Goal: Transaction & Acquisition: Book appointment/travel/reservation

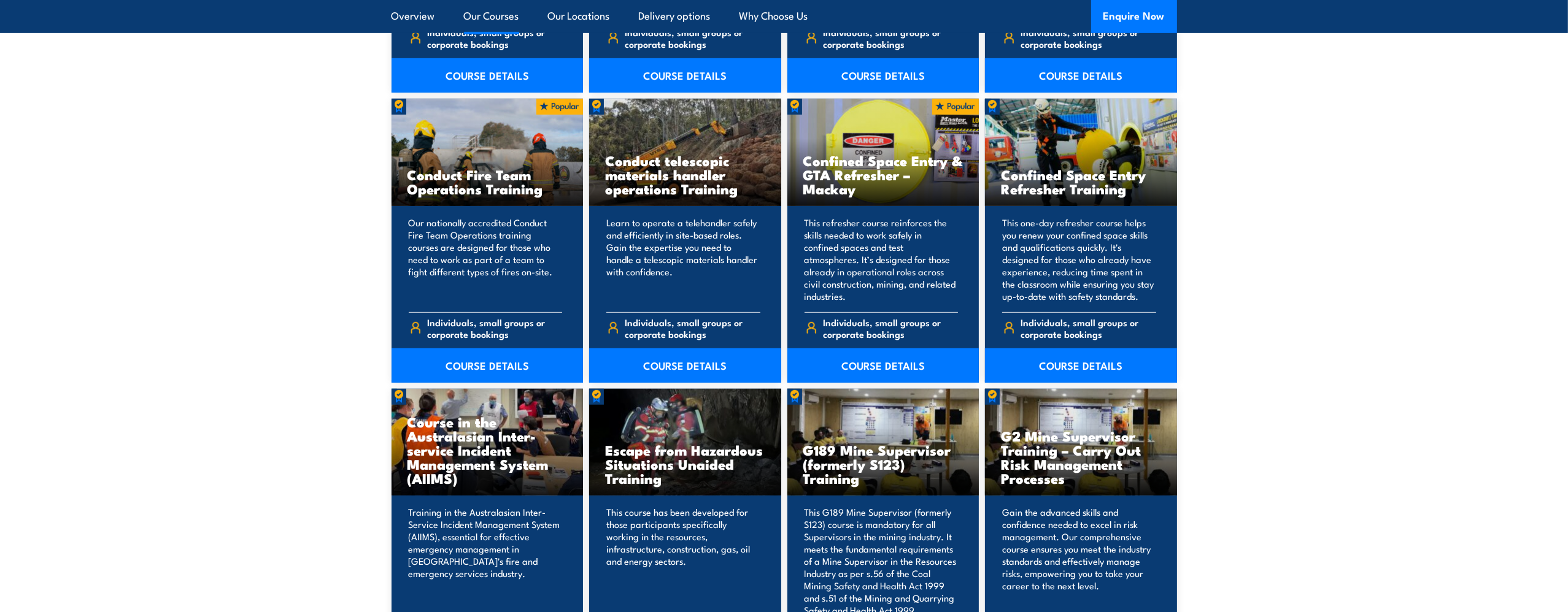
scroll to position [1350, 0]
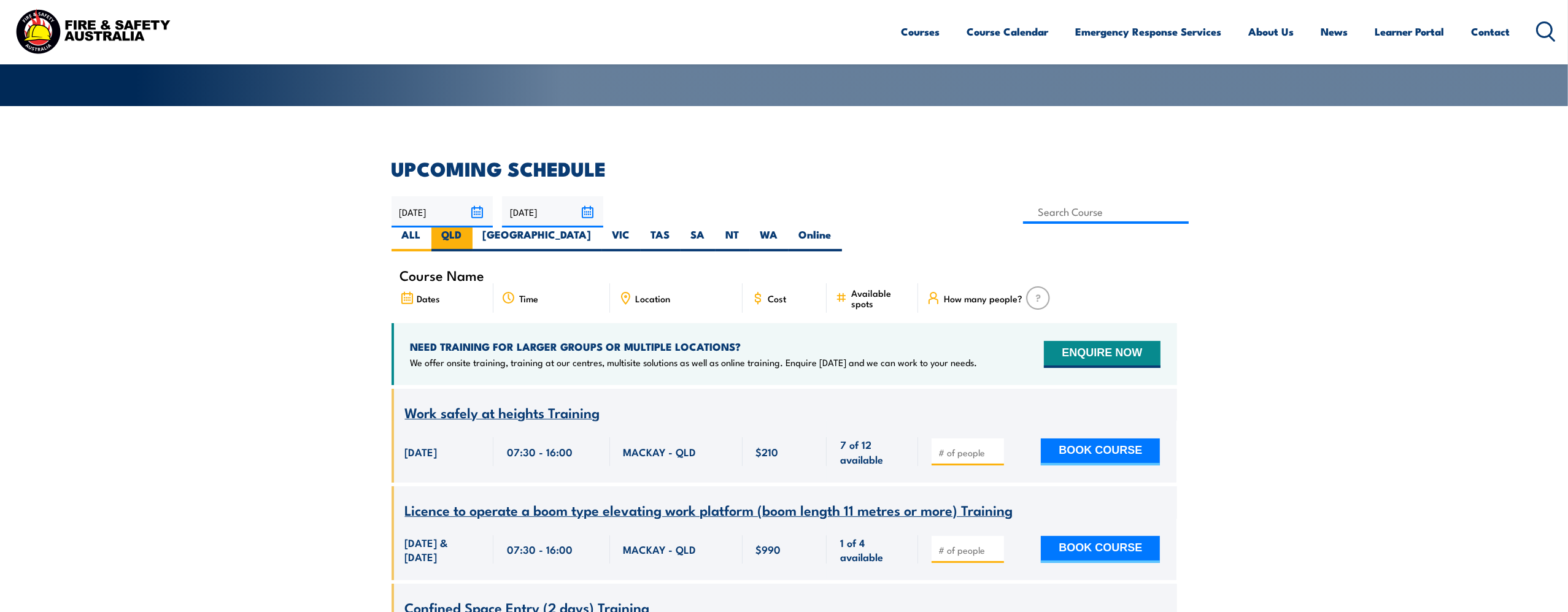
click at [473, 228] on label "QLD" at bounding box center [451, 239] width 41 height 24
click at [470, 228] on input "QLD" at bounding box center [466, 231] width 8 height 8
radio input "true"
click at [473, 228] on label "QLD" at bounding box center [451, 239] width 41 height 24
click at [470, 228] on input "QLD" at bounding box center [466, 231] width 8 height 8
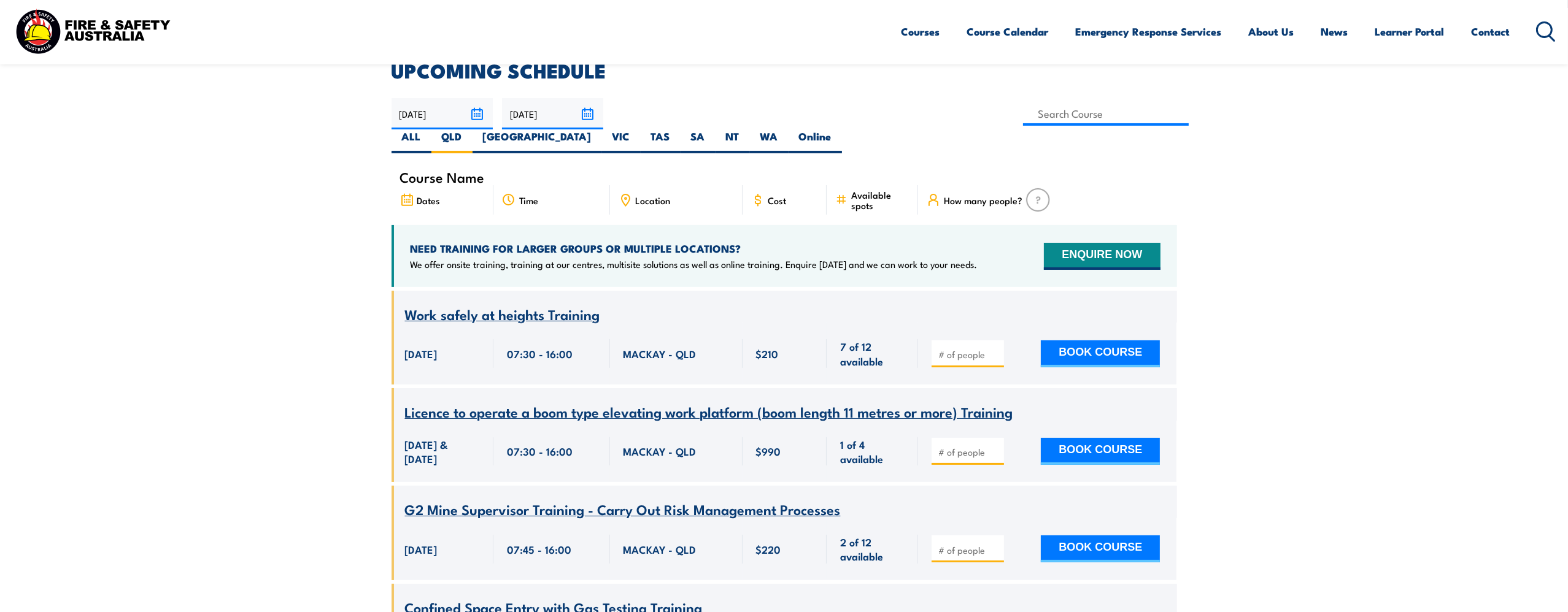
scroll to position [221, 0]
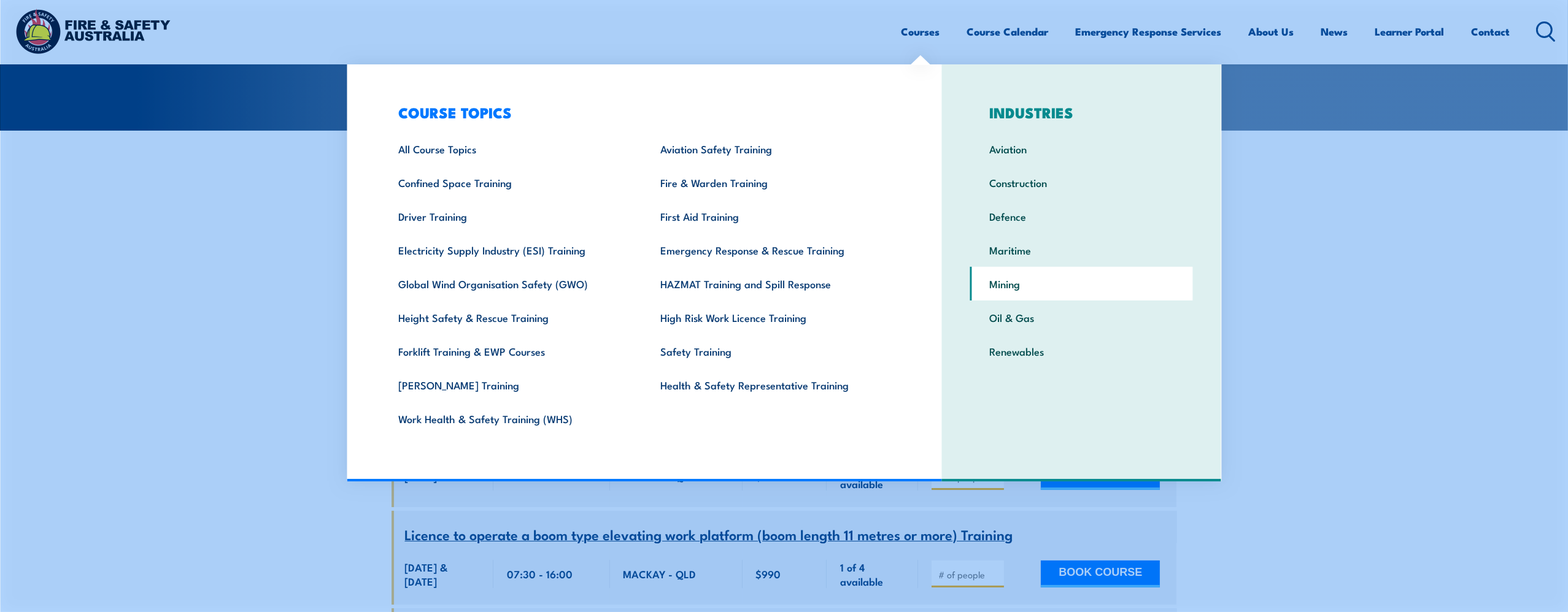
click at [1044, 276] on link "Mining" at bounding box center [1082, 283] width 222 height 33
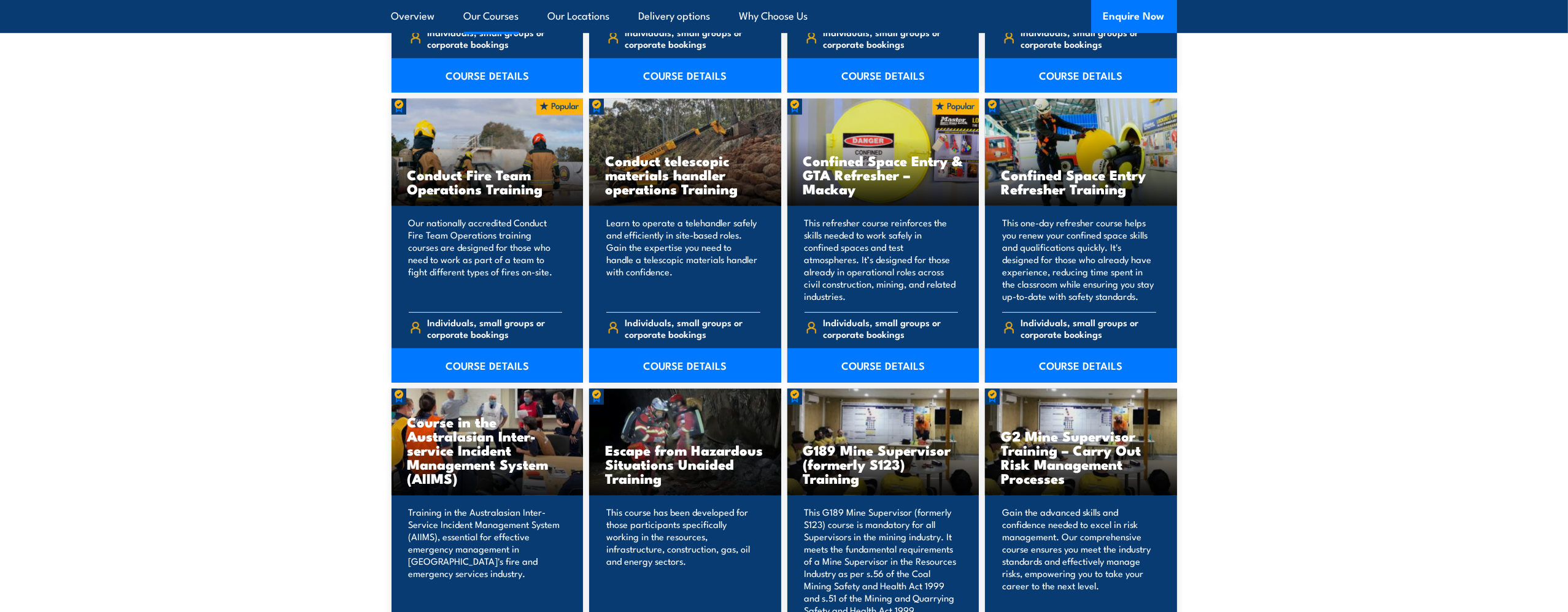
scroll to position [1350, 0]
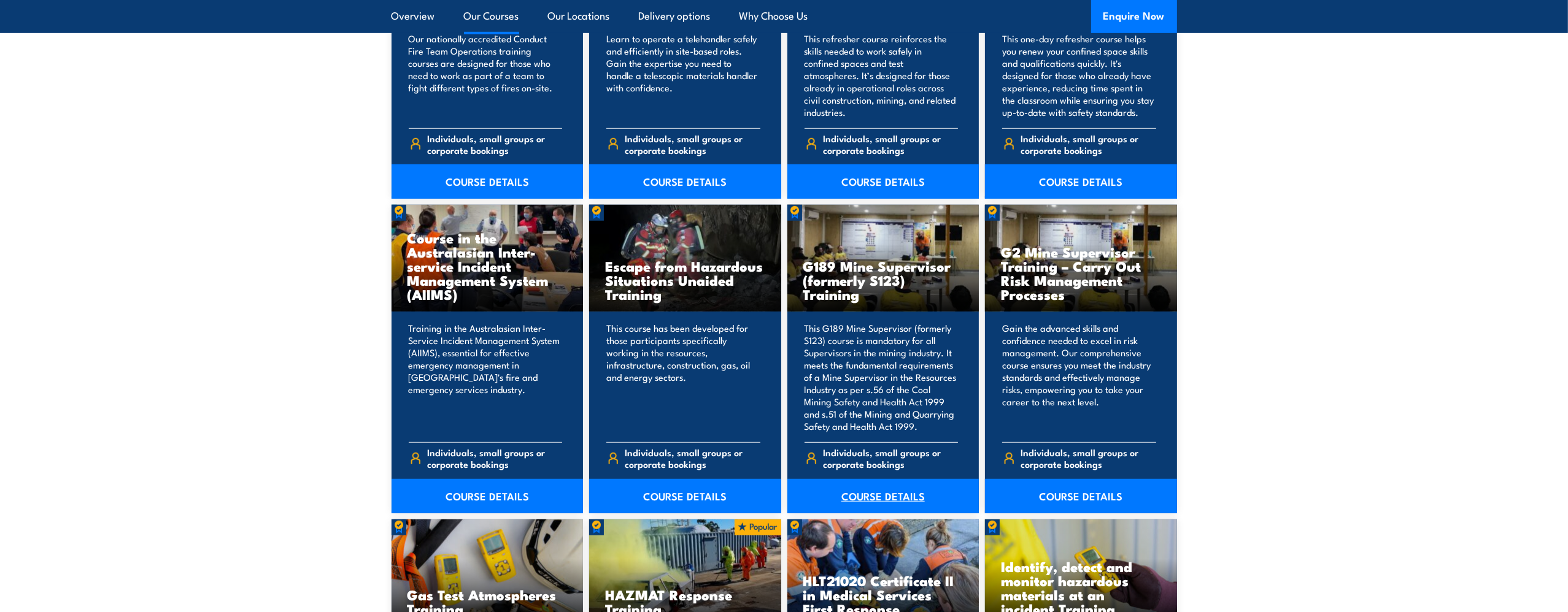
click at [909, 495] on link "COURSE DETAILS" at bounding box center [883, 496] width 192 height 34
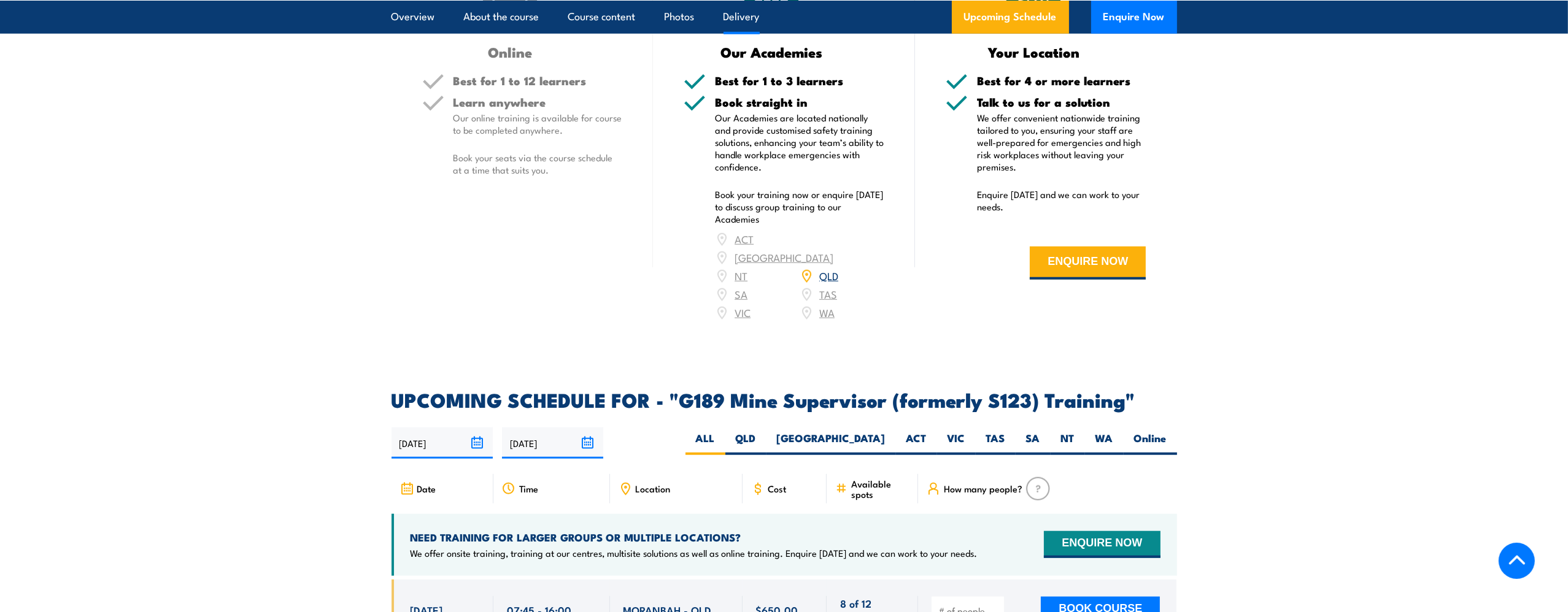
scroll to position [1902, 0]
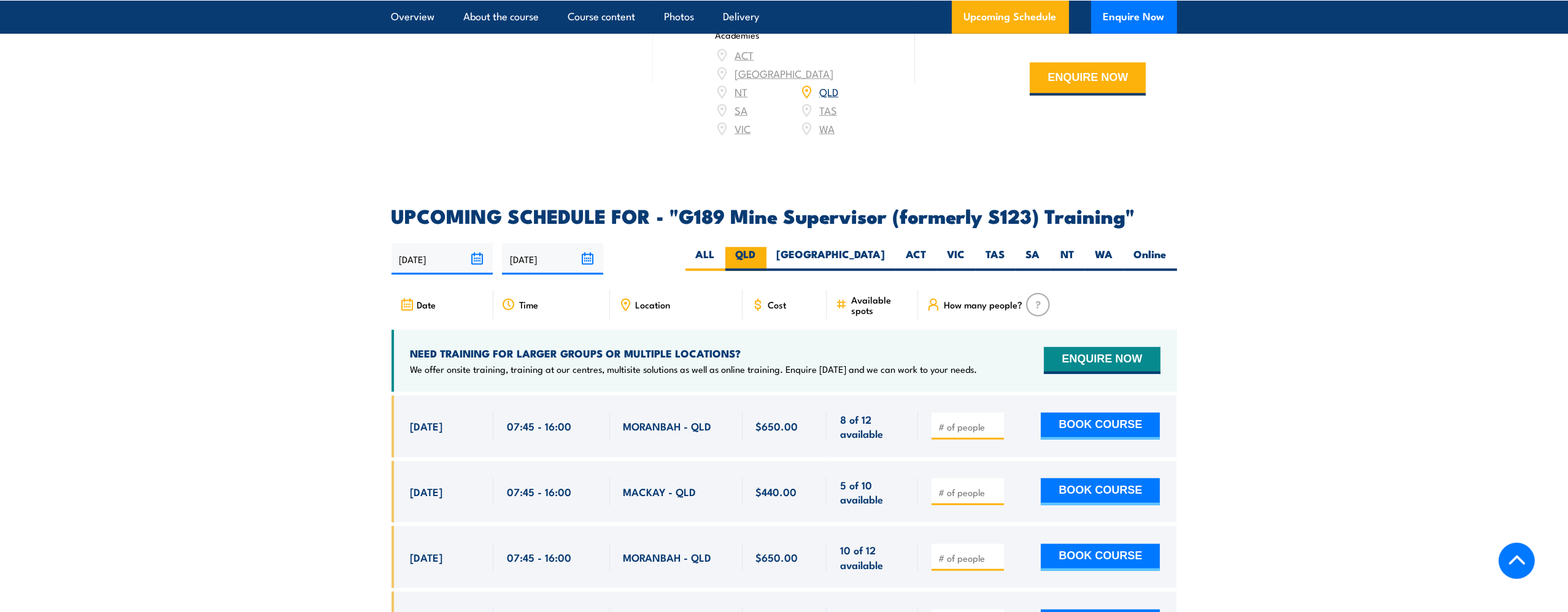
click at [766, 247] on label "QLD" at bounding box center [746, 259] width 41 height 24
click at [764, 247] on input "QLD" at bounding box center [760, 251] width 8 height 8
radio input "true"
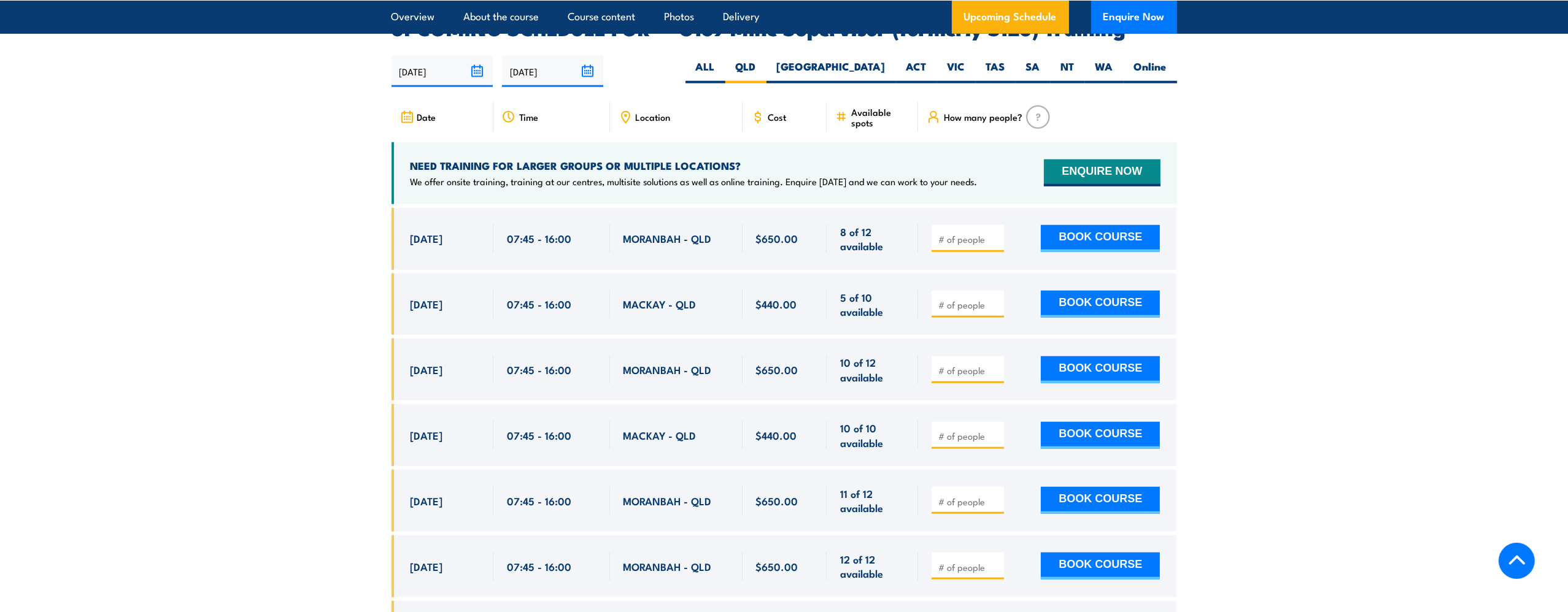
click at [630, 110] on icon at bounding box center [625, 117] width 14 height 14
click at [519, 112] on span "Time" at bounding box center [528, 117] width 19 height 10
click at [644, 109] on div "Location" at bounding box center [676, 117] width 132 height 30
click at [643, 112] on span "Location" at bounding box center [653, 117] width 35 height 10
drag, startPoint x: 610, startPoint y: 225, endPoint x: 726, endPoint y: 219, distance: 116.2
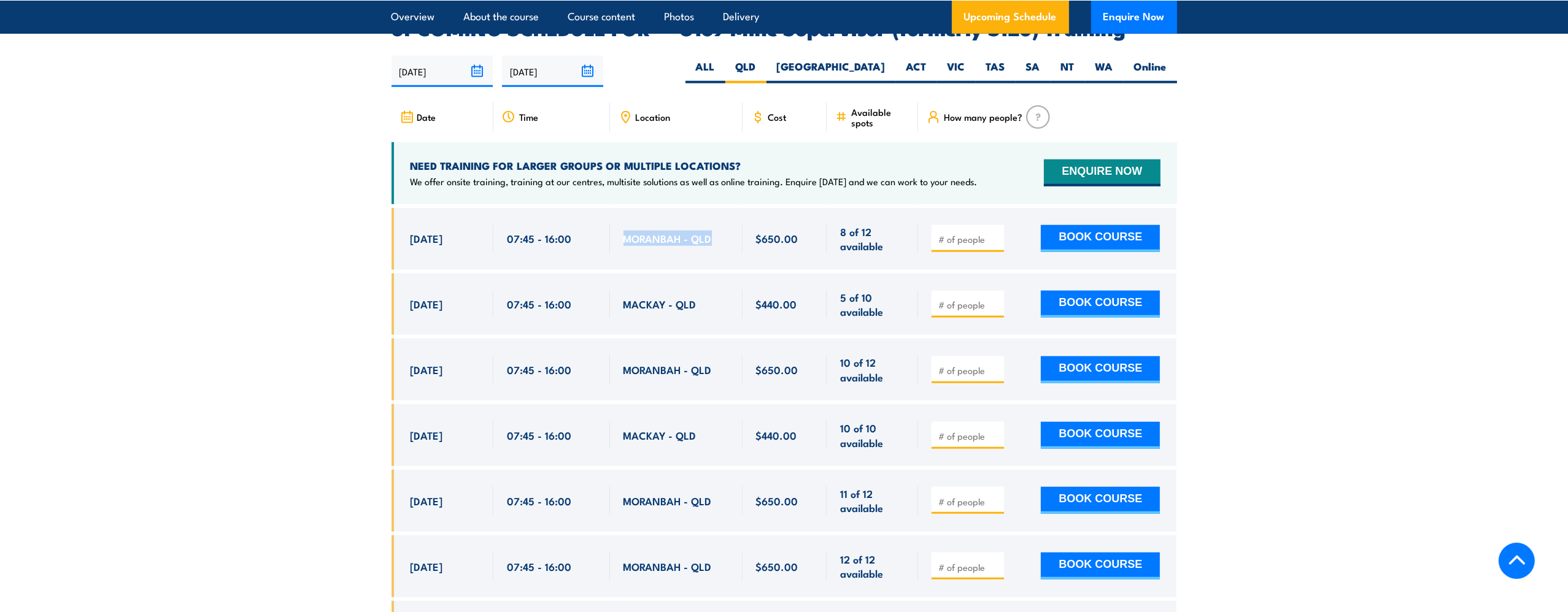
click at [726, 219] on div "MORANBAH - QLD" at bounding box center [676, 238] width 132 height 62
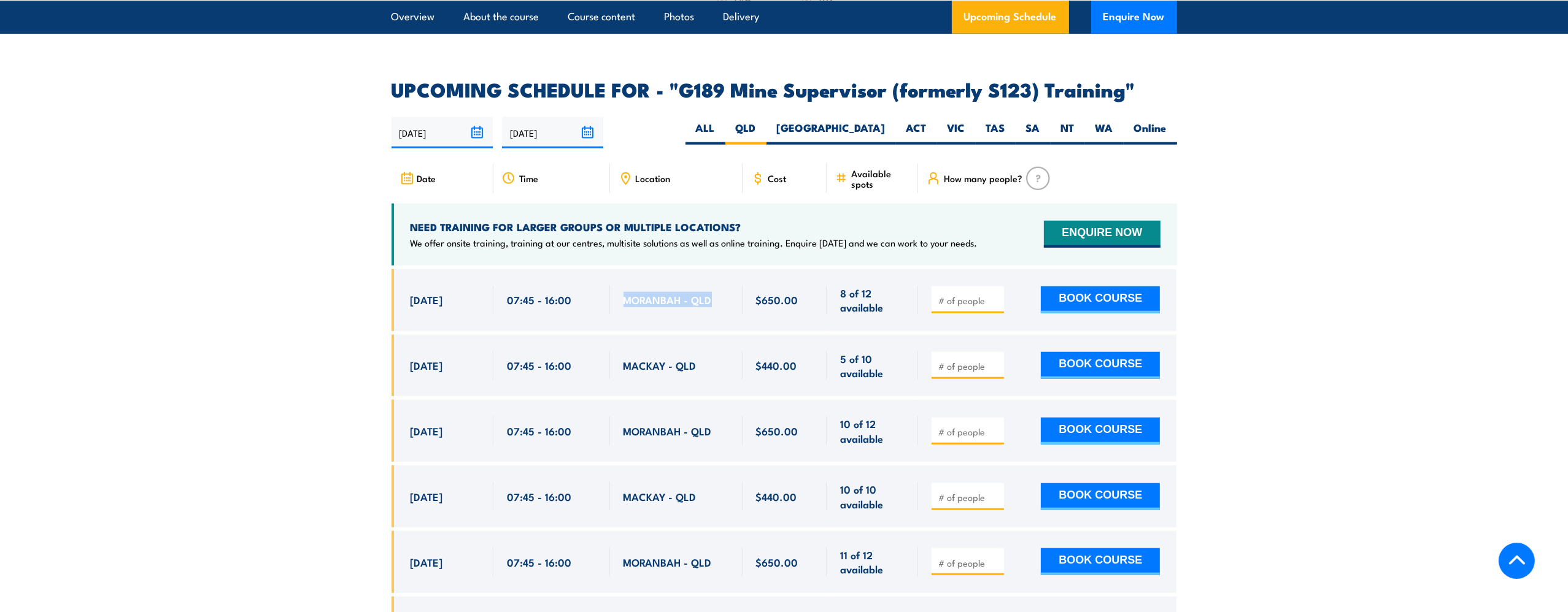
scroll to position [2151, 0]
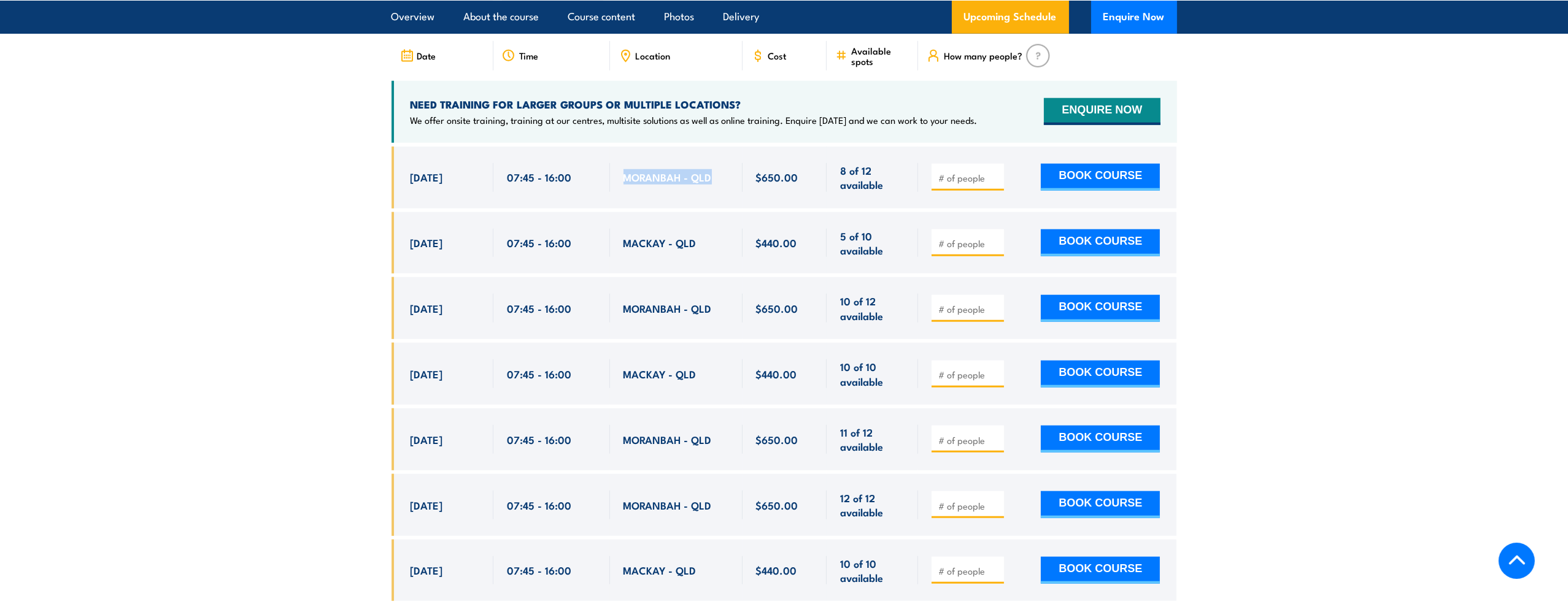
drag, startPoint x: 435, startPoint y: 227, endPoint x: 1154, endPoint y: 313, distance: 724.1
click at [1154, 313] on div "$650.00" at bounding box center [784, 384] width 785 height 474
drag, startPoint x: 1154, startPoint y: 313, endPoint x: 1207, endPoint y: 310, distance: 53.1
click at [1207, 310] on section "UPCOMING SCHEDULE FOR - "G189 Mine Supervisor (formerly S123) Training" 16/09/2…" at bounding box center [784, 289] width 1568 height 663
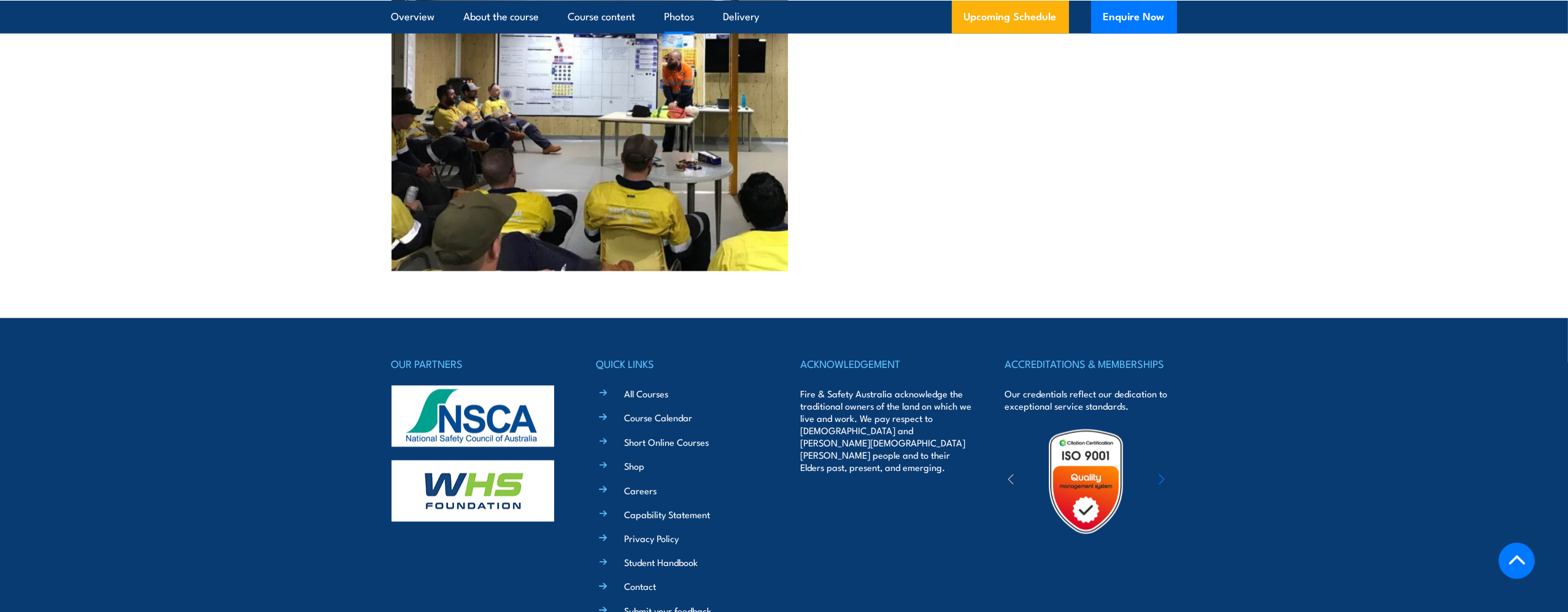
scroll to position [3481, 0]
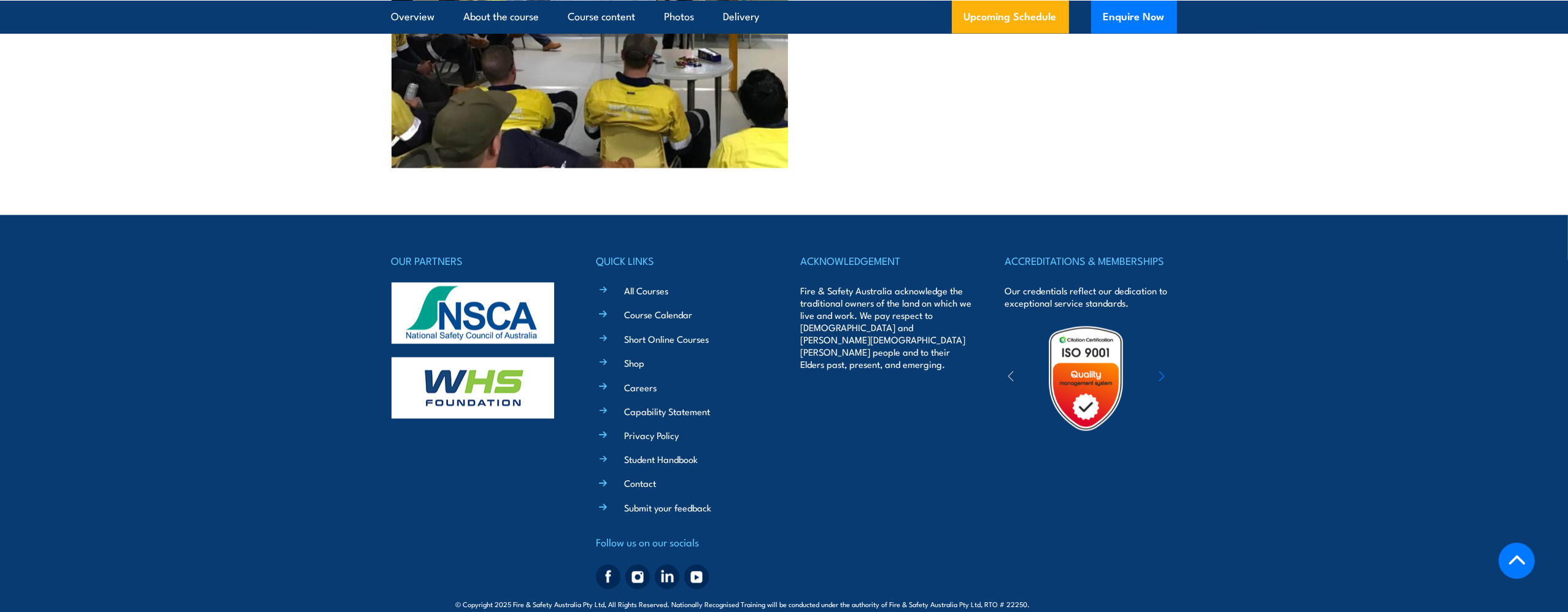
click at [1159, 371] on icon "button" at bounding box center [1162, 377] width 6 height 12
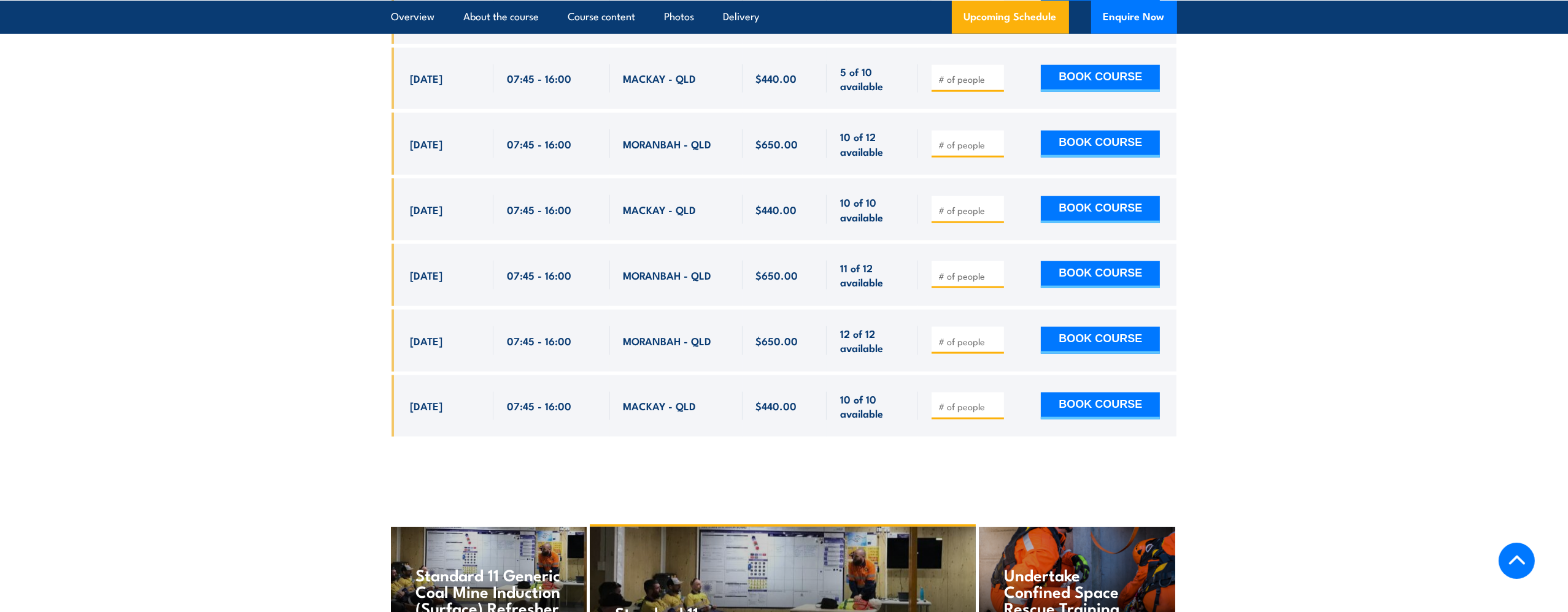
scroll to position [2070, 0]
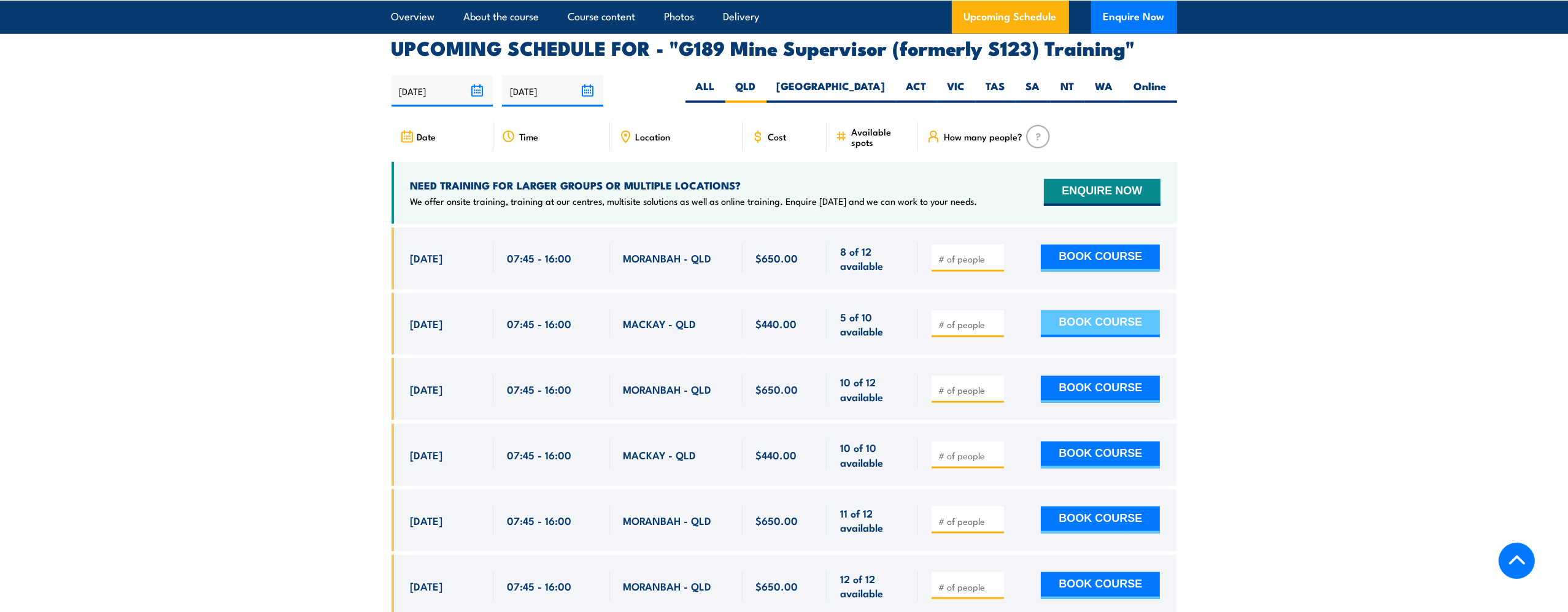
click at [1084, 310] on button "BOOK COURSE" at bounding box center [1101, 323] width 119 height 27
type input "1"
click at [993, 318] on input "1" at bounding box center [969, 324] width 61 height 12
click at [298, 281] on section "UPCOMING SCHEDULE FOR - "G189 Mine Supervisor (formerly S123) Training" 16/09/2…" at bounding box center [784, 370] width 1568 height 663
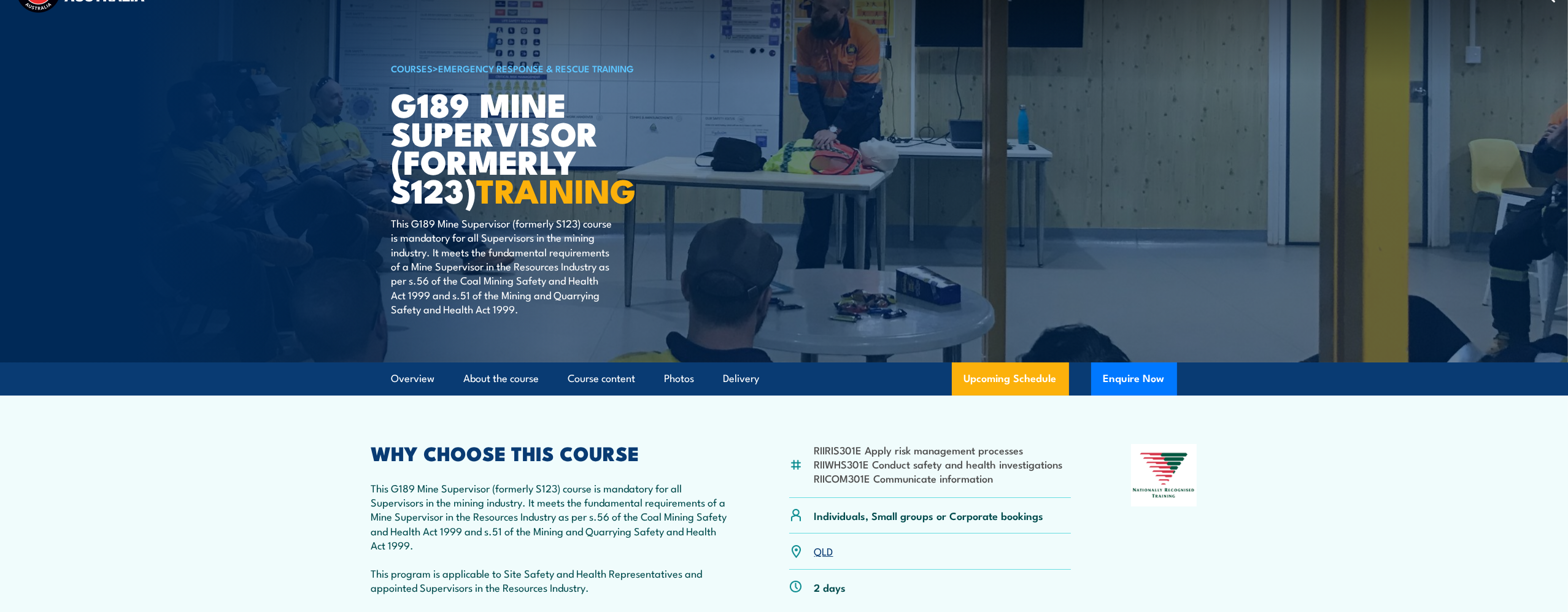
scroll to position [0, 0]
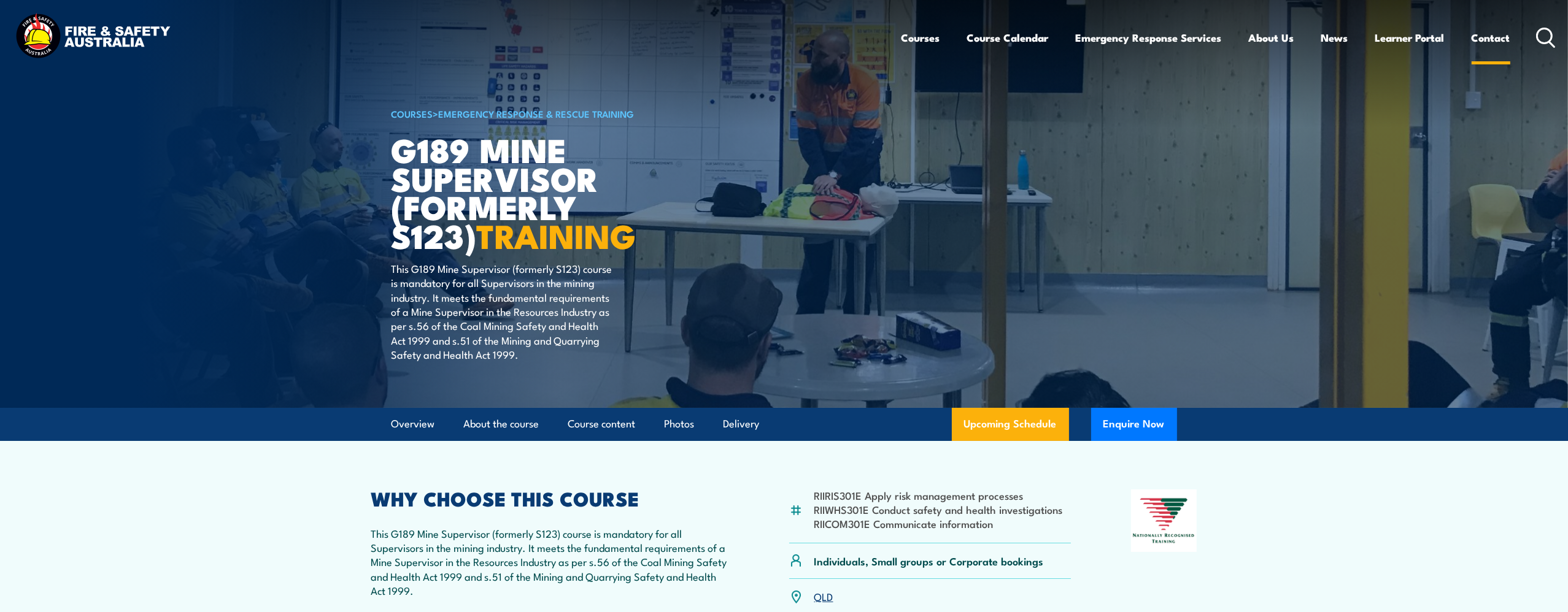
click at [1497, 33] on link "Contact" at bounding box center [1490, 38] width 39 height 33
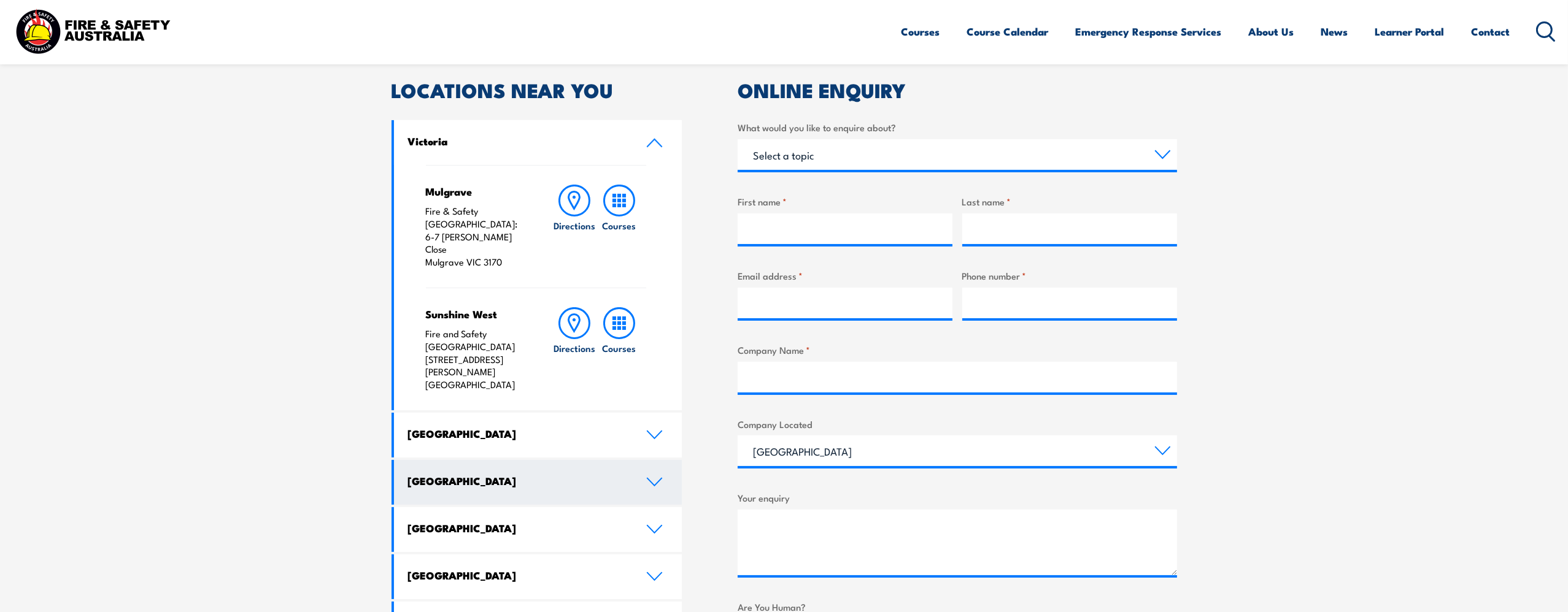
click at [526, 474] on h4 "[GEOGRAPHIC_DATA]" at bounding box center [518, 480] width 220 height 14
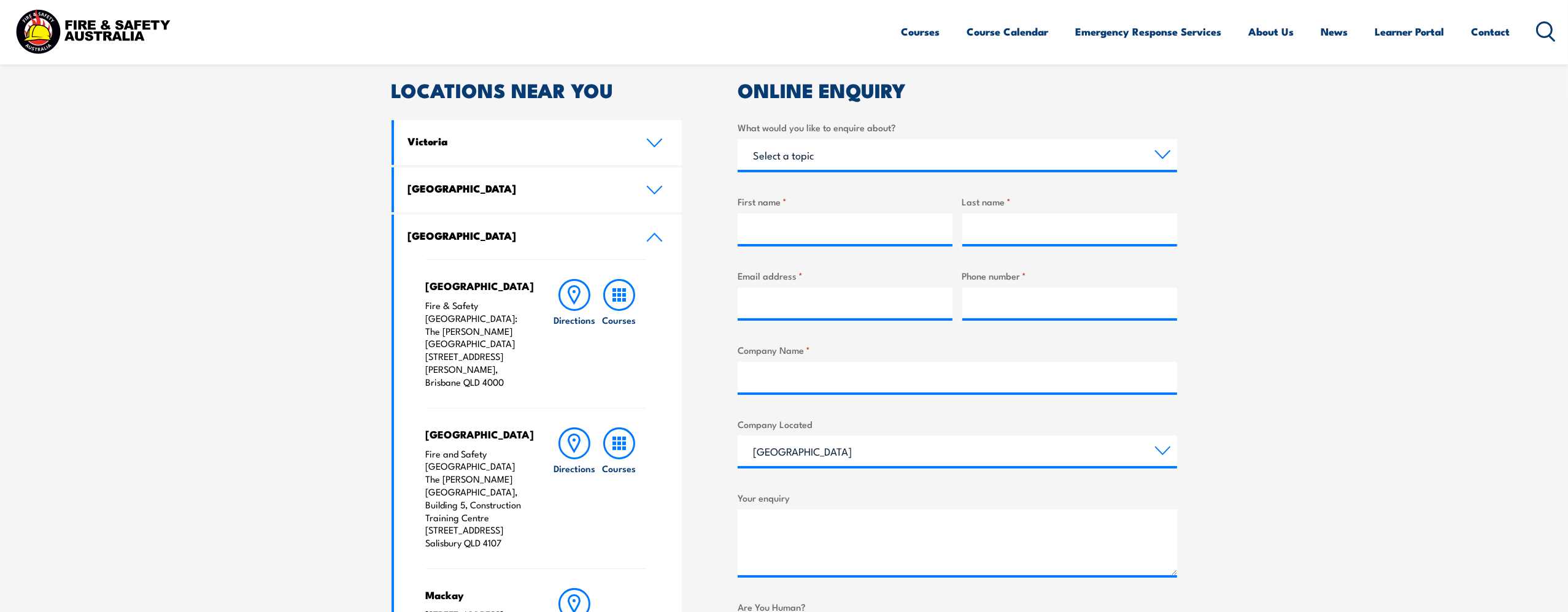
scroll to position [61, 0]
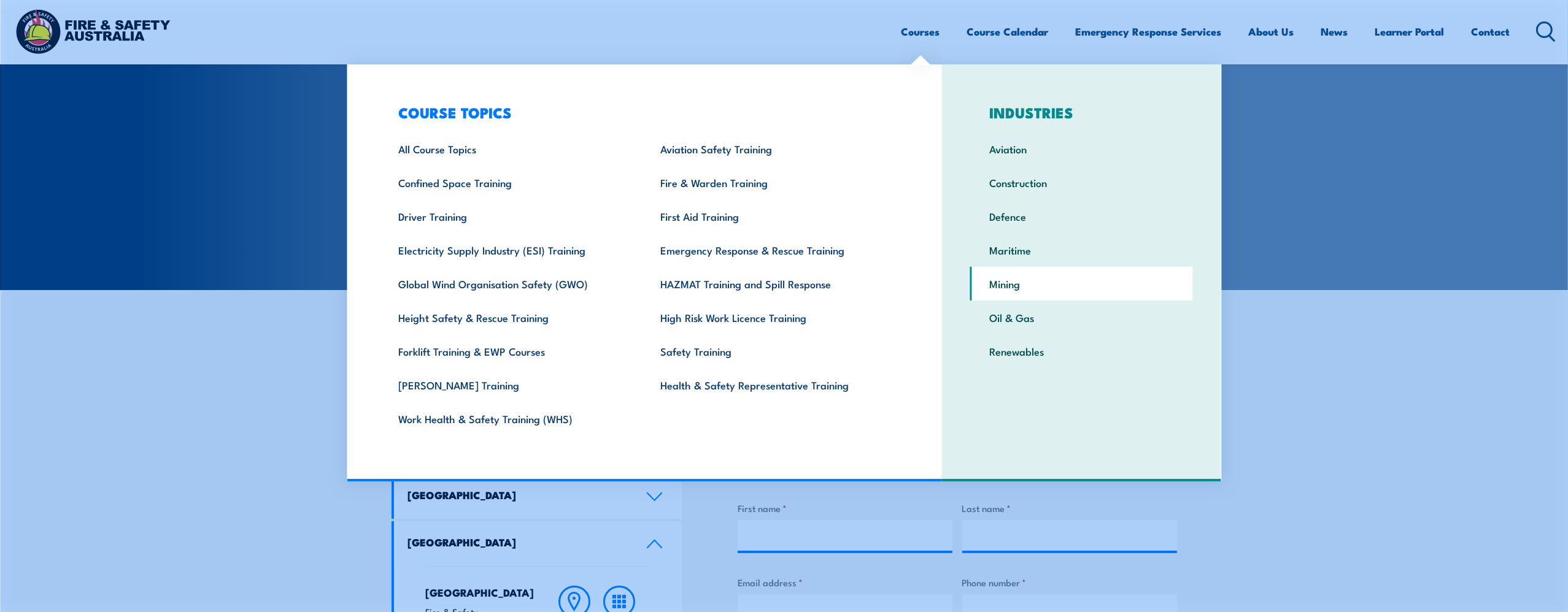
click at [1009, 277] on link "Mining" at bounding box center [1082, 283] width 222 height 33
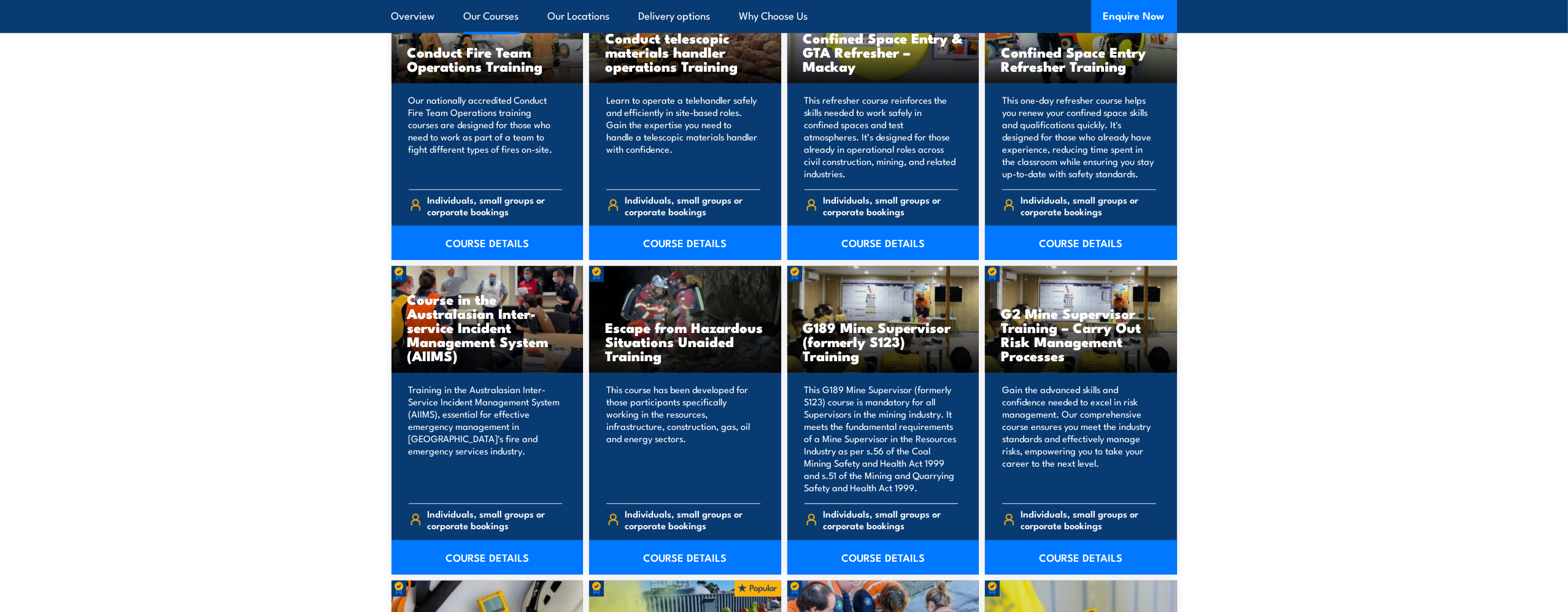
scroll to position [1411, 0]
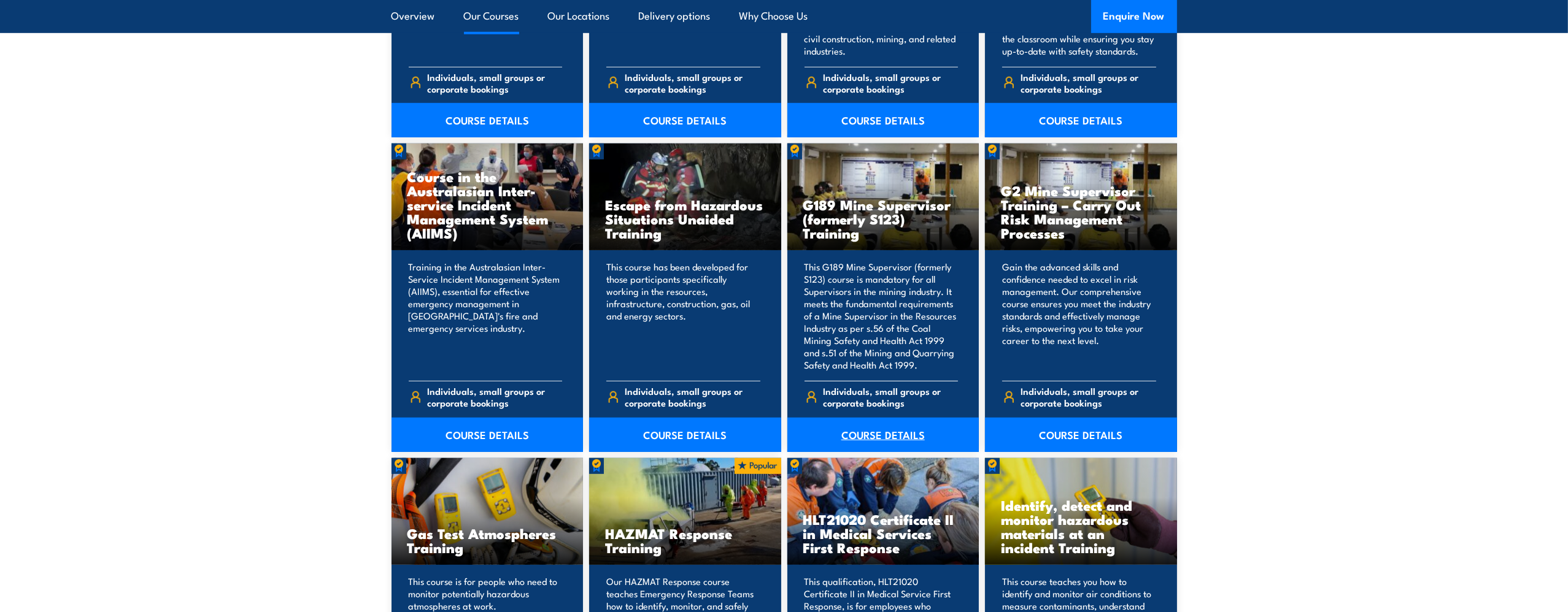
click at [914, 435] on link "COURSE DETAILS" at bounding box center [883, 435] width 192 height 34
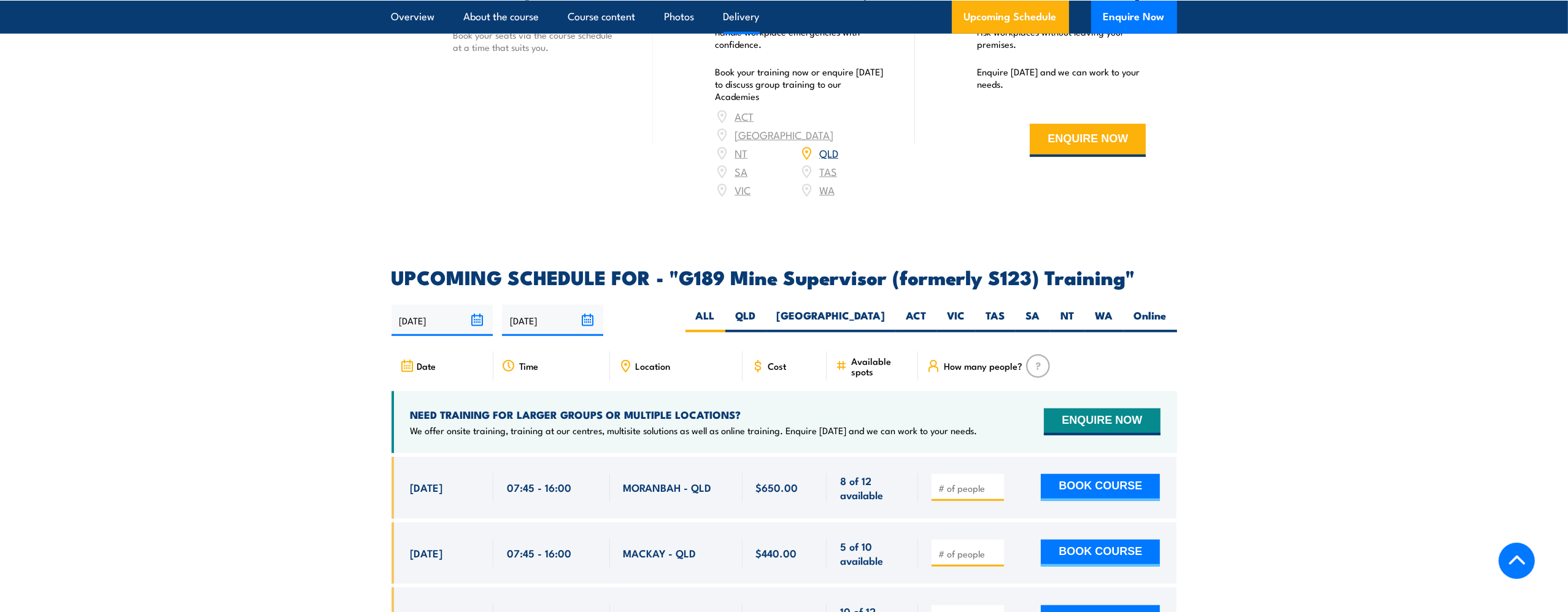
scroll to position [2025, 0]
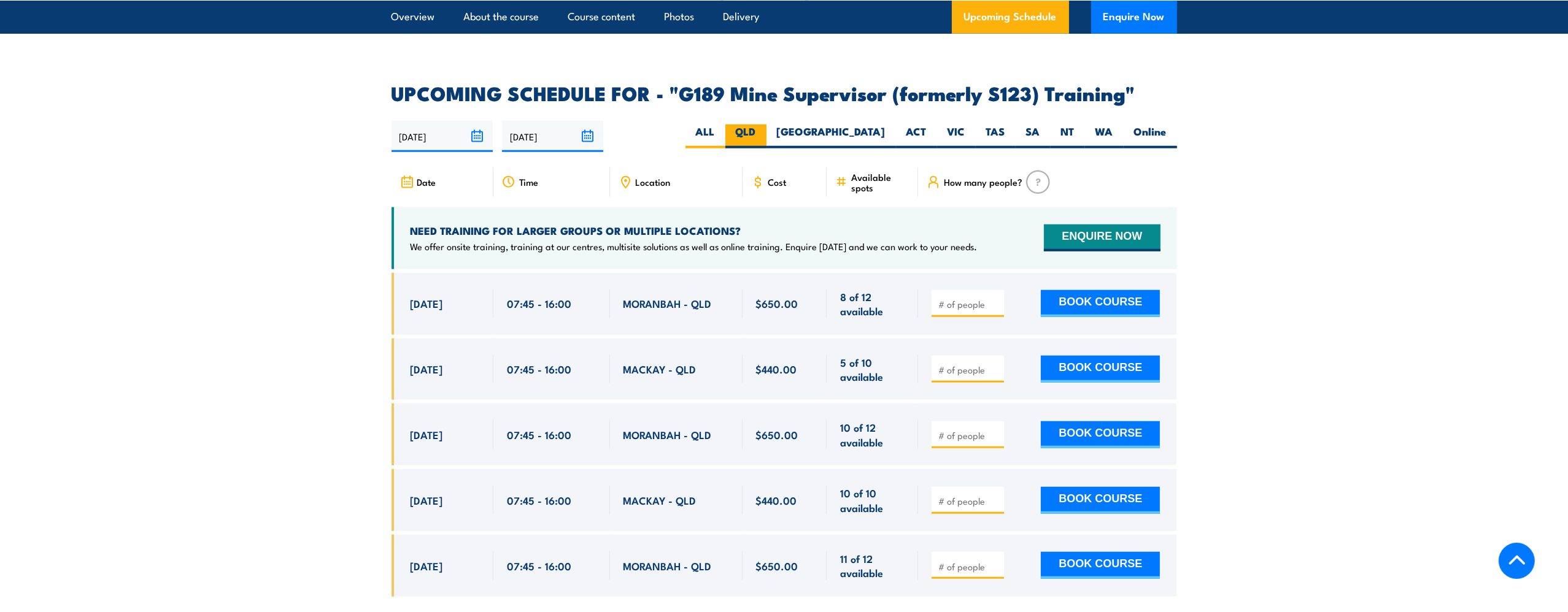
click at [766, 124] on label "QLD" at bounding box center [746, 136] width 41 height 24
click at [764, 124] on input "QLD" at bounding box center [760, 128] width 8 height 8
radio input "true"
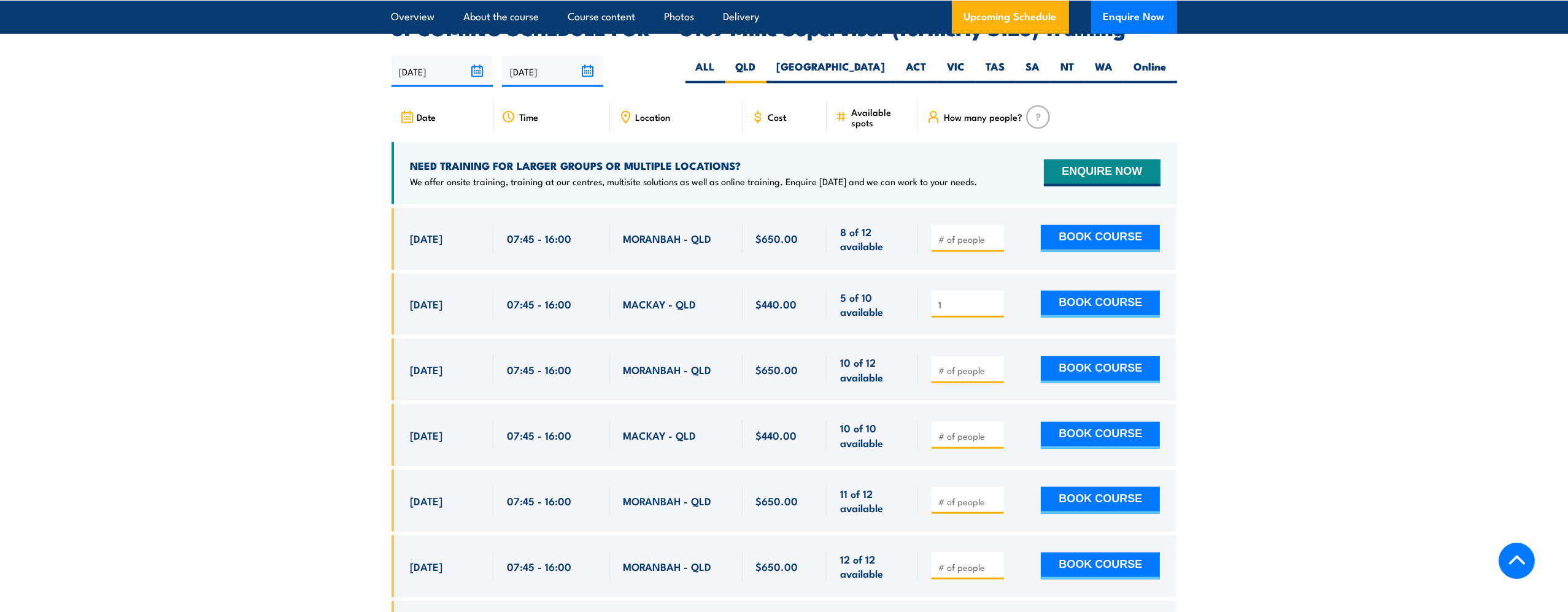
type input "1"
click at [993, 299] on input "1" at bounding box center [969, 305] width 61 height 12
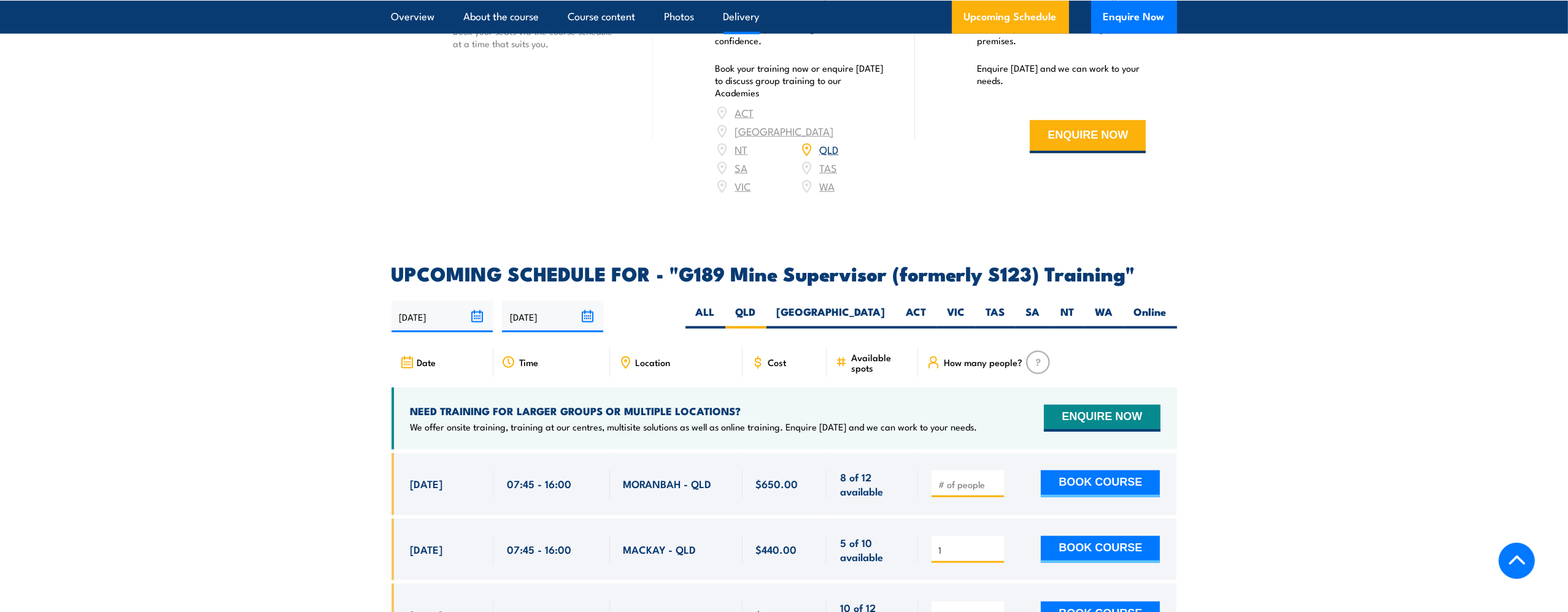
scroll to position [2090, 0]
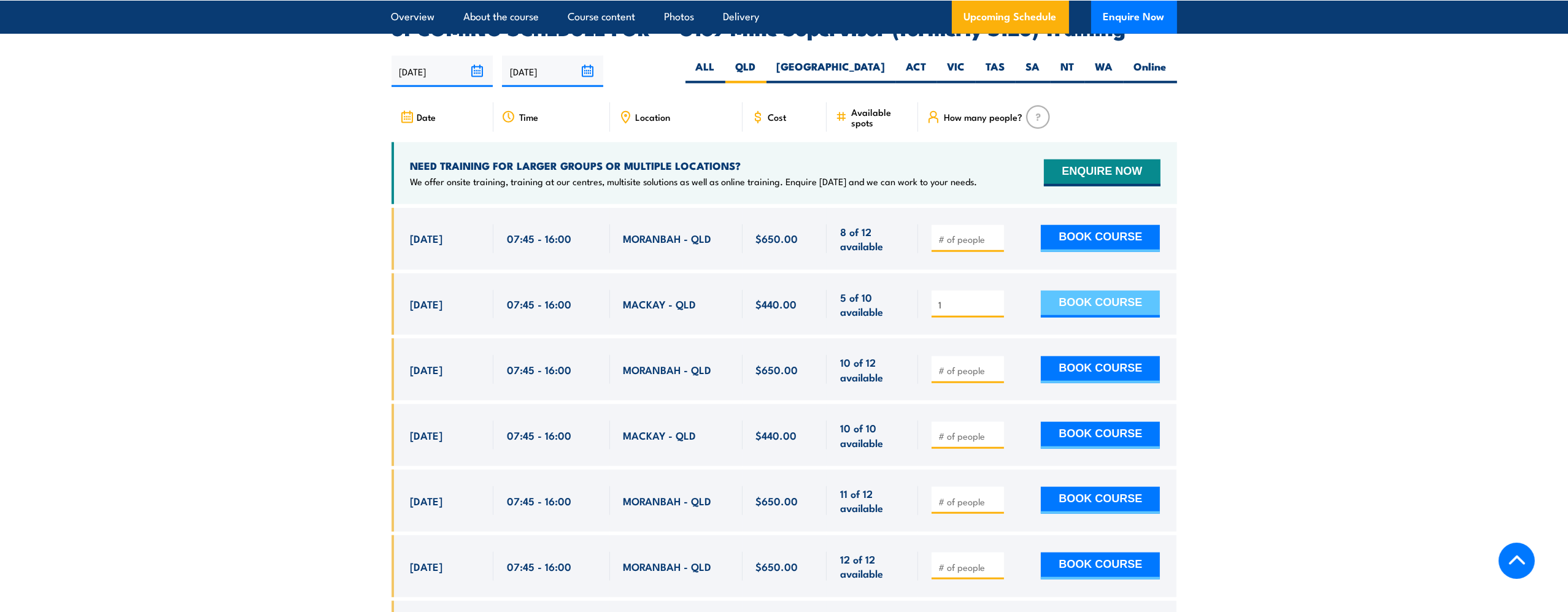
click at [1095, 291] on button "BOOK COURSE" at bounding box center [1101, 304] width 119 height 27
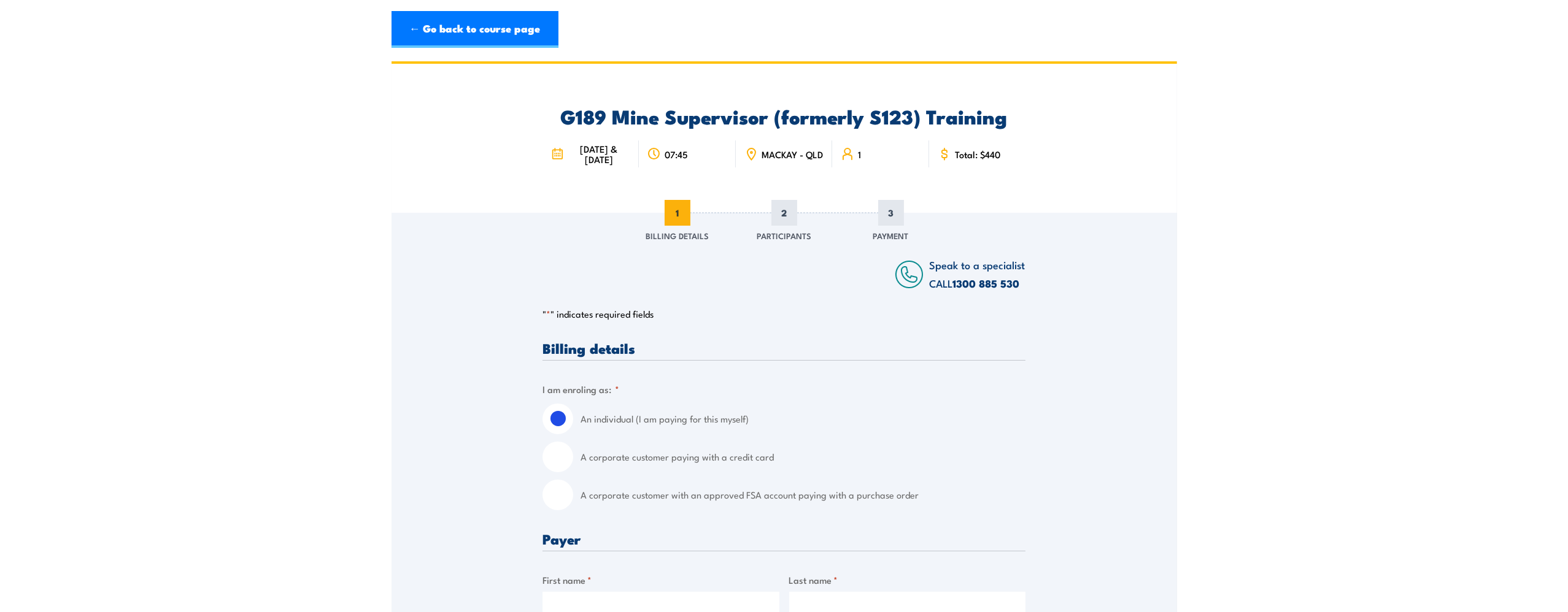
scroll to position [184, 0]
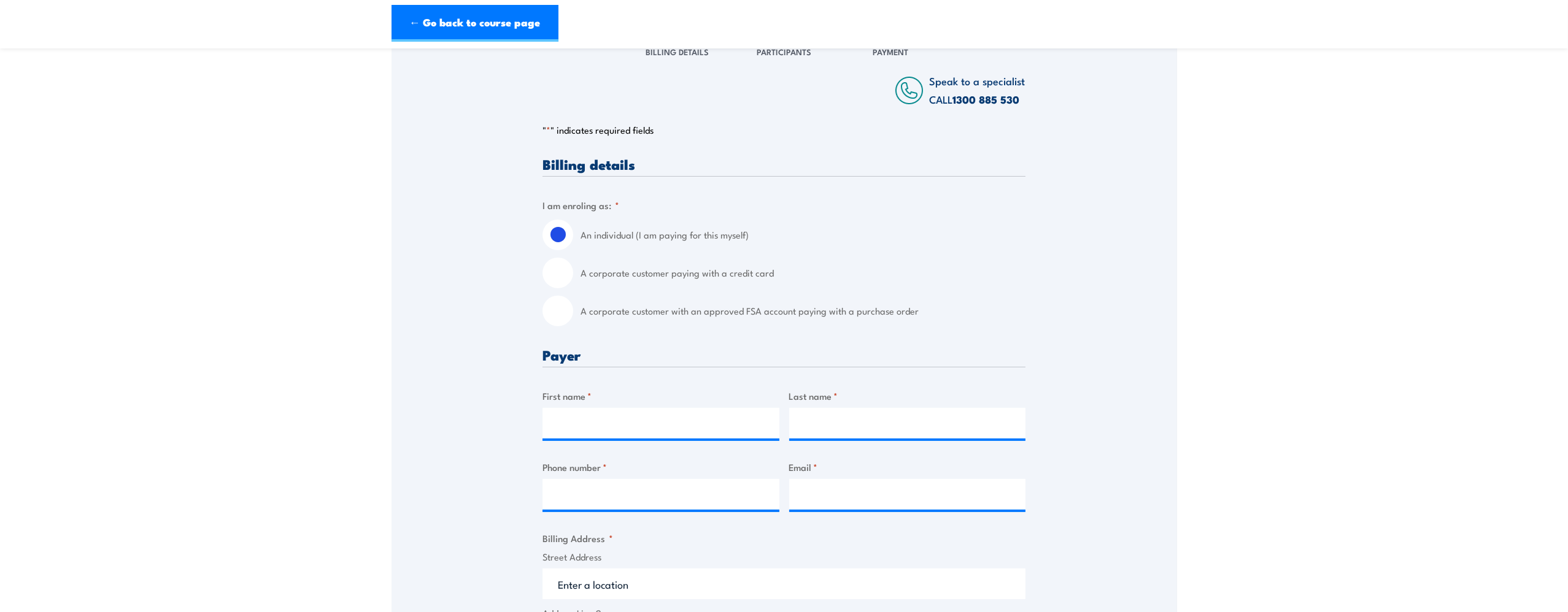
click at [563, 270] on input "A corporate customer paying with a credit card" at bounding box center [558, 273] width 31 height 31
radio input "true"
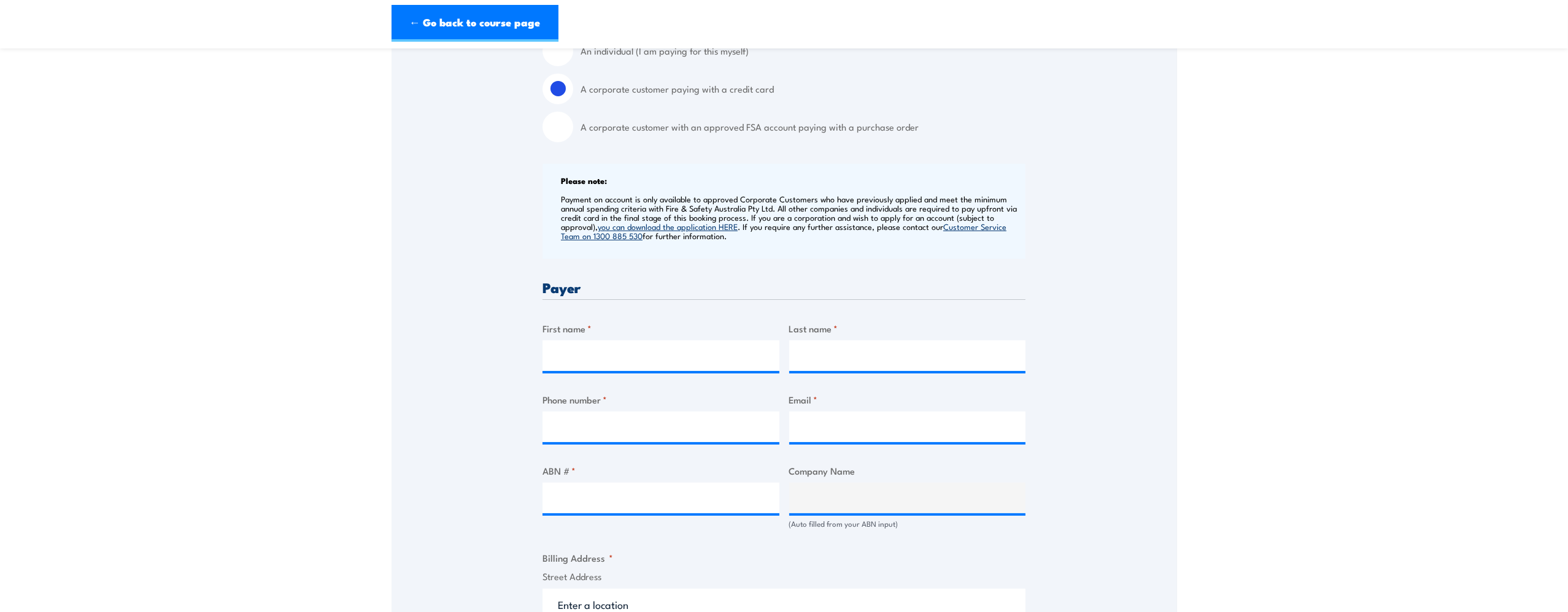
scroll to position [430, 0]
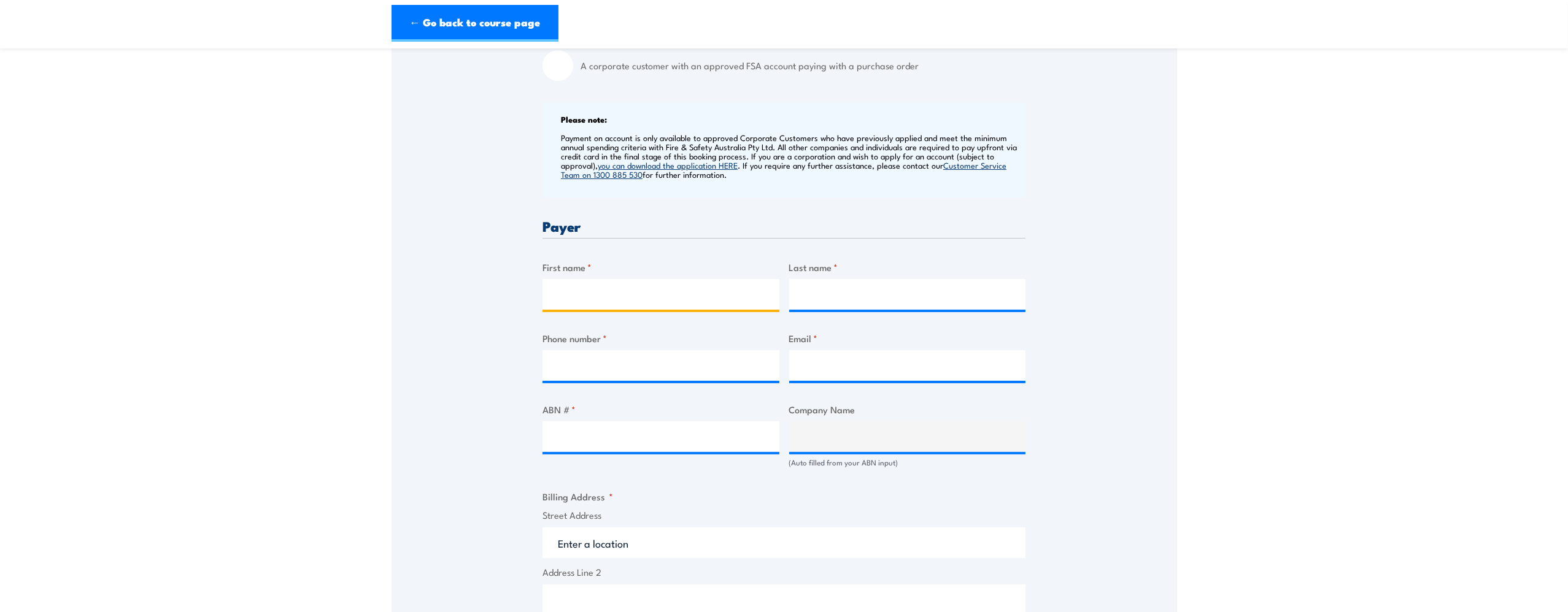
click at [592, 294] on input "First name *" at bounding box center [661, 294] width 237 height 31
type input "Ahtiya"
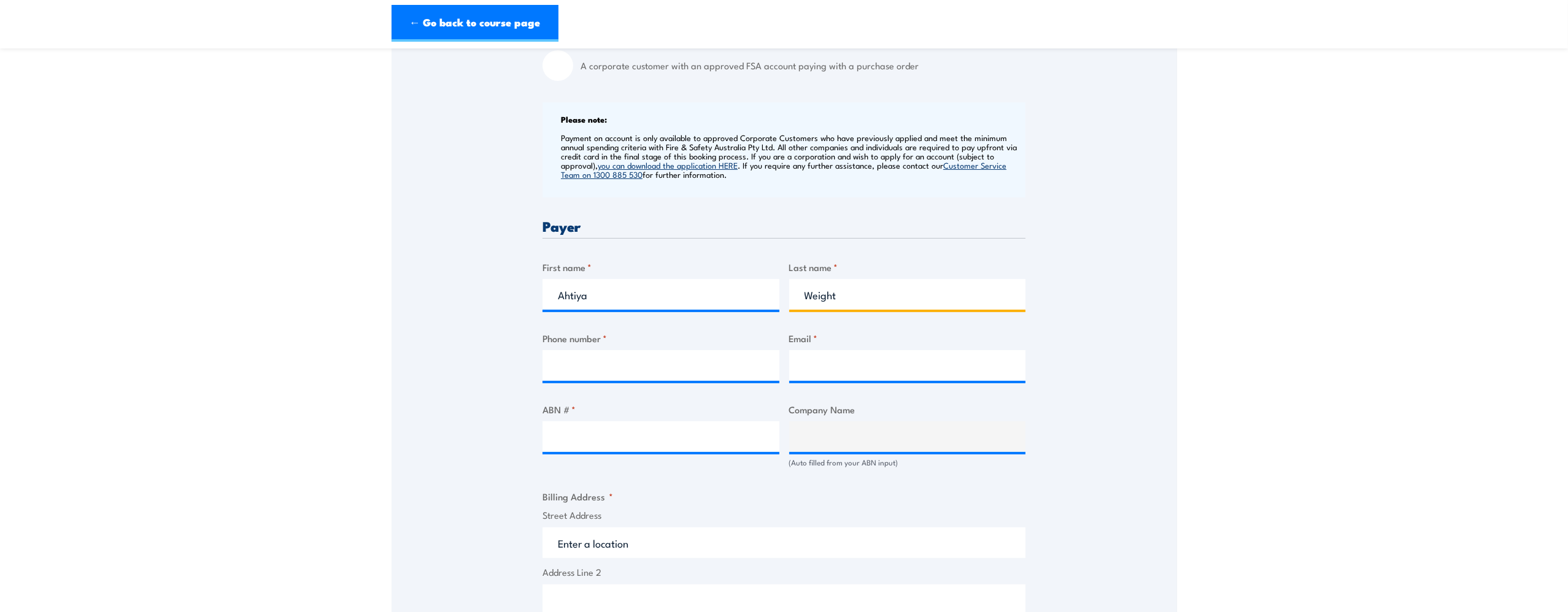
type input "Weight"
type input "0448368849"
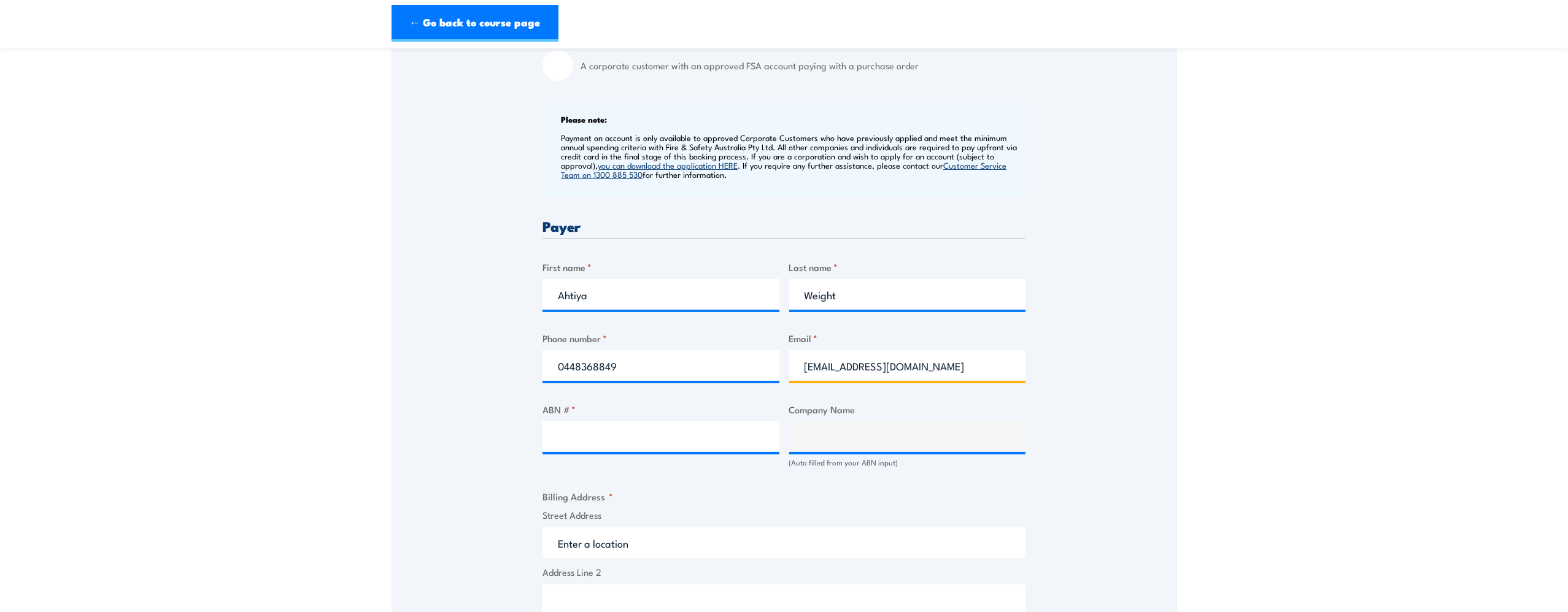
type input "ahtiya.weight2@bhp.com"
click at [629, 430] on input "ABN # *" at bounding box center [661, 437] width 237 height 31
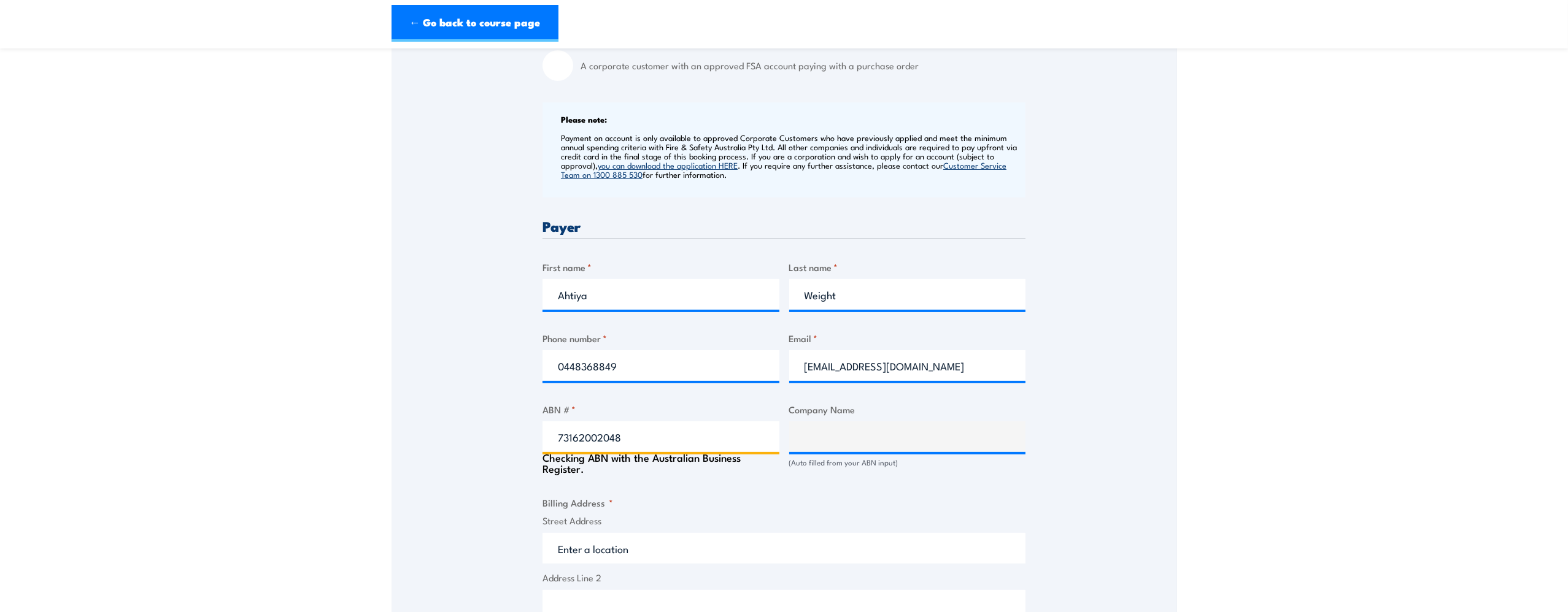
type input "73162002048"
type input "LUNAR MINING SERVICES PTY LTD"
click at [819, 483] on div "Billing details I am enroling as: * An individual (I am paying for this myself)…" at bounding box center [784, 504] width 483 height 1185
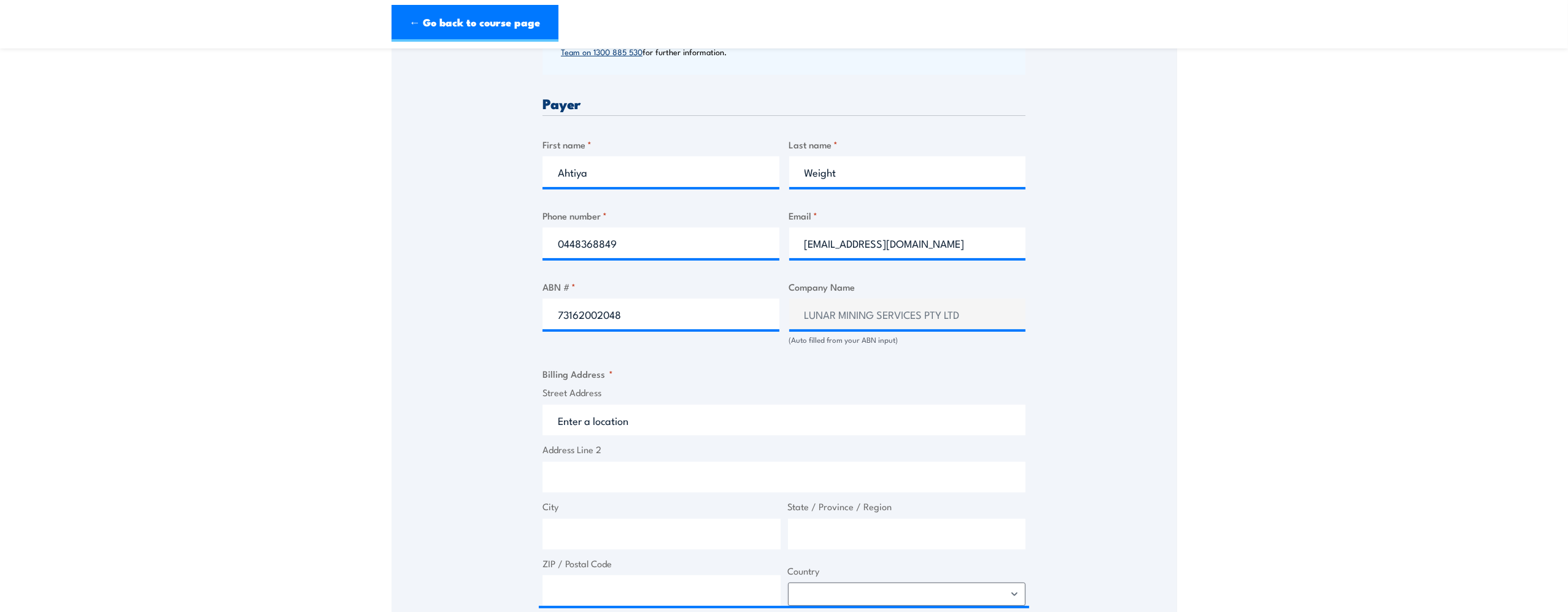
scroll to position [675, 0]
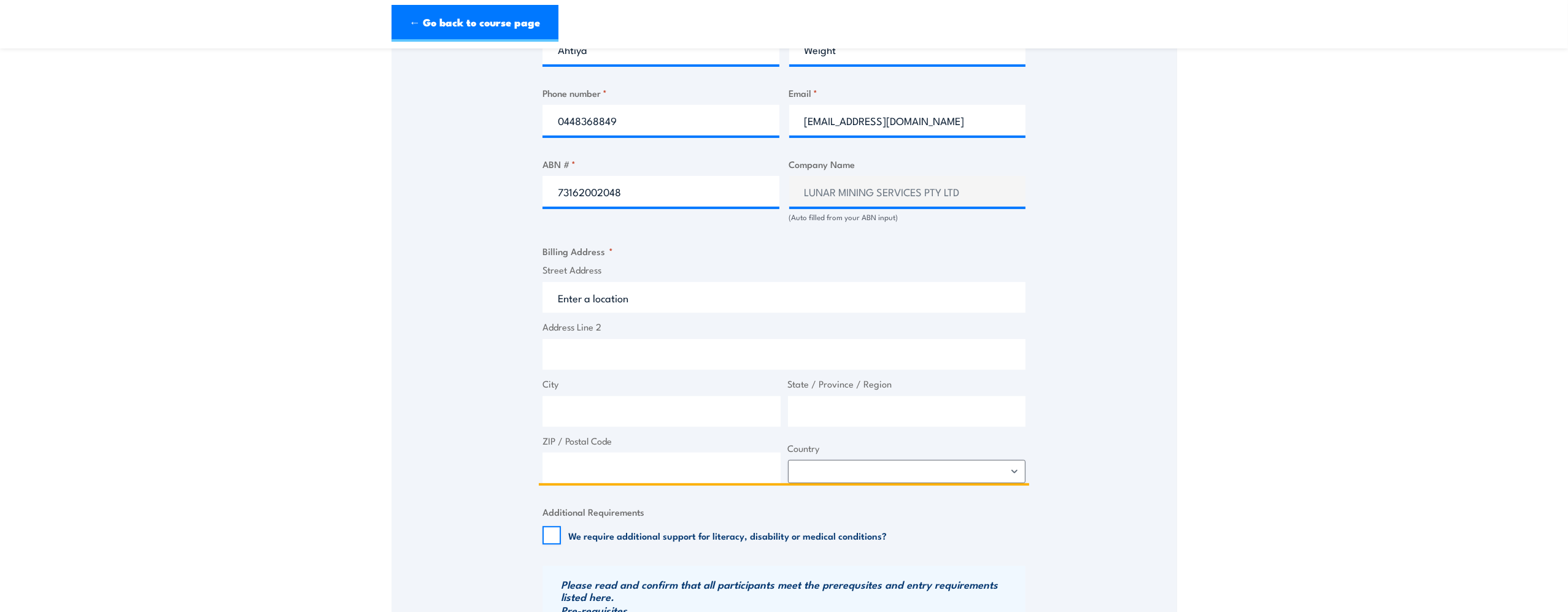
click at [590, 308] on input "Street Address" at bounding box center [784, 297] width 483 height 31
click at [769, 289] on input "Shop 2, Western" at bounding box center [784, 297] width 483 height 31
type input "Shop 2, Western Crossing shops"
click at [608, 415] on input "City" at bounding box center [662, 411] width 238 height 31
type input "C"
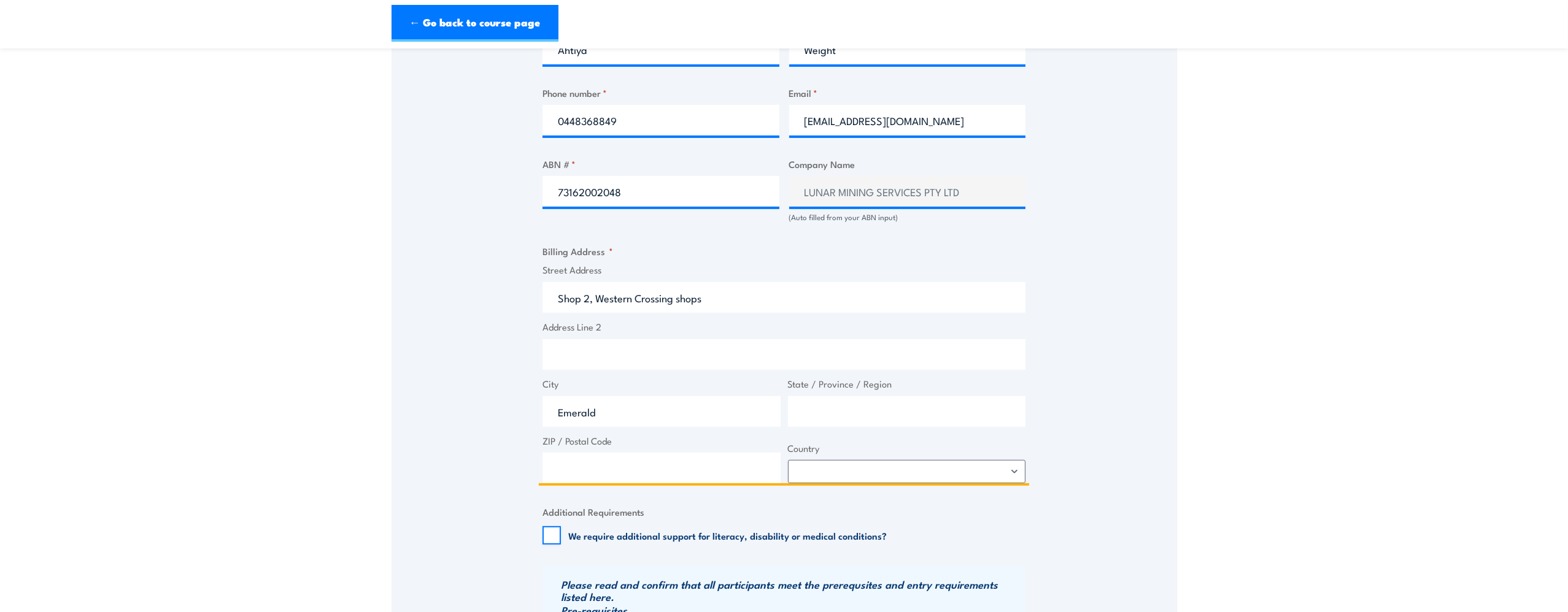
type input "Emerald"
click at [829, 400] on input "State / Province / Region" at bounding box center [907, 411] width 238 height 31
type input "QLD"
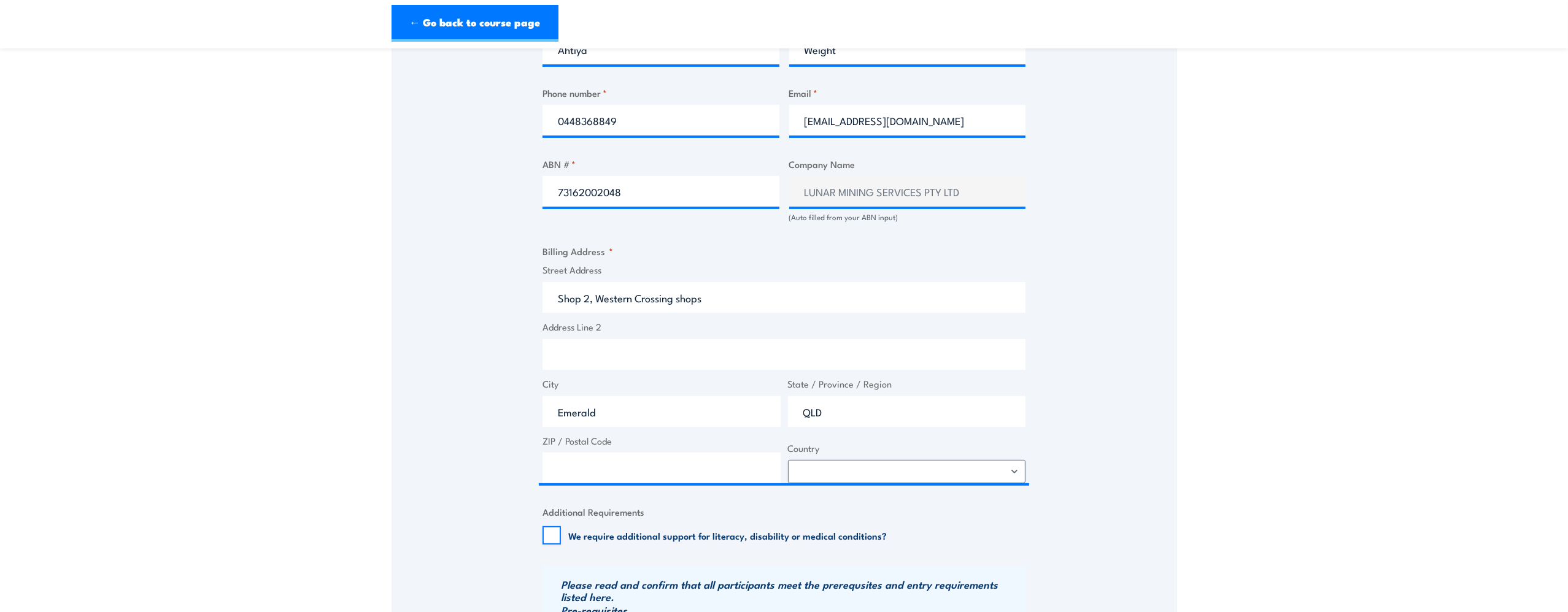
click at [604, 492] on div "Billing details I am enroling as: * An individual (I am paying for this myself)…" at bounding box center [784, 256] width 483 height 1179
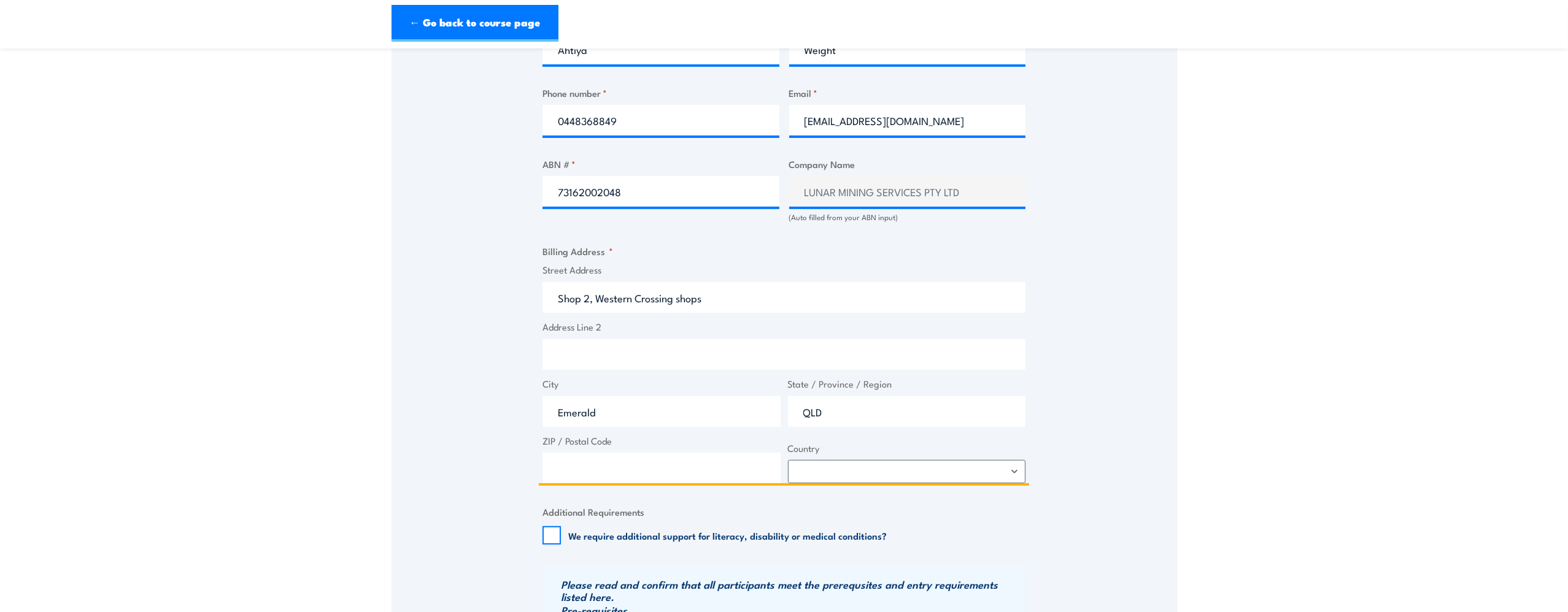
click at [597, 480] on input "ZIP / Postal Code" at bounding box center [662, 468] width 238 height 31
type input "4720"
click at [956, 467] on select "Afghanistan Albania Algeria American Samoa Andorra Angola Anguilla Antarctica A…" at bounding box center [907, 472] width 238 height 23
select select "Australia"
click at [788, 460] on select "Afghanistan Albania Algeria American Samoa Andorra Angola Anguilla Antarctica A…" at bounding box center [907, 472] width 238 height 23
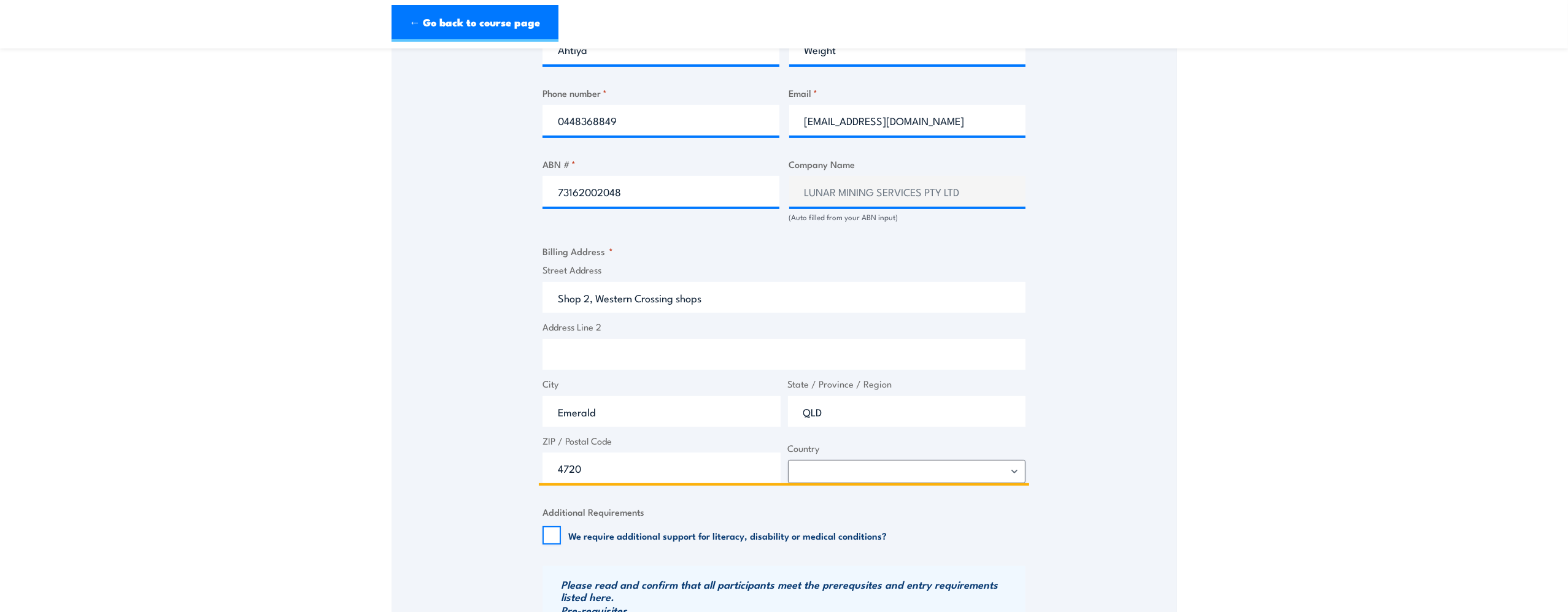
click at [613, 351] on input "Address Line 2" at bounding box center [784, 355] width 483 height 31
click at [710, 305] on input "Shop 2, Western Crossing shops" at bounding box center [784, 297] width 483 height 31
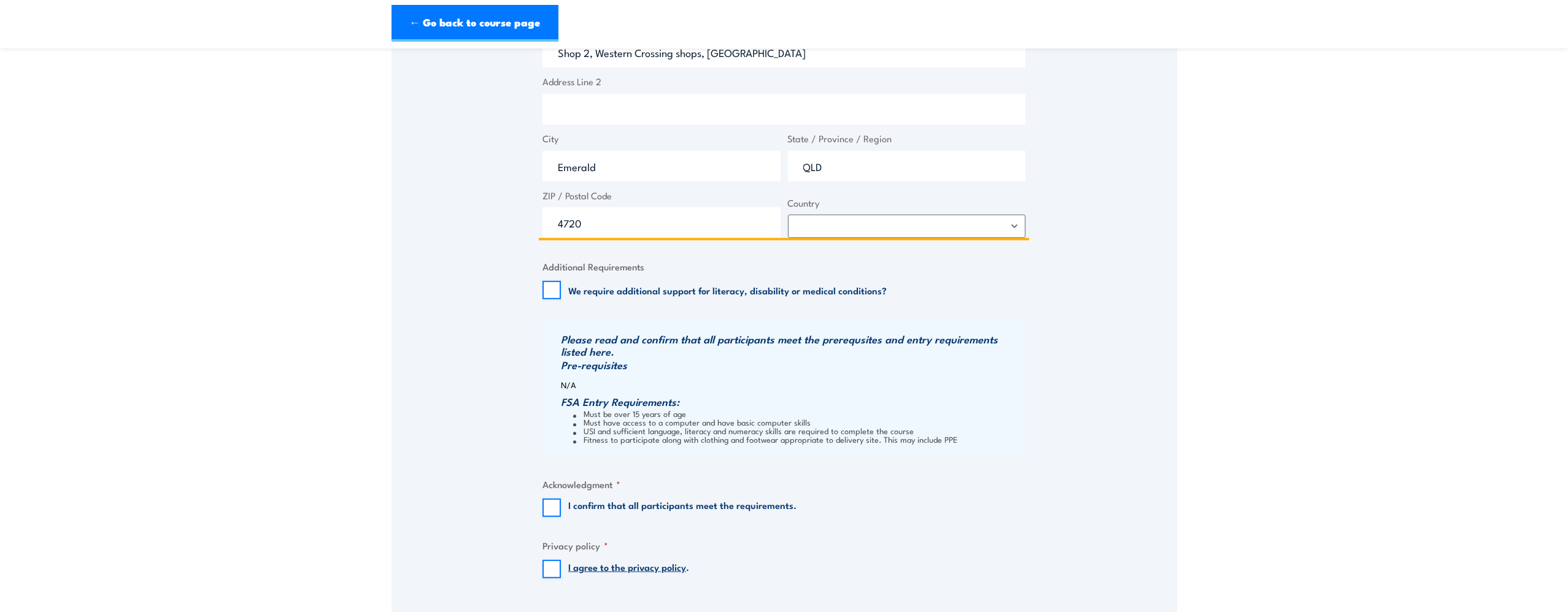
scroll to position [1104, 0]
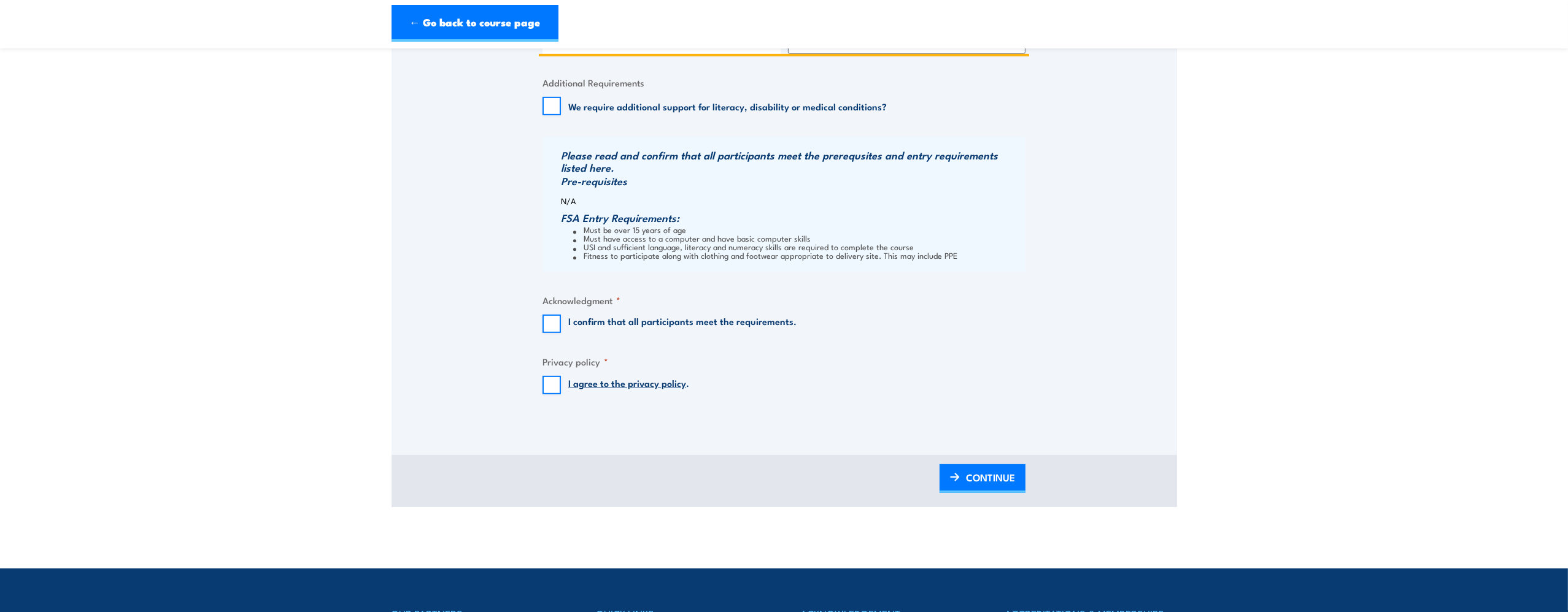
type input "Shop 2, Western Crossing shops, Capricorn Highway"
click at [542, 328] on input "I confirm that all participants meet the requirements." at bounding box center [551, 323] width 18 height 18
checkbox input "true"
click at [545, 392] on input "I agree to the privacy policy ." at bounding box center [551, 384] width 18 height 18
checkbox input "true"
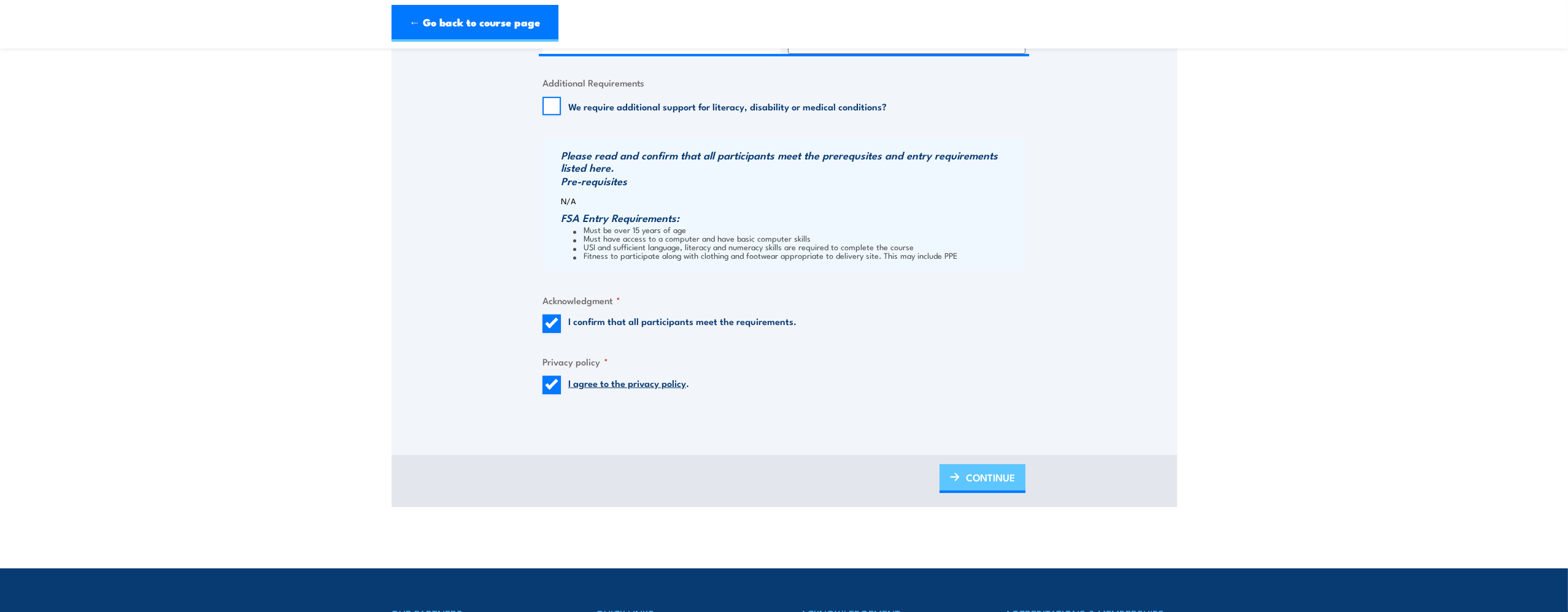
click at [1022, 489] on link "CONTINUE" at bounding box center [982, 479] width 86 height 29
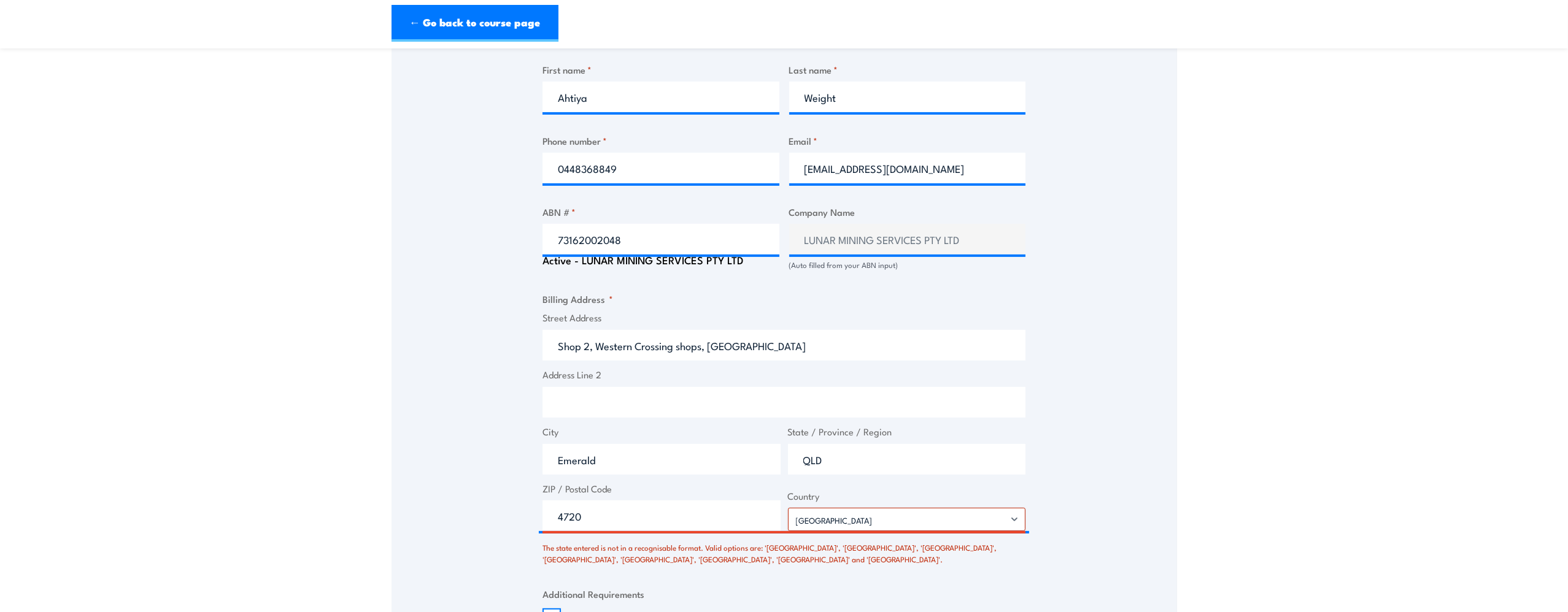
scroll to position [859, 0]
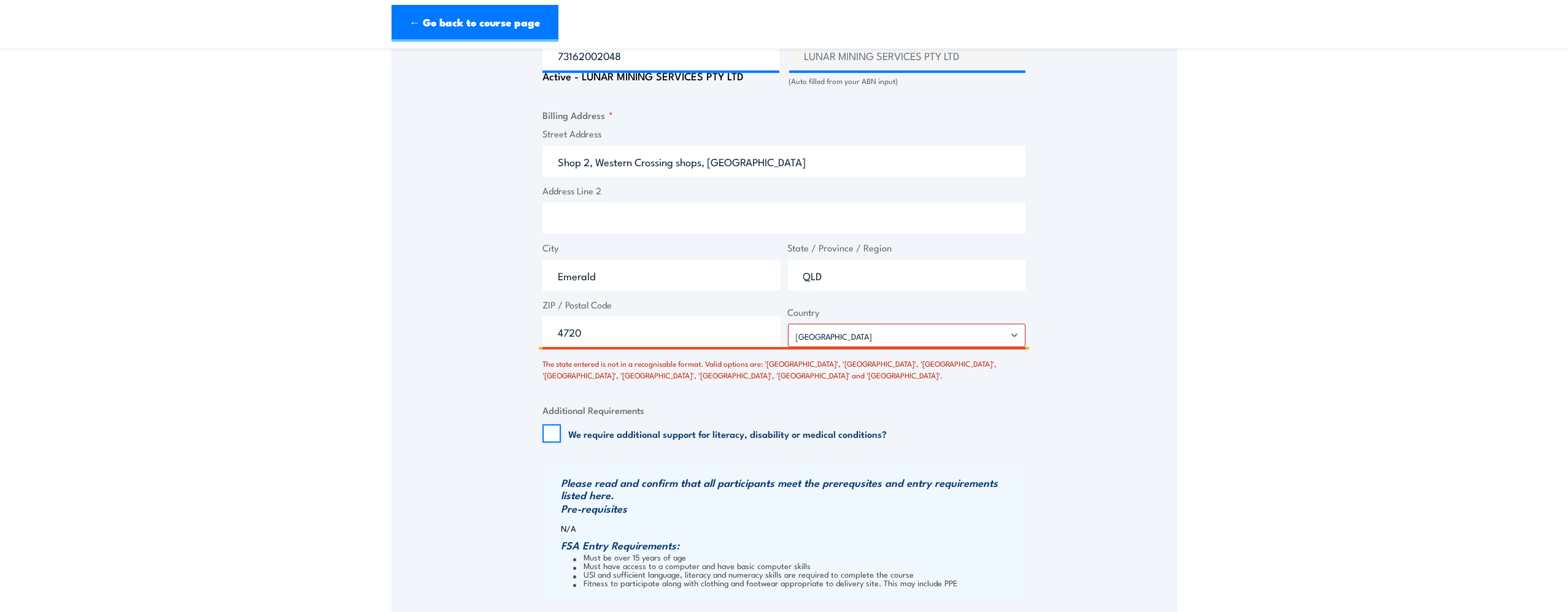
click at [613, 337] on input "4720" at bounding box center [662, 332] width 238 height 31
drag, startPoint x: 632, startPoint y: 336, endPoint x: 510, endPoint y: 337, distance: 122.0
click at [510, 337] on div "Speak to a specialist CALL 1300 885 530 CALL 1300 885 530 There was a problem w…" at bounding box center [784, 51] width 785 height 1394
click at [603, 335] on input "4720" at bounding box center [662, 332] width 238 height 31
drag, startPoint x: 603, startPoint y: 335, endPoint x: 500, endPoint y: 335, distance: 103.0
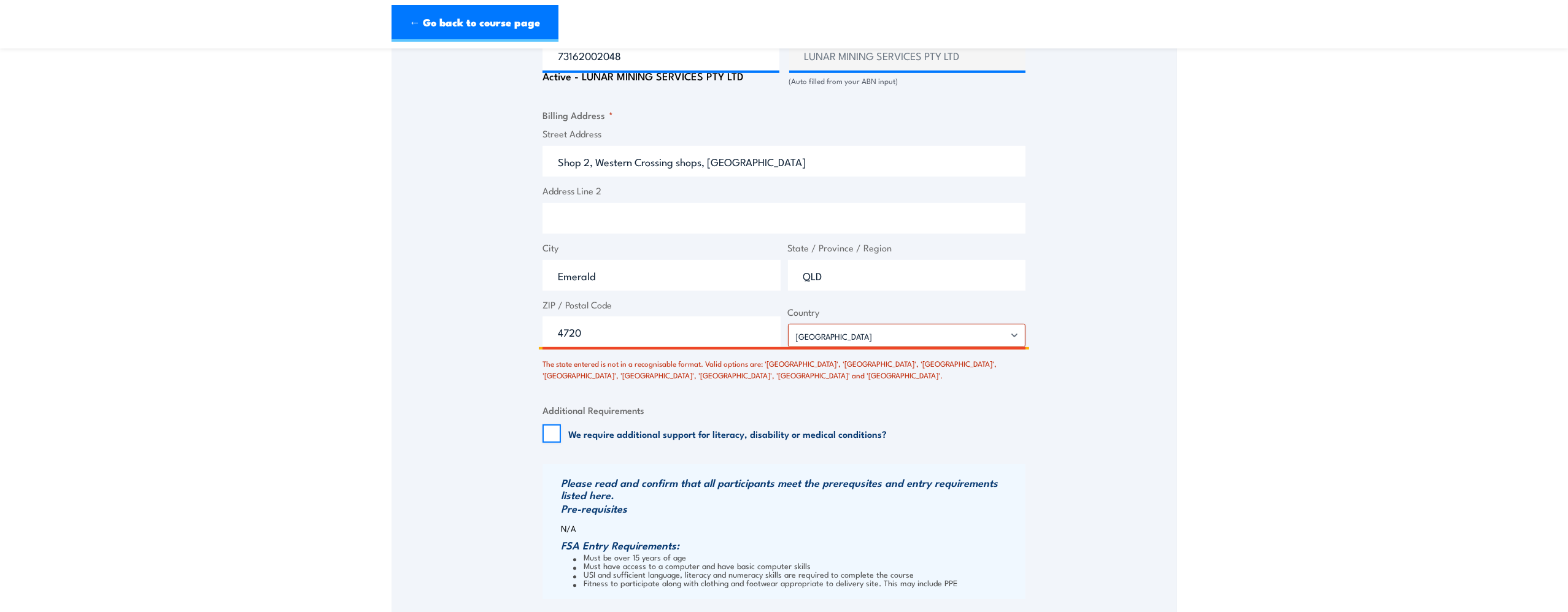
click at [500, 335] on div "Speak to a specialist CALL 1300 885 530 CALL 1300 885 530 There was a problem w…" at bounding box center [784, 51] width 785 height 1394
type input "4720"
click at [906, 321] on span "Country Afghanistan Albania Algeria American Samoa Andorra Angola Anguilla Anta…" at bounding box center [907, 326] width 246 height 42
click at [903, 330] on select "Afghanistan Albania Algeria American Samoa Andorra Angola Anguilla Antarctica A…" at bounding box center [907, 336] width 238 height 23
click at [788, 324] on select "Afghanistan Albania Algeria American Samoa Andorra Angola Anguilla Antarctica A…" at bounding box center [907, 336] width 238 height 23
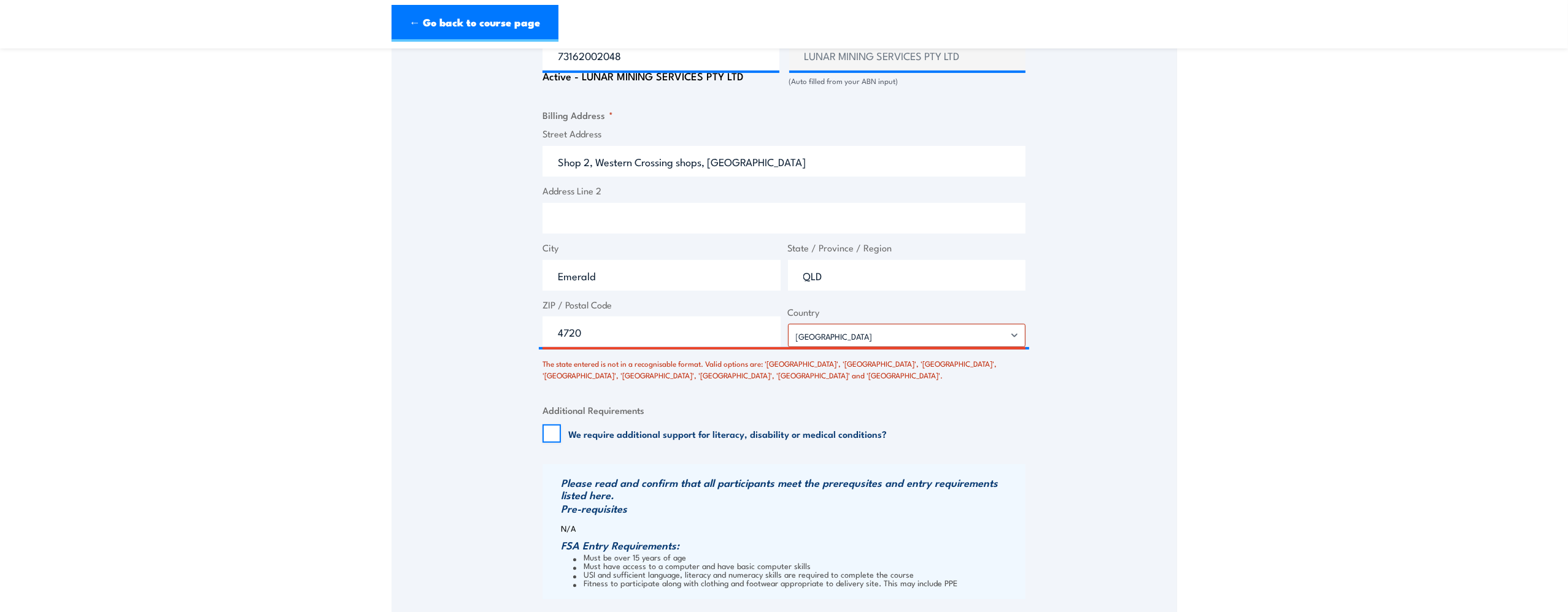
click at [1071, 359] on div "Speak to a specialist CALL 1300 885 530 CALL 1300 885 530 There was a problem w…" at bounding box center [784, 51] width 785 height 1394
click at [828, 297] on div "Street Address Shop 2, Western Crossing shops, Capricorn Highway Address Line 2…" at bounding box center [784, 238] width 490 height 221
click at [825, 275] on input "QLD" at bounding box center [907, 275] width 238 height 31
drag, startPoint x: 865, startPoint y: 278, endPoint x: 741, endPoint y: 276, distance: 124.0
click at [741, 276] on div "Street Address Shop 2, Western Crossing shops, Capricorn Highway Address Line 2…" at bounding box center [784, 238] width 490 height 221
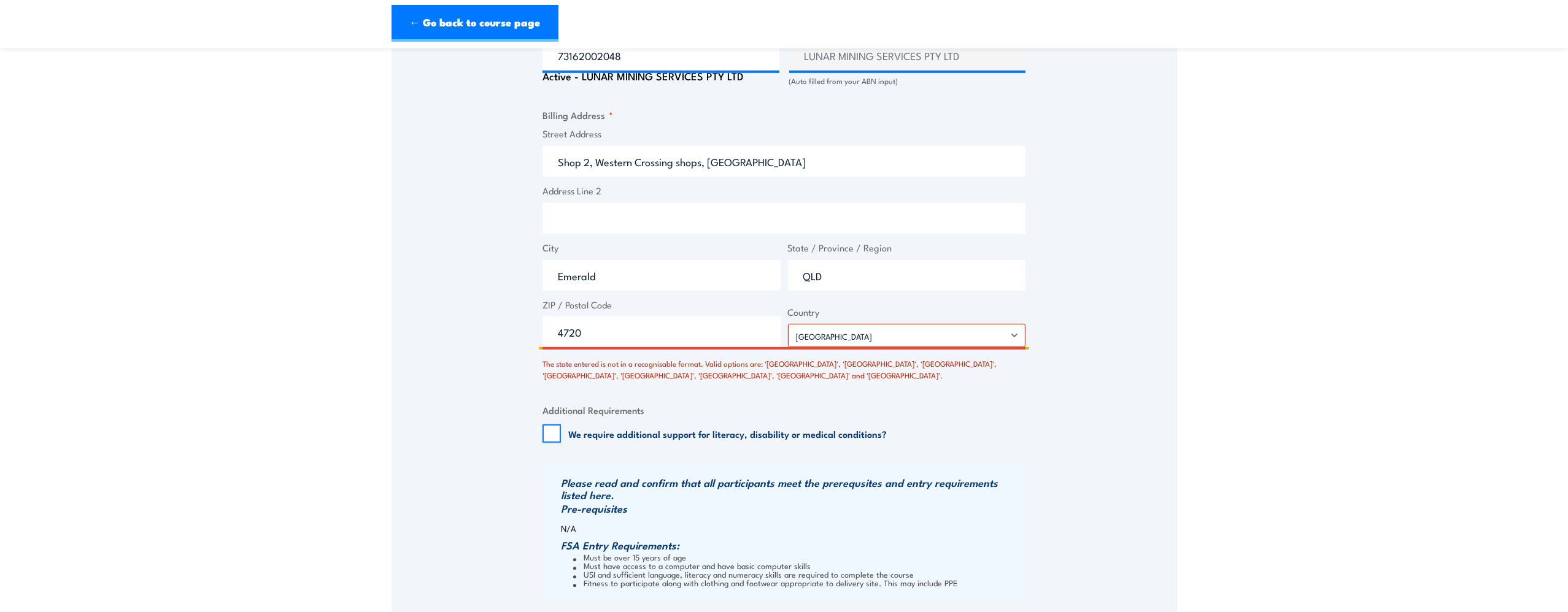
click at [867, 276] on input "QLD" at bounding box center [907, 275] width 238 height 31
click at [873, 337] on select "Afghanistan Albania Algeria American Samoa Andorra Angola Anguilla Antarctica A…" at bounding box center [907, 336] width 238 height 23
click at [848, 339] on select "Afghanistan Albania Algeria American Samoa Andorra Angola Anguilla Antarctica A…" at bounding box center [907, 336] width 238 height 23
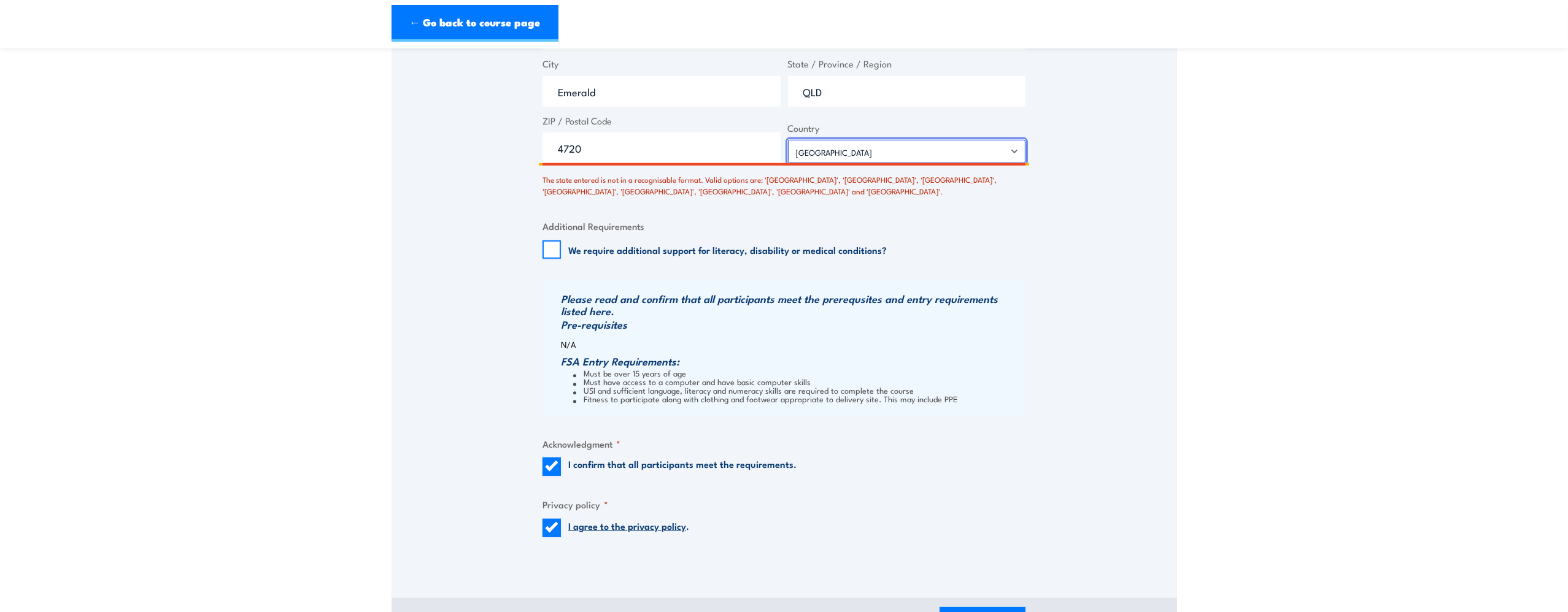
scroll to position [1166, 0]
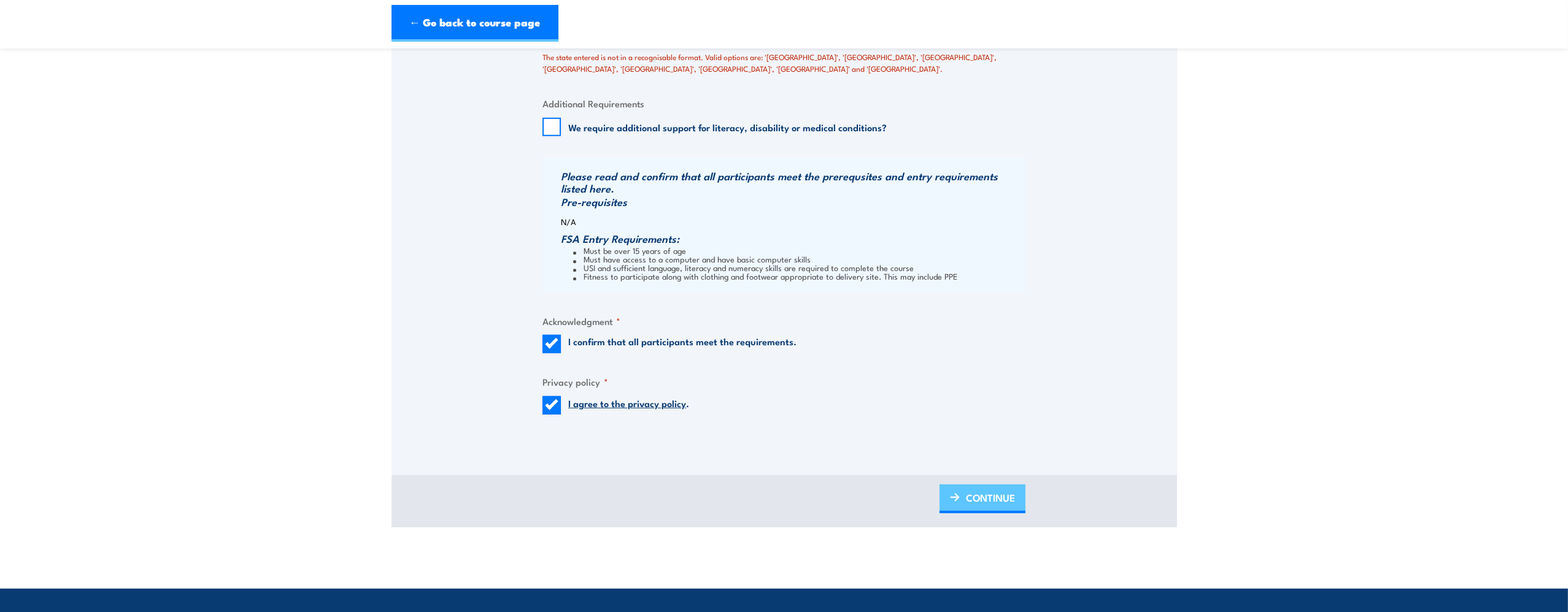
click at [970, 494] on span "CONTINUE" at bounding box center [991, 498] width 49 height 33
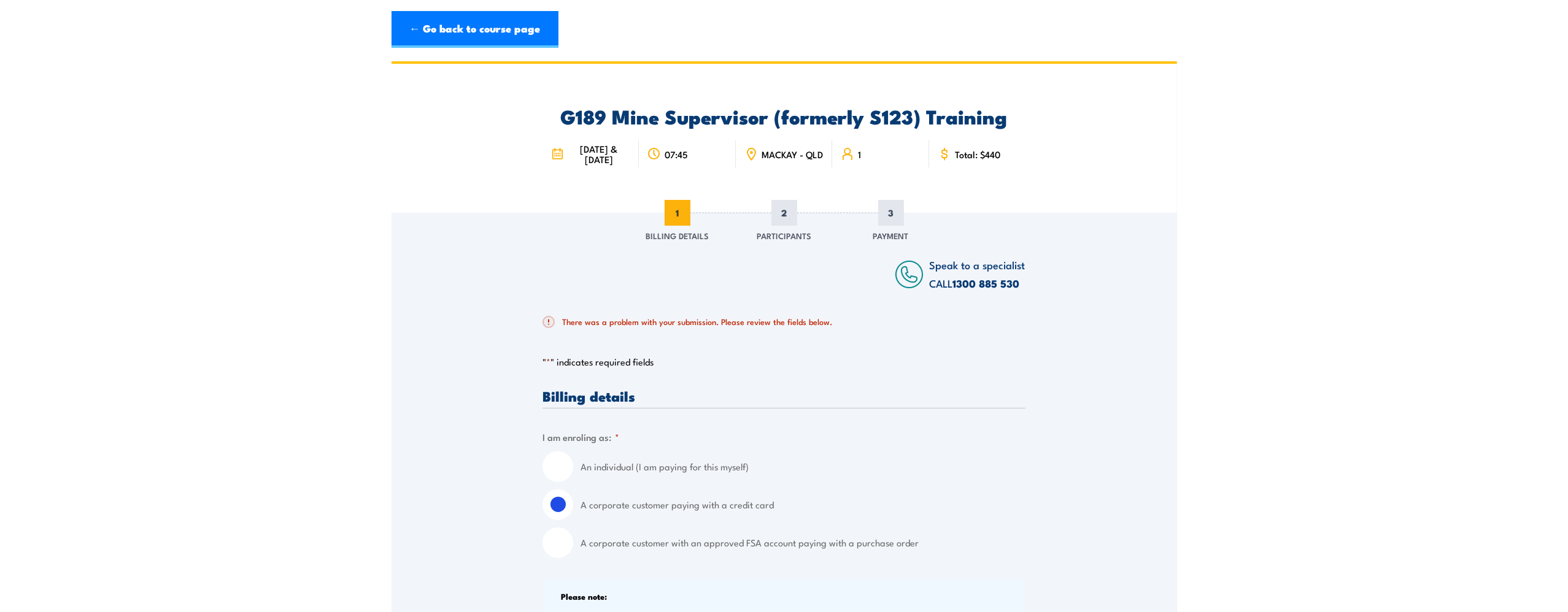
scroll to position [0, 0]
drag, startPoint x: 835, startPoint y: 151, endPoint x: 719, endPoint y: 157, distance: 116.2
click at [719, 157] on div "14 & 15 October 2025 07:45 MACKAY - QLD 1 Total: $440" at bounding box center [784, 153] width 483 height 49
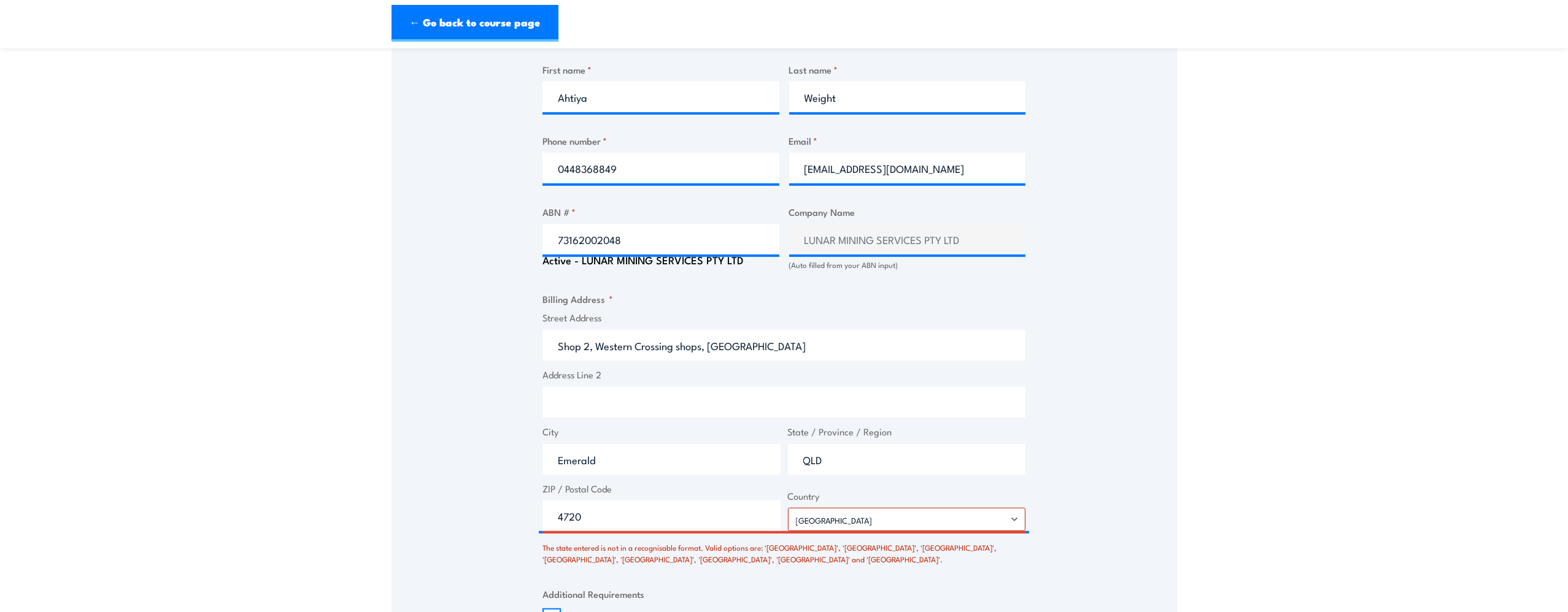
scroll to position [920, 0]
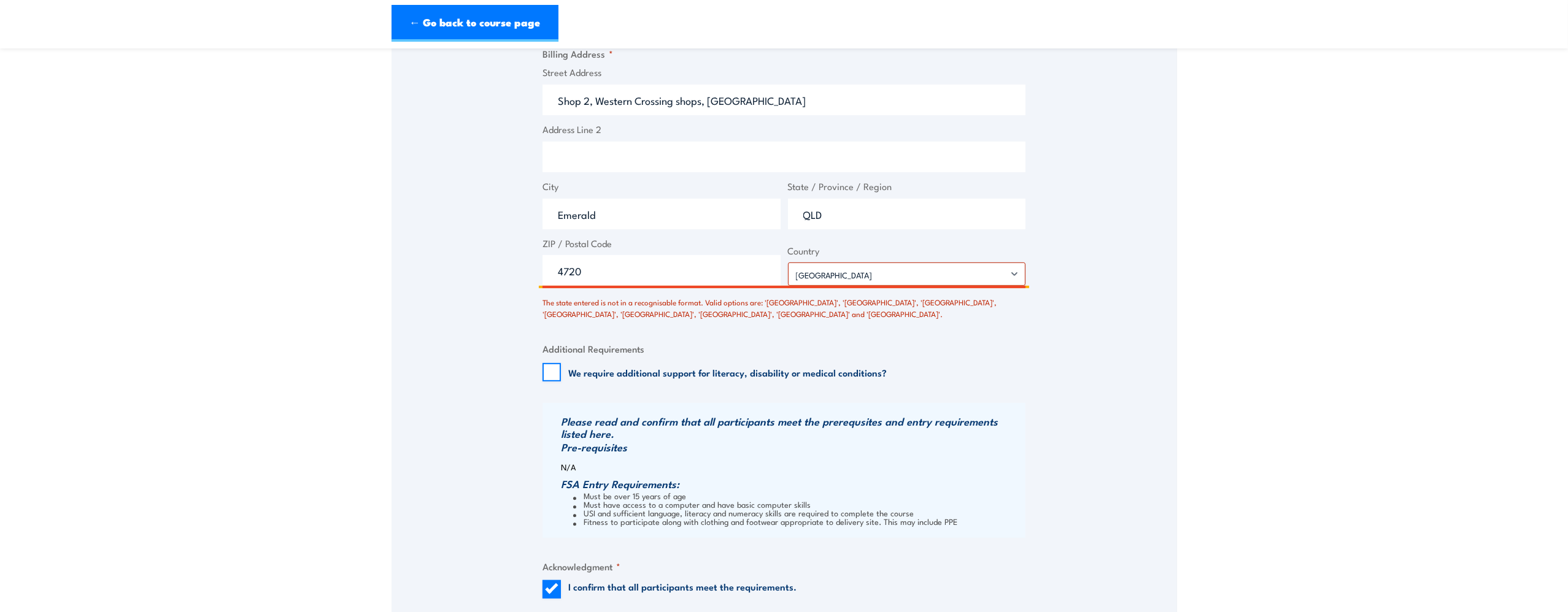
click at [828, 226] on input "QLD" at bounding box center [907, 214] width 238 height 31
drag, startPoint x: 829, startPoint y: 221, endPoint x: 728, endPoint y: 221, distance: 101.0
click at [728, 221] on div "Street Address Shop 2, Western Crossing shops, Capricorn Highway Address Line 2…" at bounding box center [784, 176] width 490 height 221
type input "Queensland"
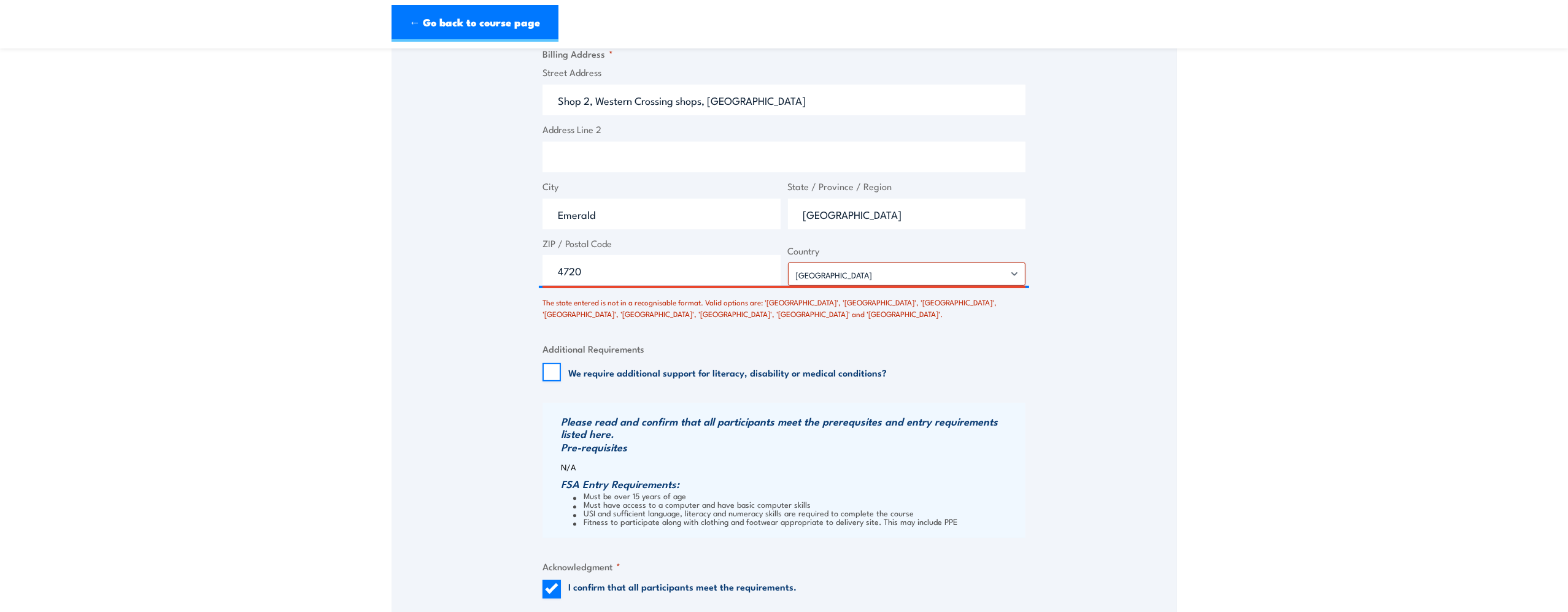
scroll to position [1104, 0]
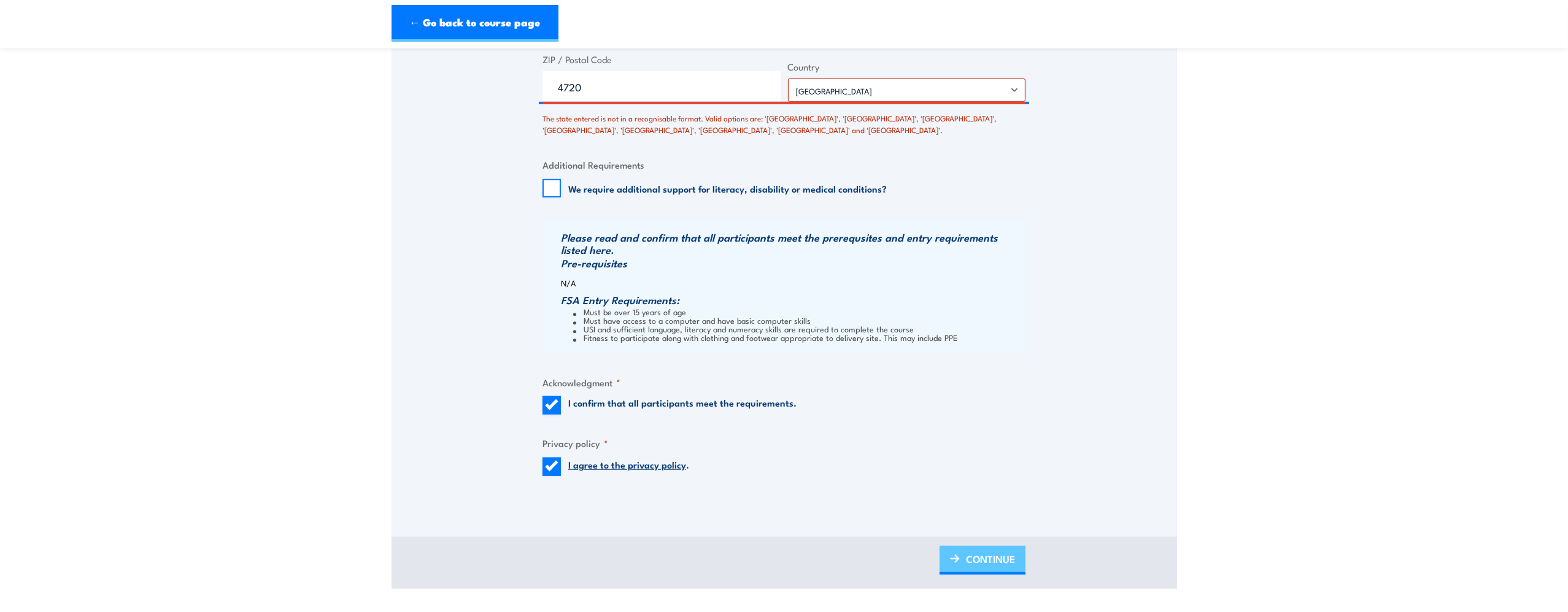
click at [993, 553] on span "CONTINUE" at bounding box center [991, 559] width 49 height 33
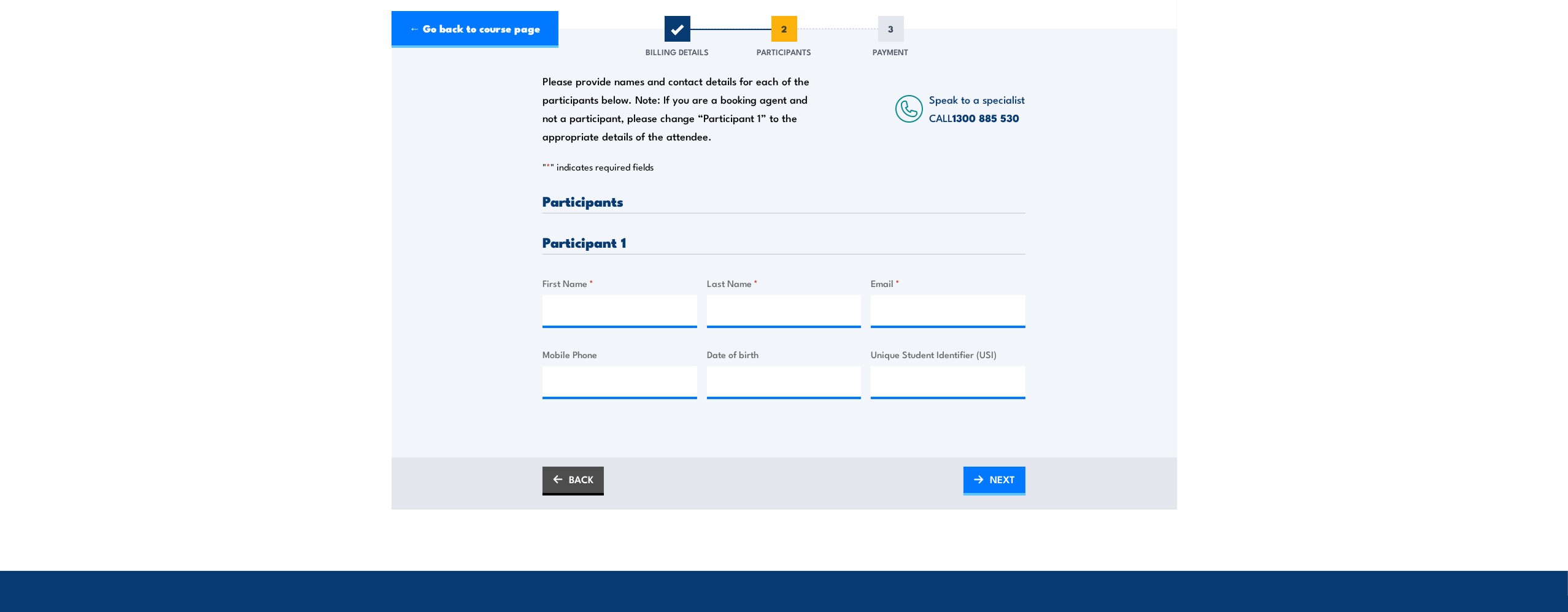
scroll to position [246, 0]
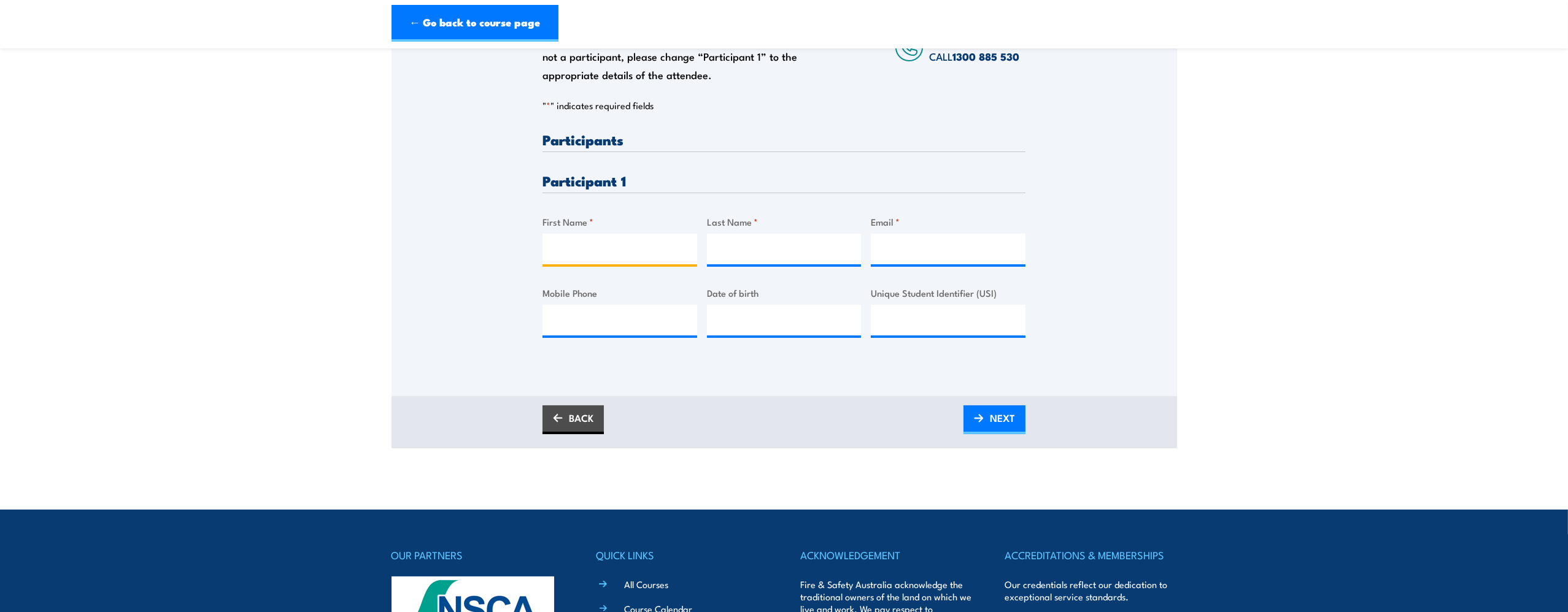
click at [572, 239] on input "First Name *" at bounding box center [619, 249] width 155 height 31
type input "Robert"
type input "Riley"
click at [927, 261] on input "Email *" at bounding box center [948, 249] width 155 height 31
paste input "Rob_riley@live.com"
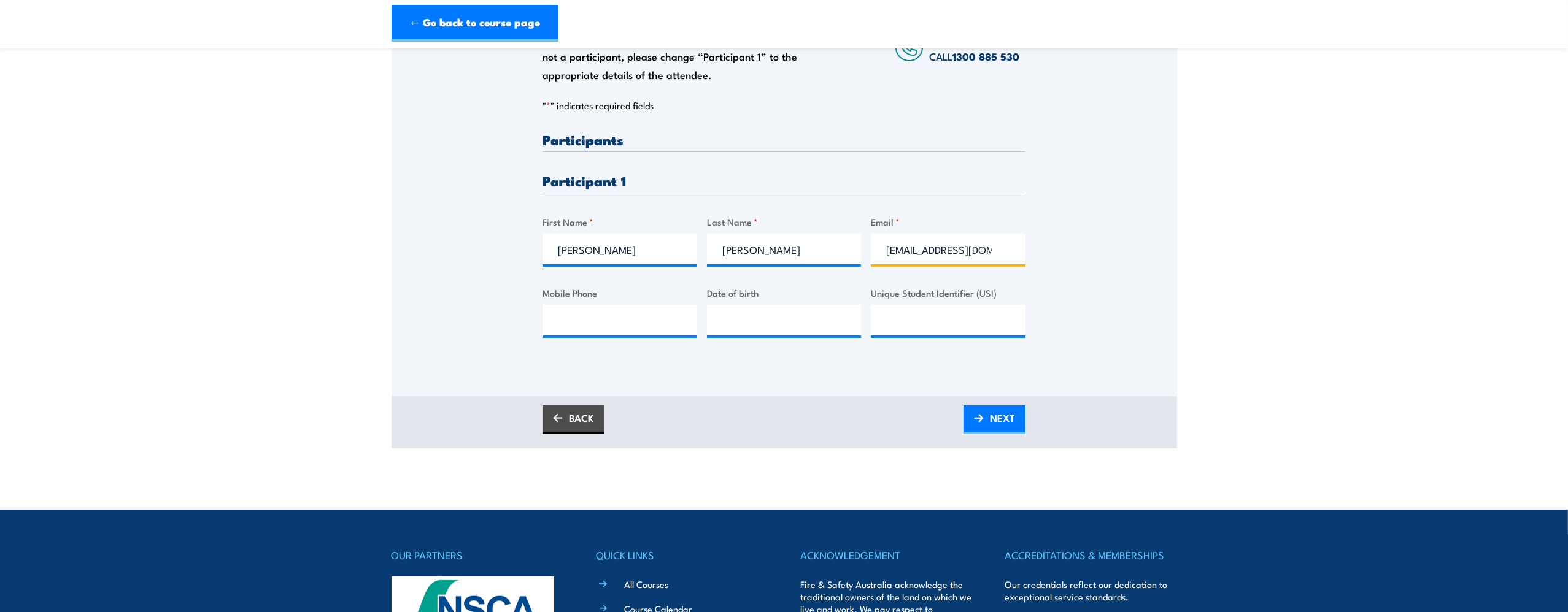
type input "Rob_riley@live.com"
click at [633, 323] on input "Mobile Phone" at bounding box center [619, 321] width 155 height 31
paste input "0422 771 470"
type input "0422 771 470"
type input "__/__/____"
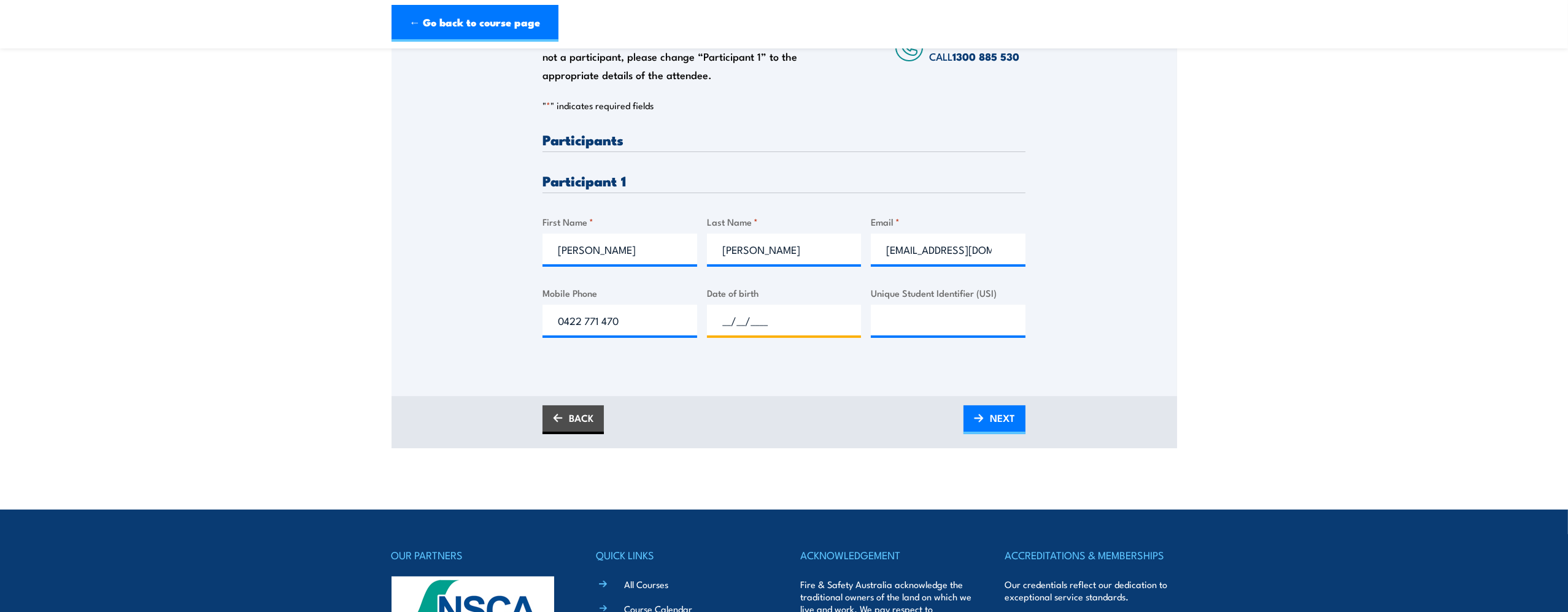
click at [757, 321] on input "__/__/____" at bounding box center [784, 321] width 155 height 31
click at [742, 316] on input "__/__/____" at bounding box center [784, 321] width 155 height 31
type input "23/03/1980"
click at [974, 427] on link "NEXT" at bounding box center [994, 420] width 62 height 29
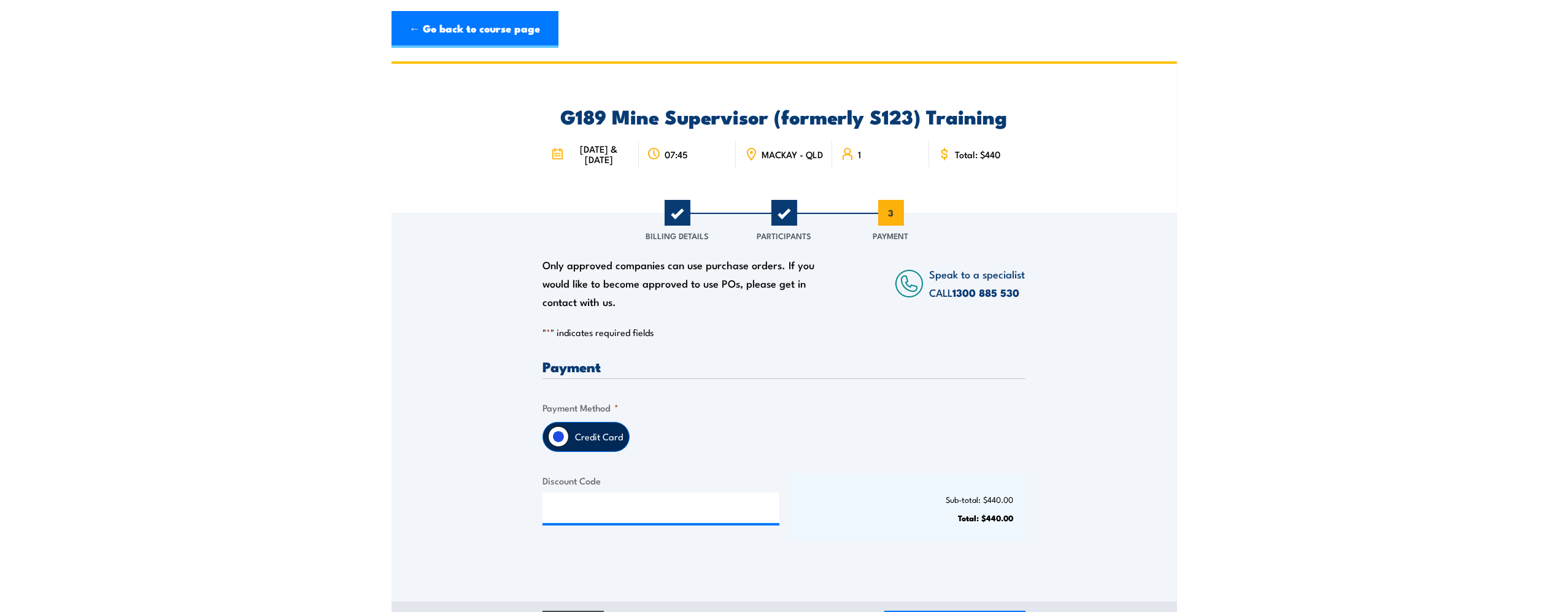
scroll to position [184, 0]
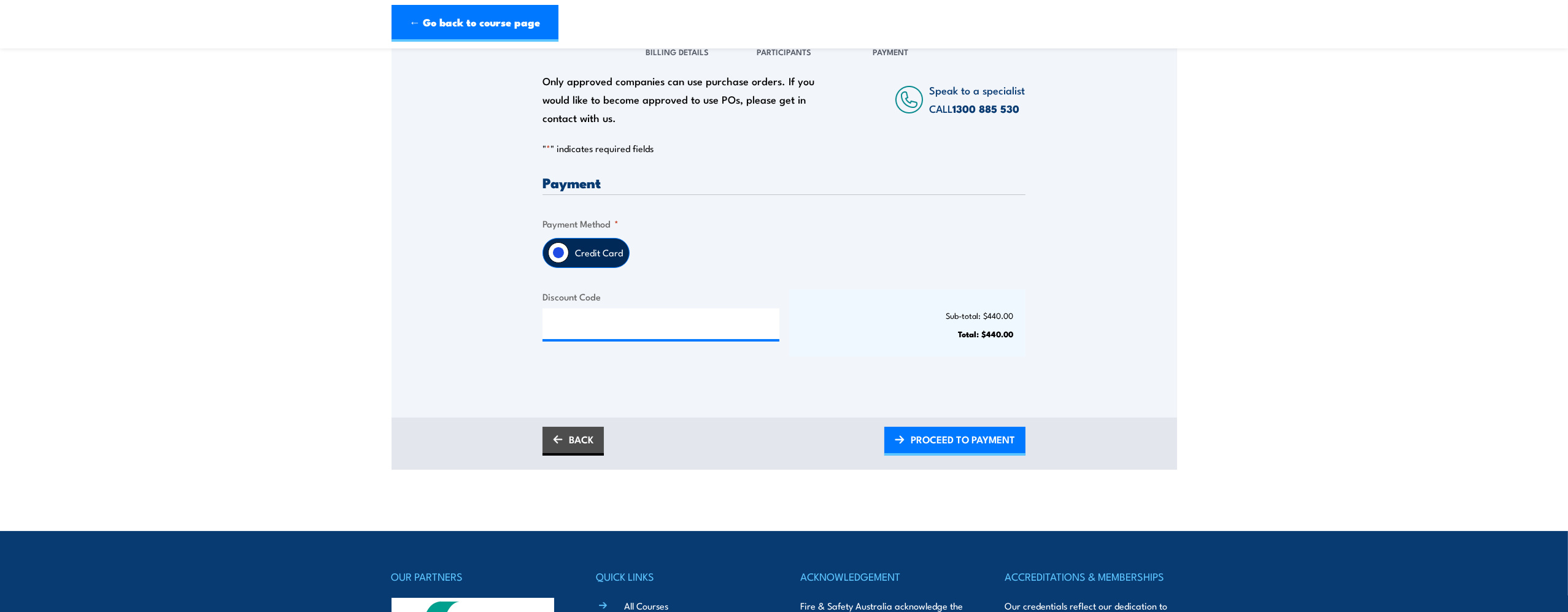
click at [551, 258] on input "Credit Card" at bounding box center [558, 252] width 21 height 21
click at [600, 254] on label "Credit Card" at bounding box center [598, 253] width 60 height 29
click at [568, 254] on input "Credit Card" at bounding box center [558, 252] width 21 height 21
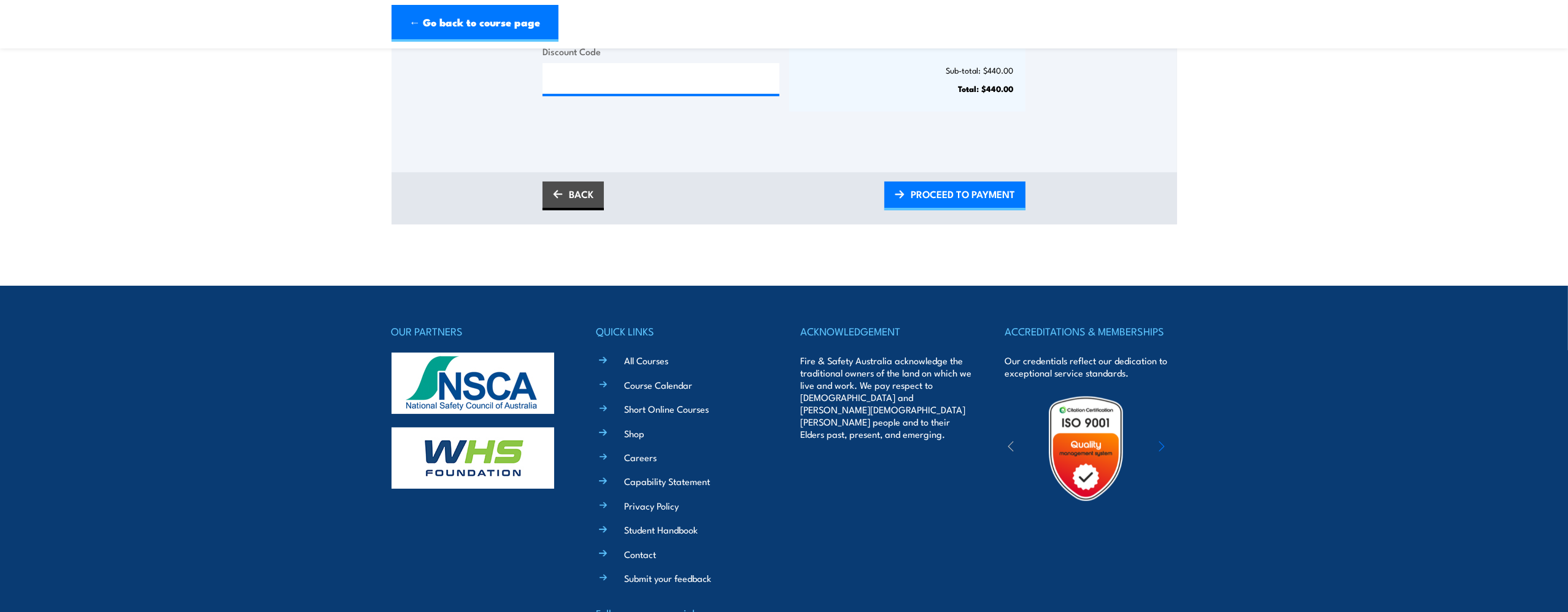
scroll to position [307, 0]
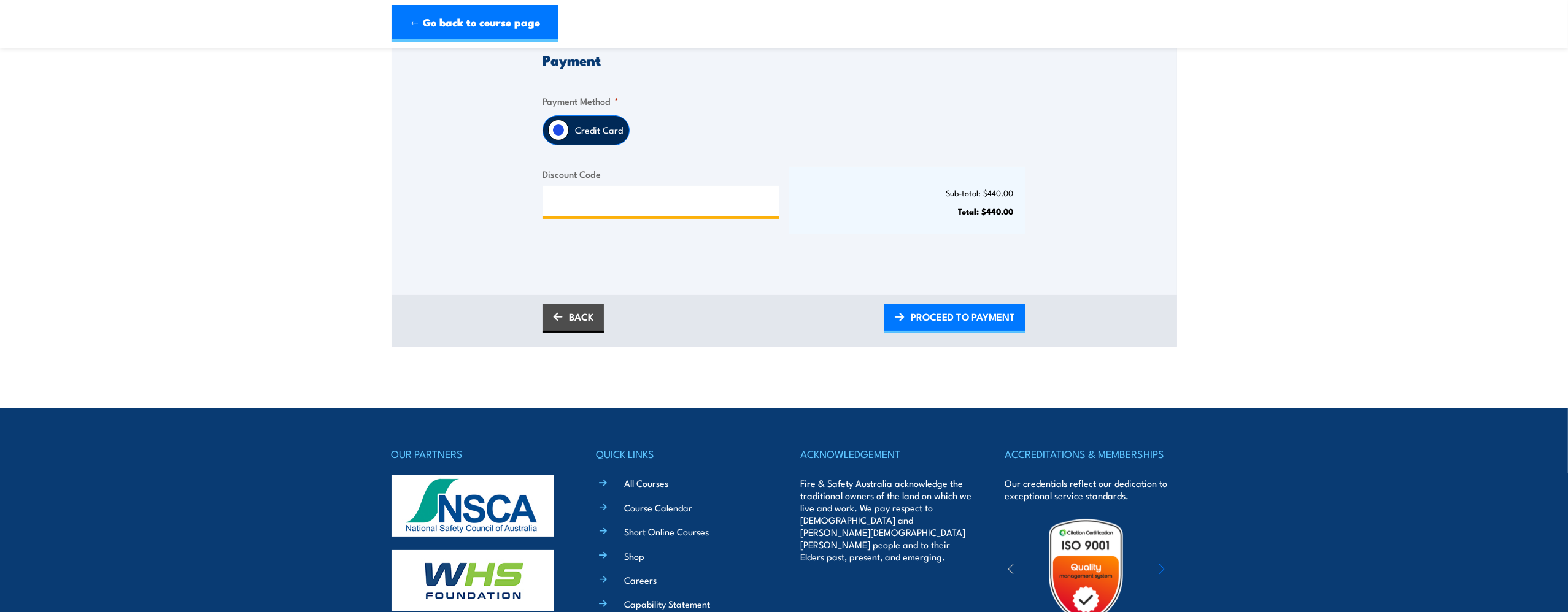
click at [573, 200] on input "Discount Code" at bounding box center [661, 201] width 237 height 31
click at [579, 136] on label "Credit Card" at bounding box center [598, 131] width 60 height 29
click at [568, 136] on input "Credit Card" at bounding box center [558, 130] width 21 height 21
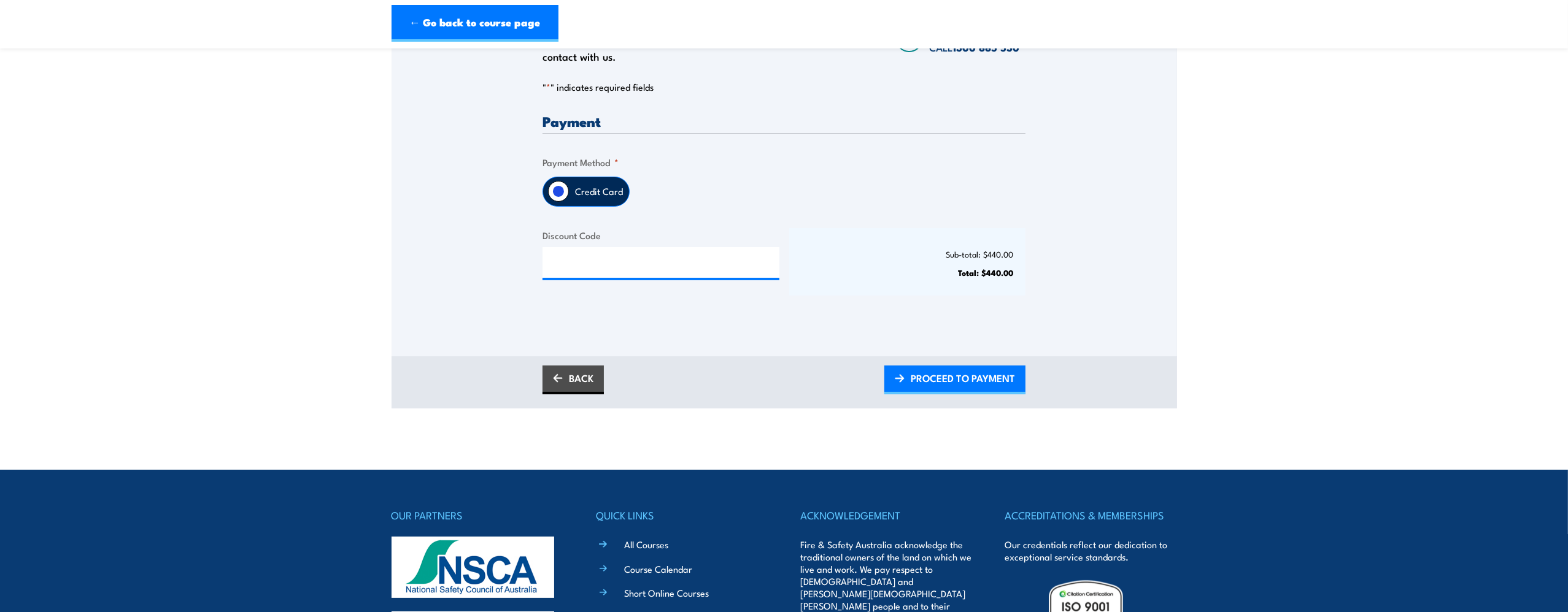
scroll to position [123, 0]
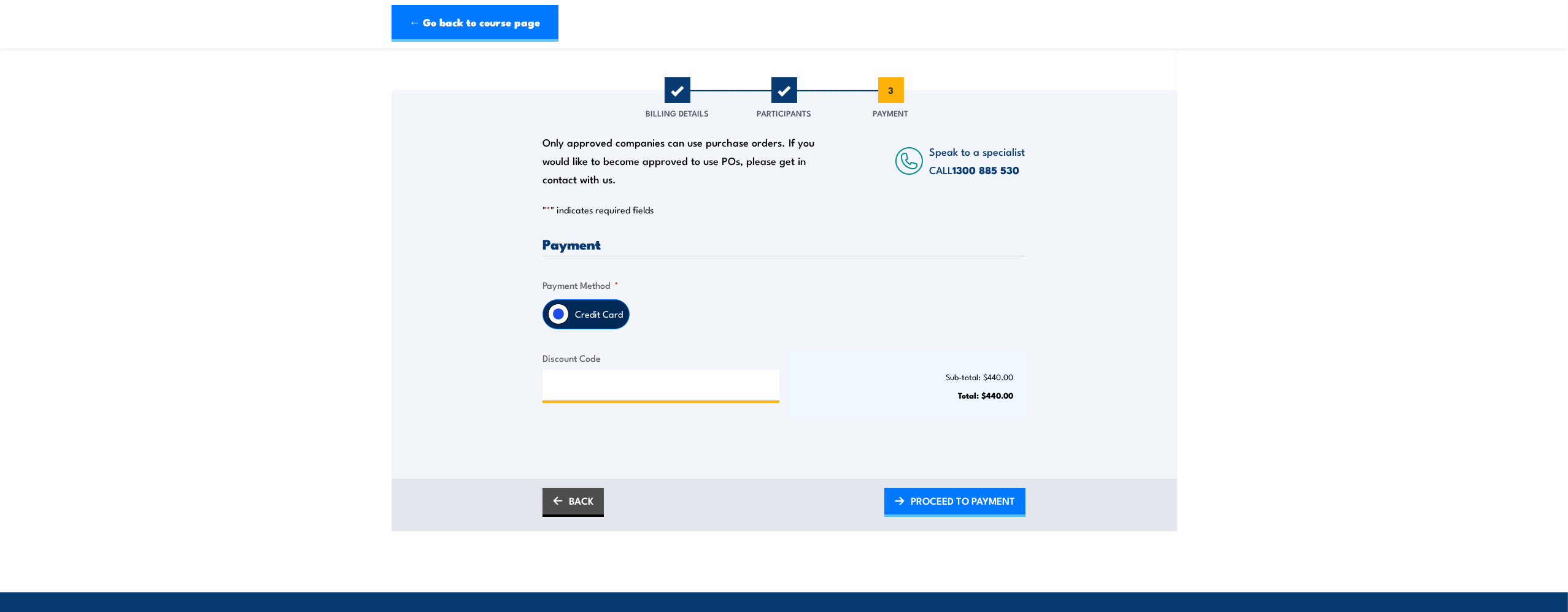
click at [662, 387] on input "Discount Code" at bounding box center [661, 385] width 237 height 31
click at [946, 504] on span "PROCEED TO PAYMENT" at bounding box center [962, 501] width 104 height 33
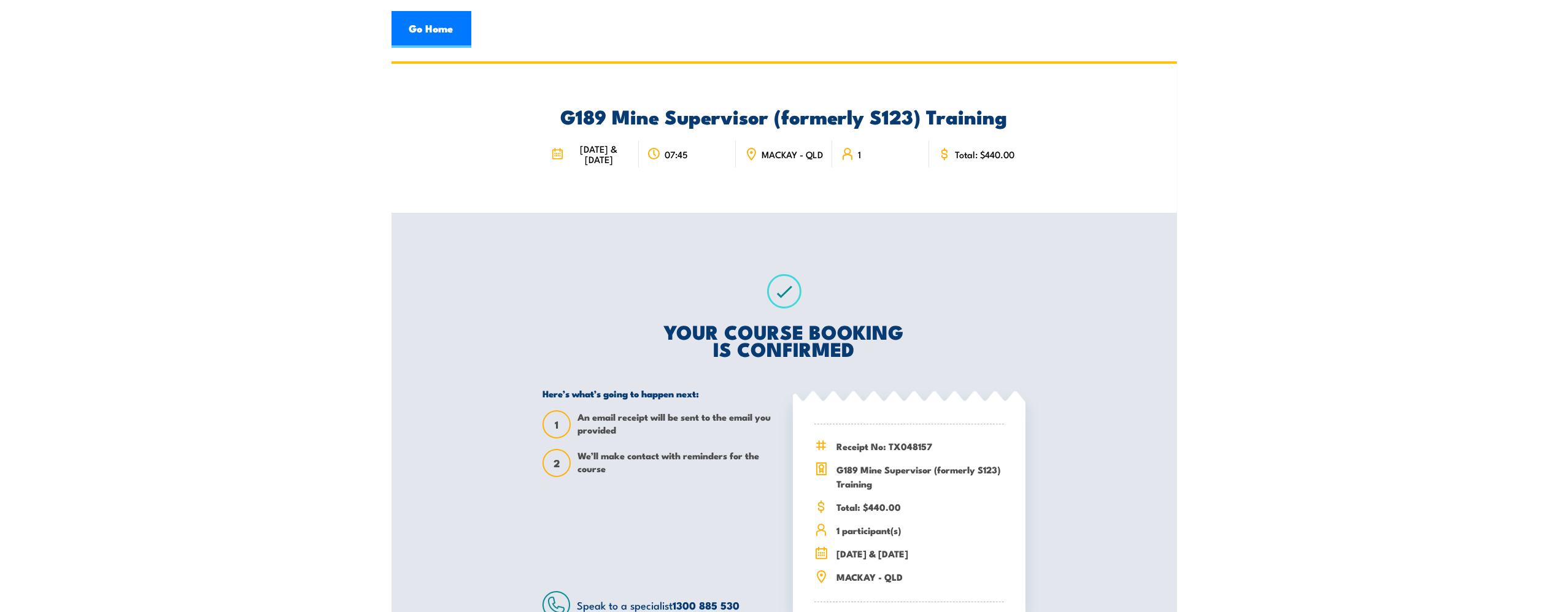
scroll to position [246, 0]
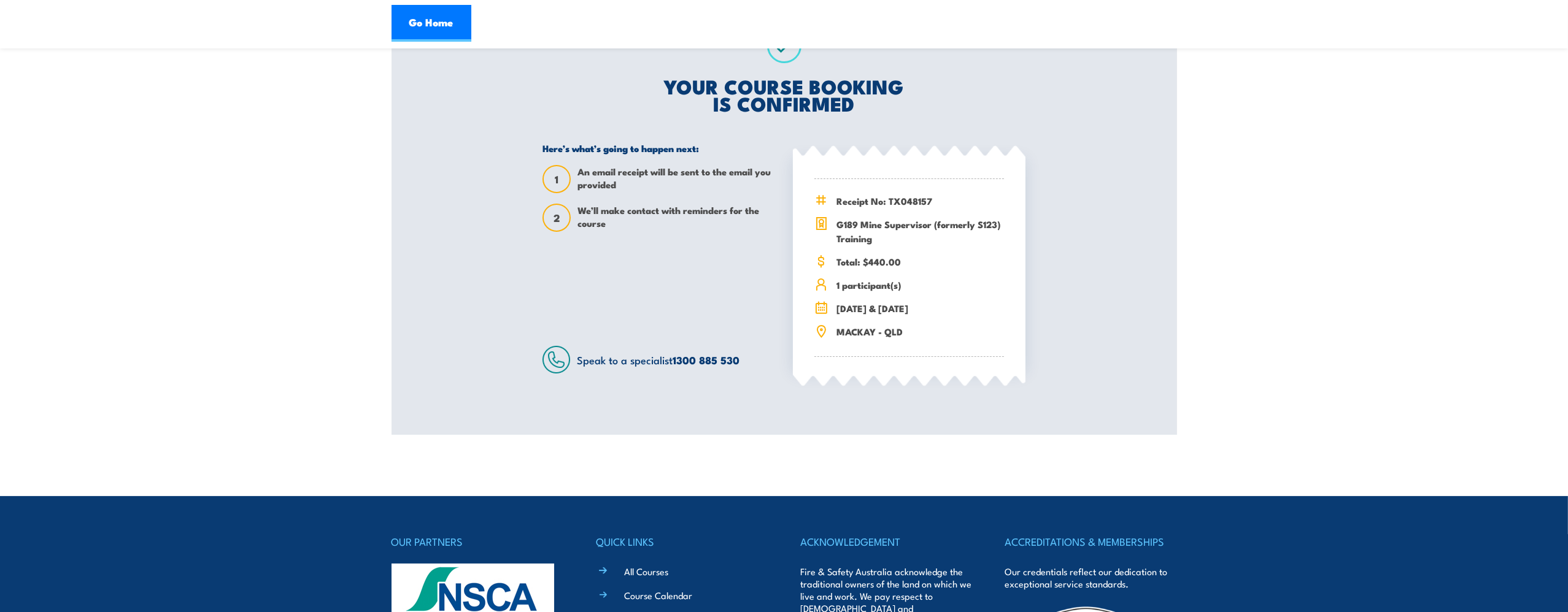
click at [584, 217] on span "We’ll make contact with reminders for the course" at bounding box center [676, 217] width 198 height 28
click at [532, 217] on div "YOUR COURSE BOOKING IS CONFIRMED Here’s what’s going to happen next: 1 An email…" at bounding box center [784, 201] width 512 height 467
click at [550, 190] on div "1" at bounding box center [556, 179] width 28 height 28
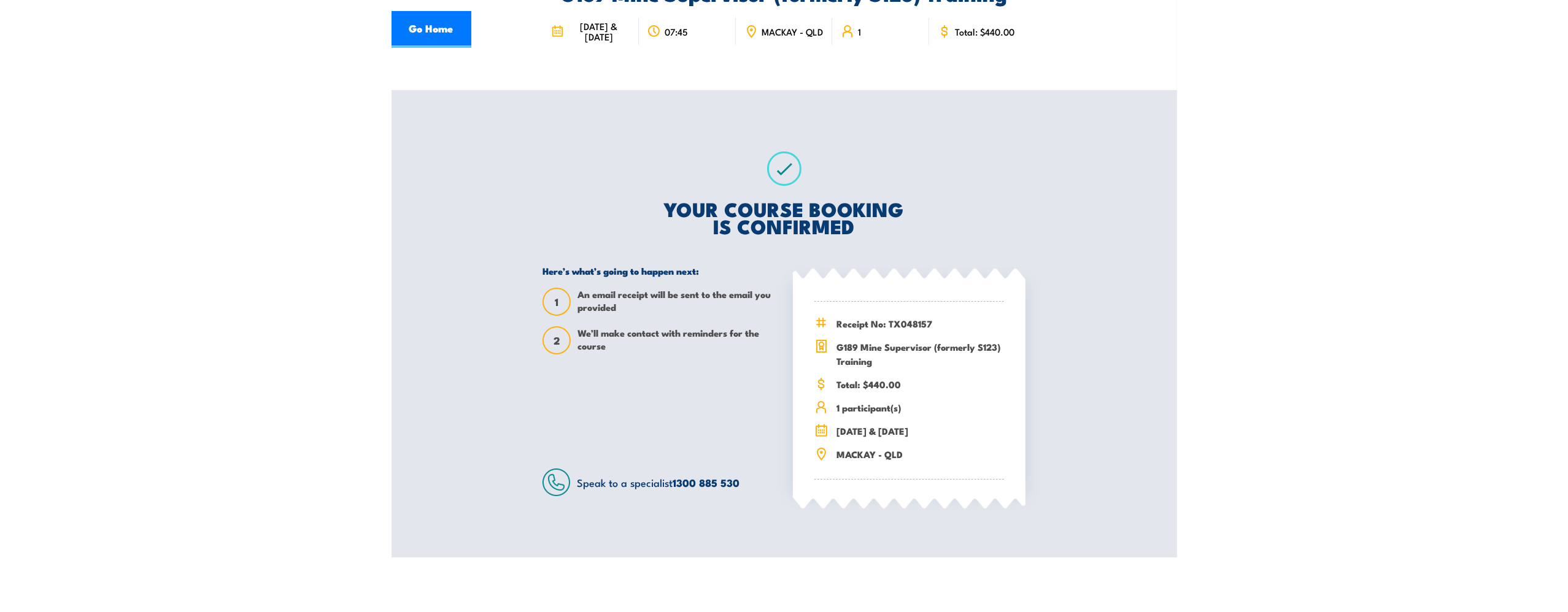
scroll to position [0, 0]
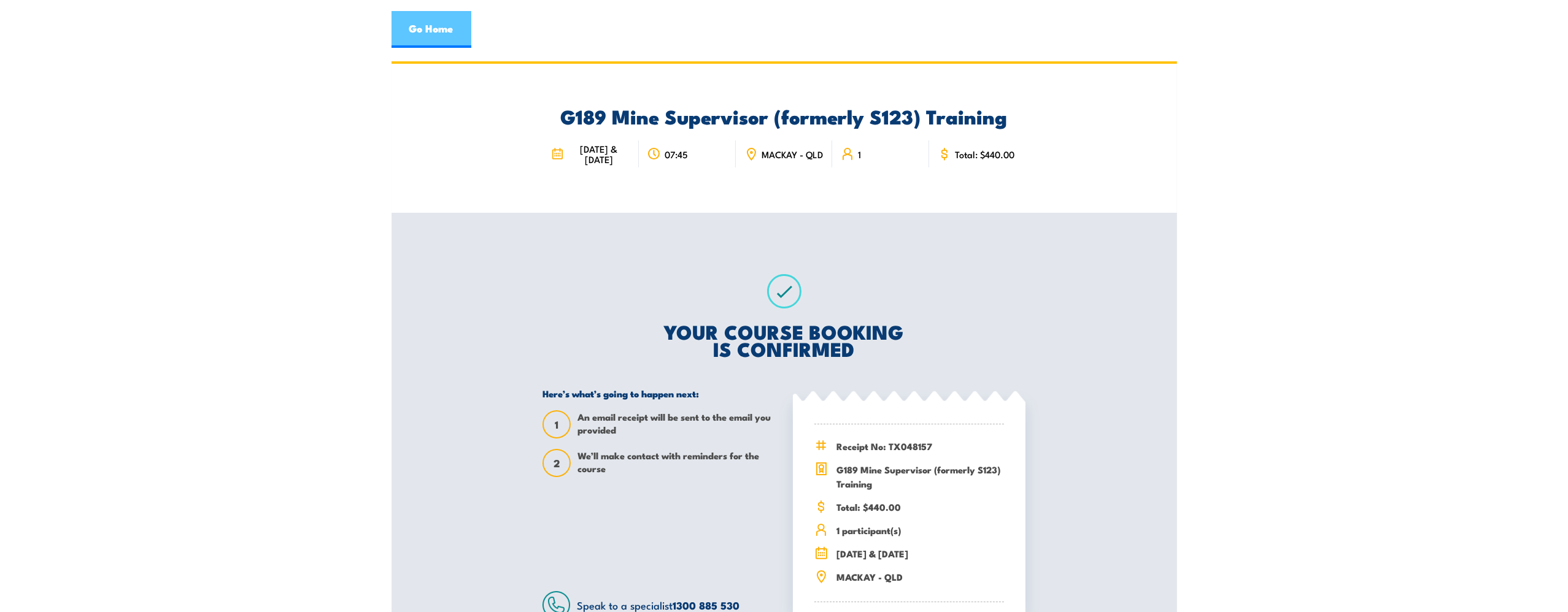
click at [431, 21] on link "Go Home" at bounding box center [432, 29] width 80 height 37
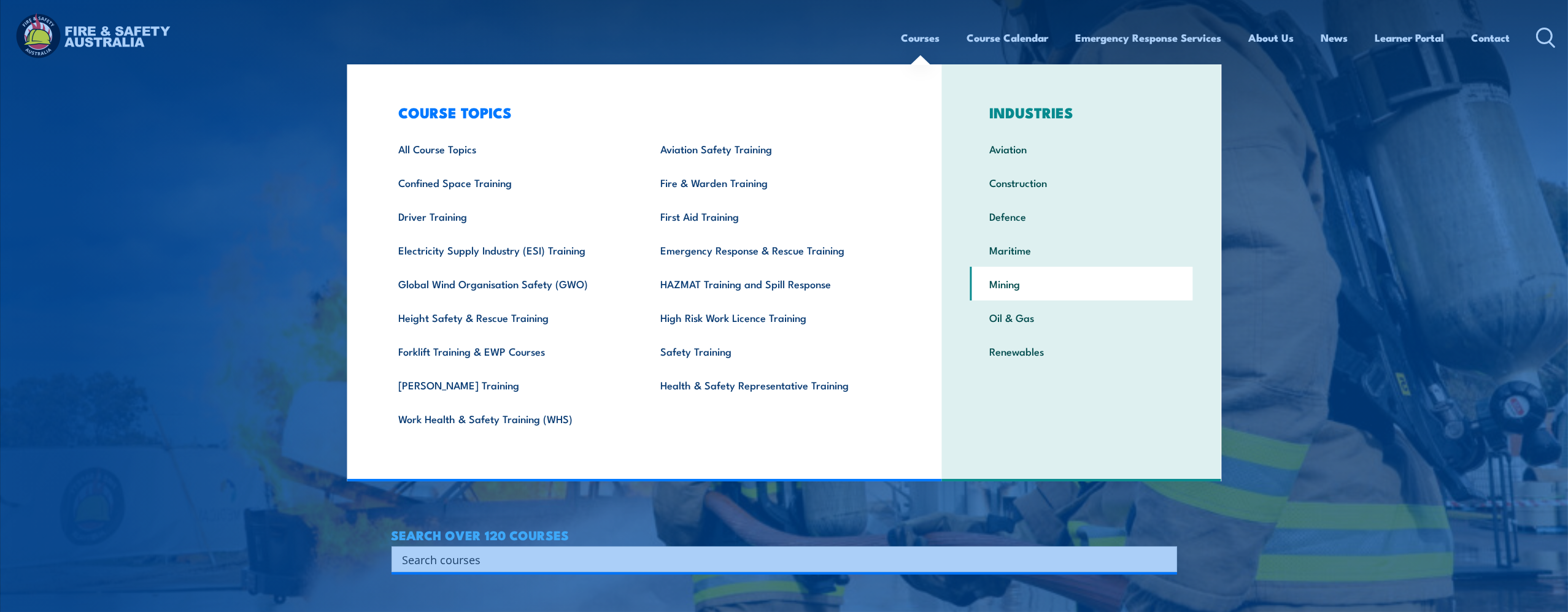
click at [994, 278] on link "Mining" at bounding box center [1082, 283] width 222 height 33
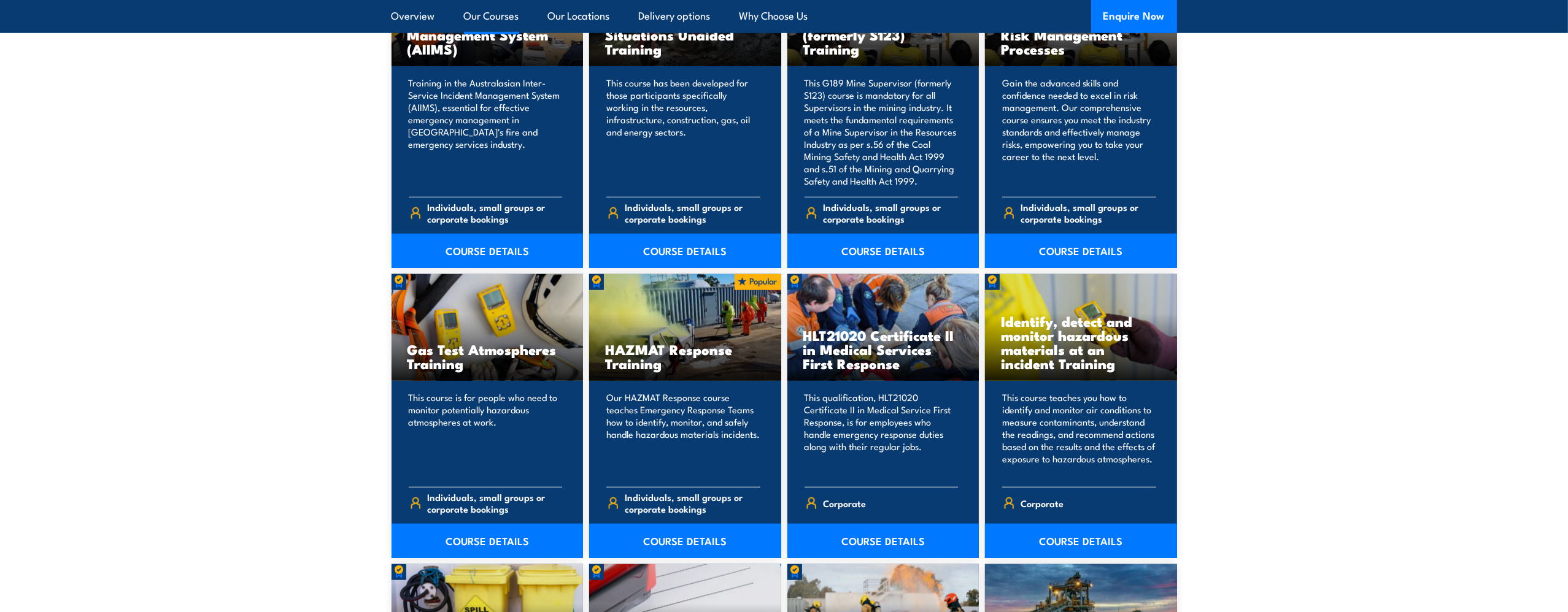
scroll to position [1411, 0]
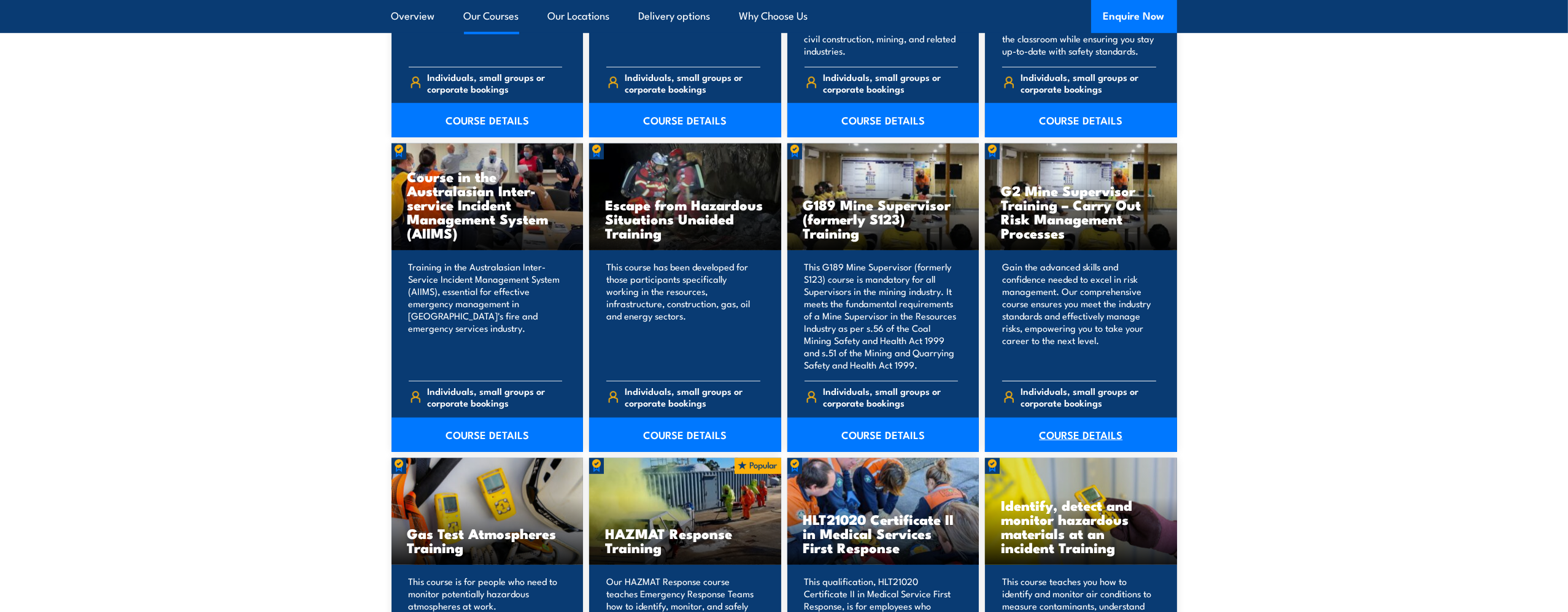
click at [1037, 432] on link "COURSE DETAILS" at bounding box center [1081, 435] width 192 height 34
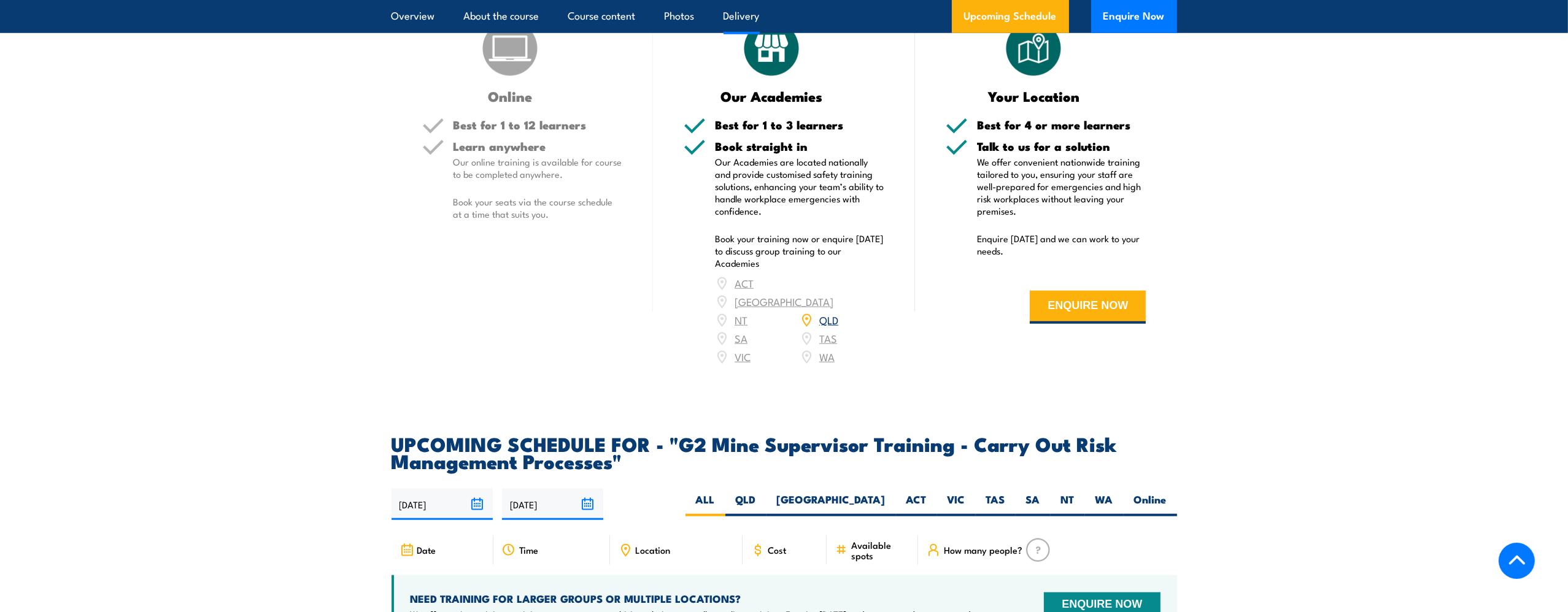
scroll to position [2147, 0]
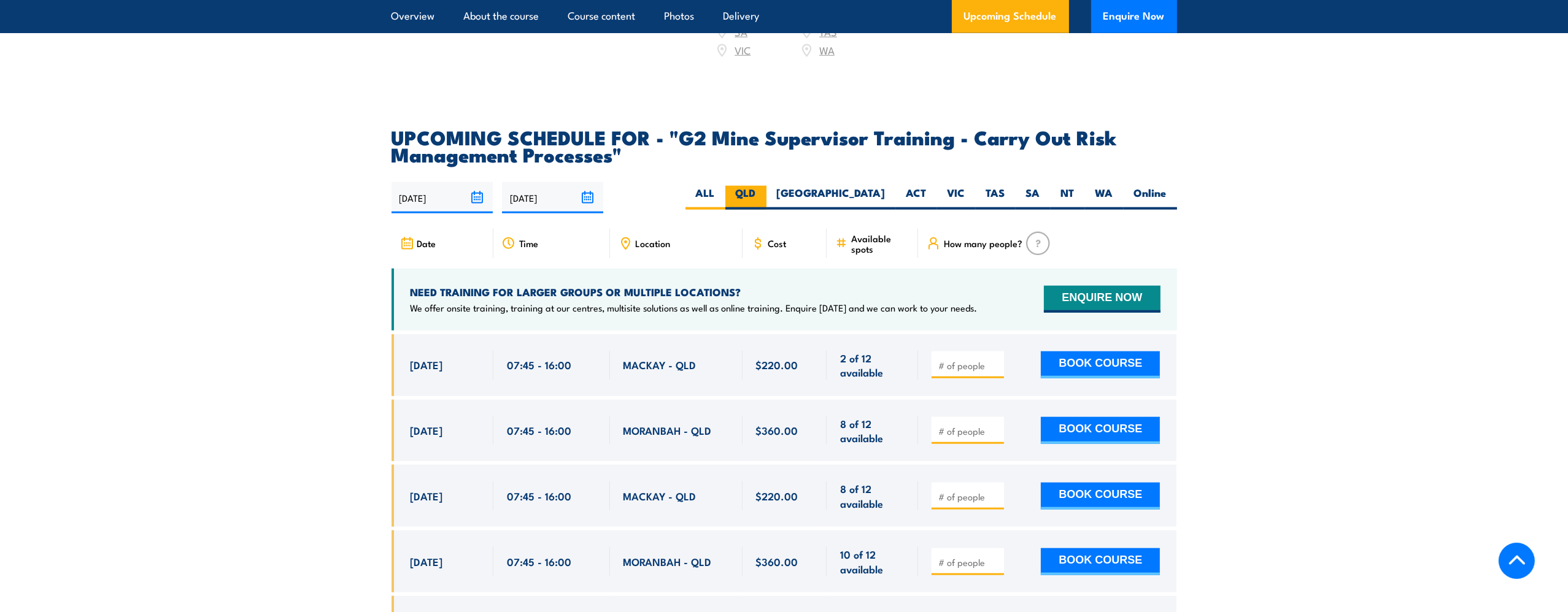
click at [766, 209] on label "QLD" at bounding box center [746, 198] width 41 height 24
click at [764, 194] on input "QLD" at bounding box center [760, 190] width 8 height 8
radio input "true"
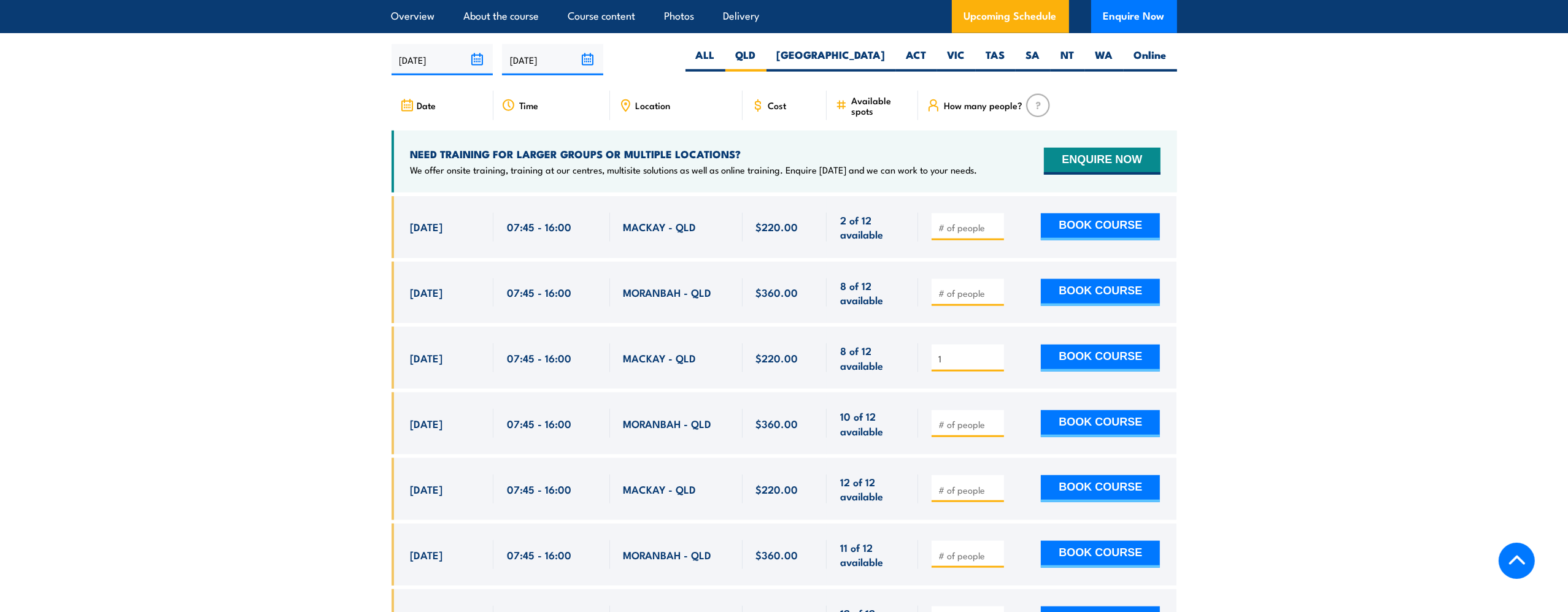
type input "1"
click at [993, 365] on input "1" at bounding box center [969, 358] width 61 height 12
click at [1101, 366] on button "BOOK COURSE" at bounding box center [1101, 358] width 119 height 27
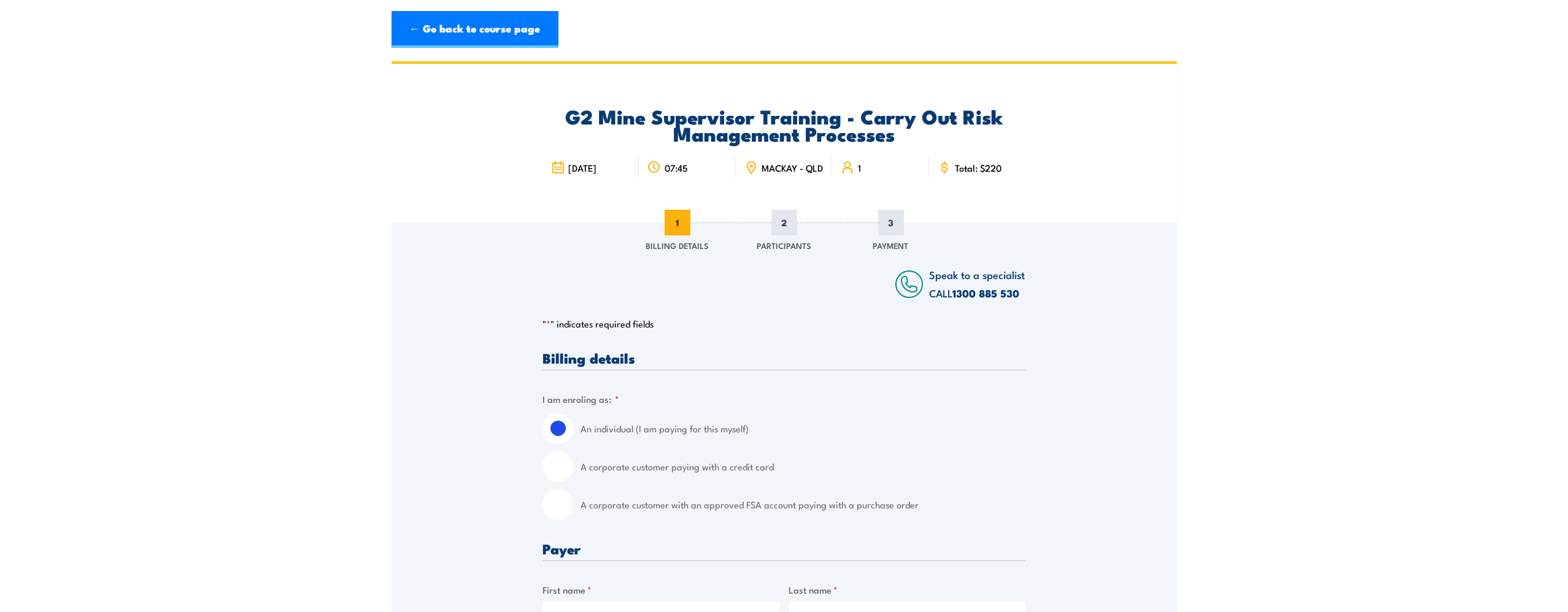
scroll to position [184, 0]
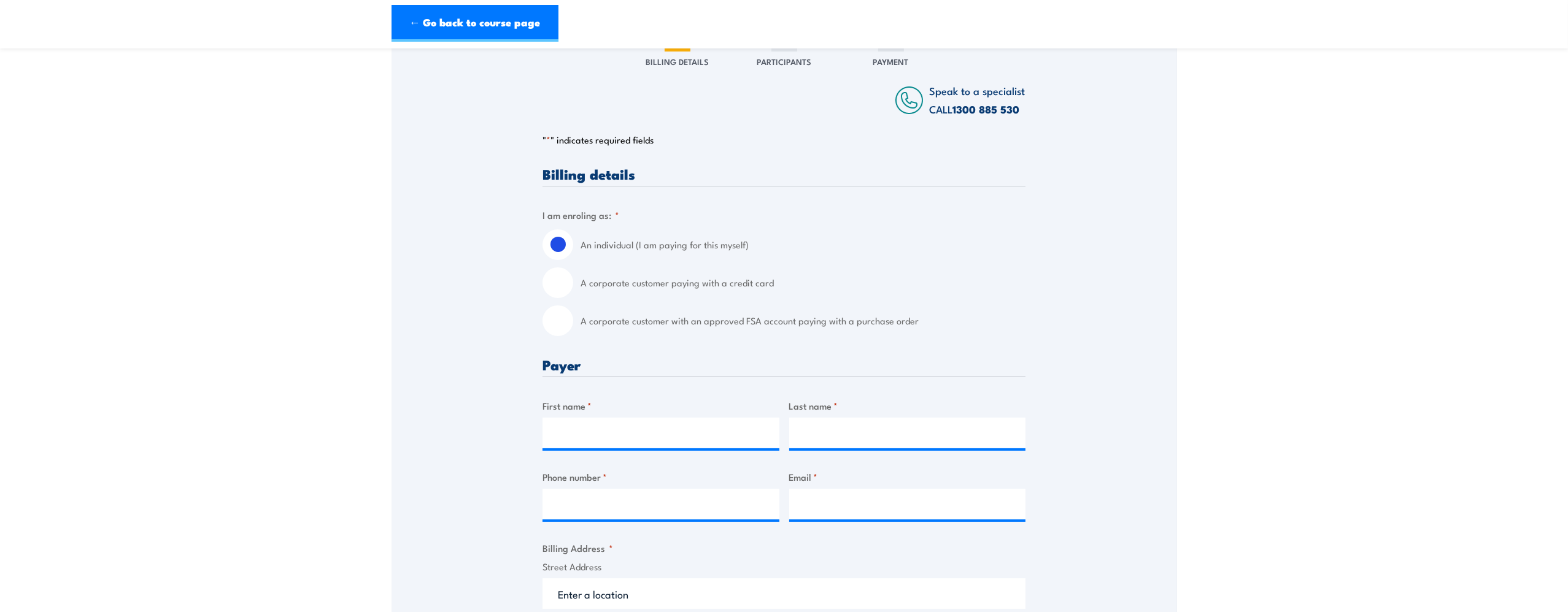
click at [614, 271] on div "An individual (I am paying for this myself) A corporate customer paying with a …" at bounding box center [784, 283] width 483 height 107
click at [610, 288] on label "A corporate customer paying with a credit card" at bounding box center [803, 283] width 445 height 31
click at [573, 288] on input "A corporate customer paying with a credit card" at bounding box center [558, 283] width 31 height 31
radio input "true"
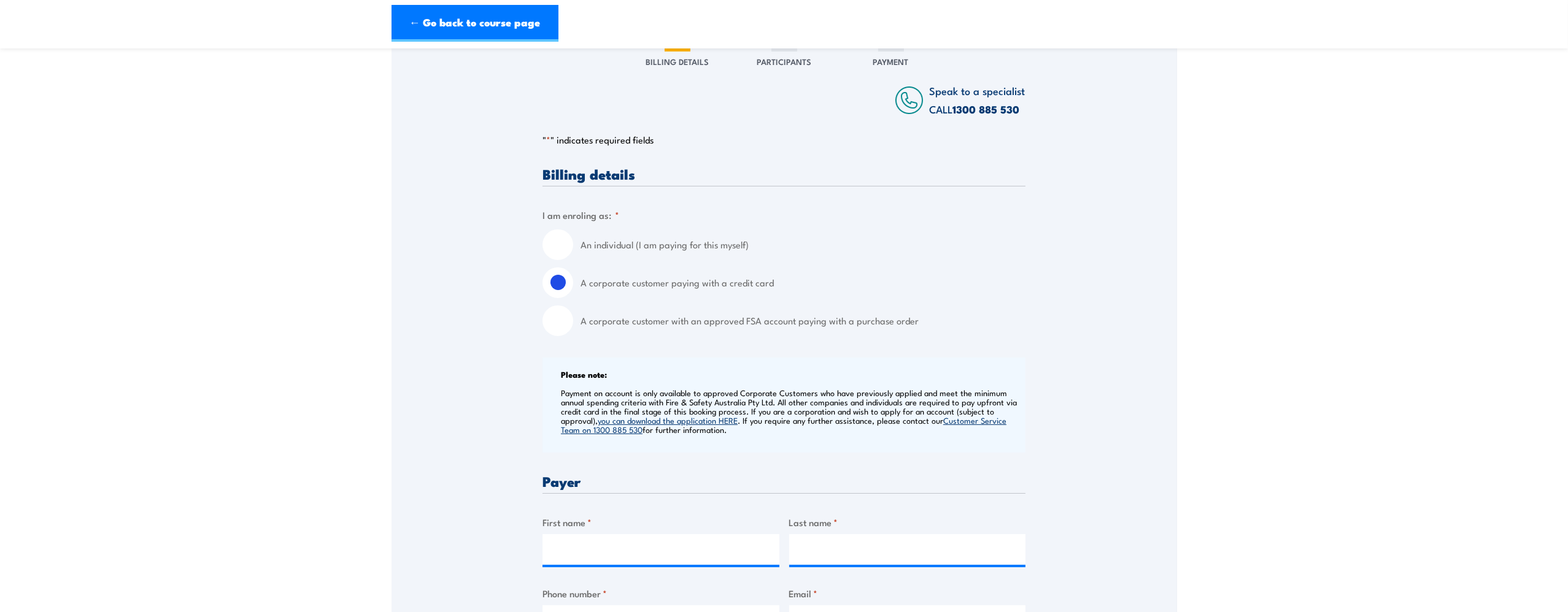
scroll to position [430, 0]
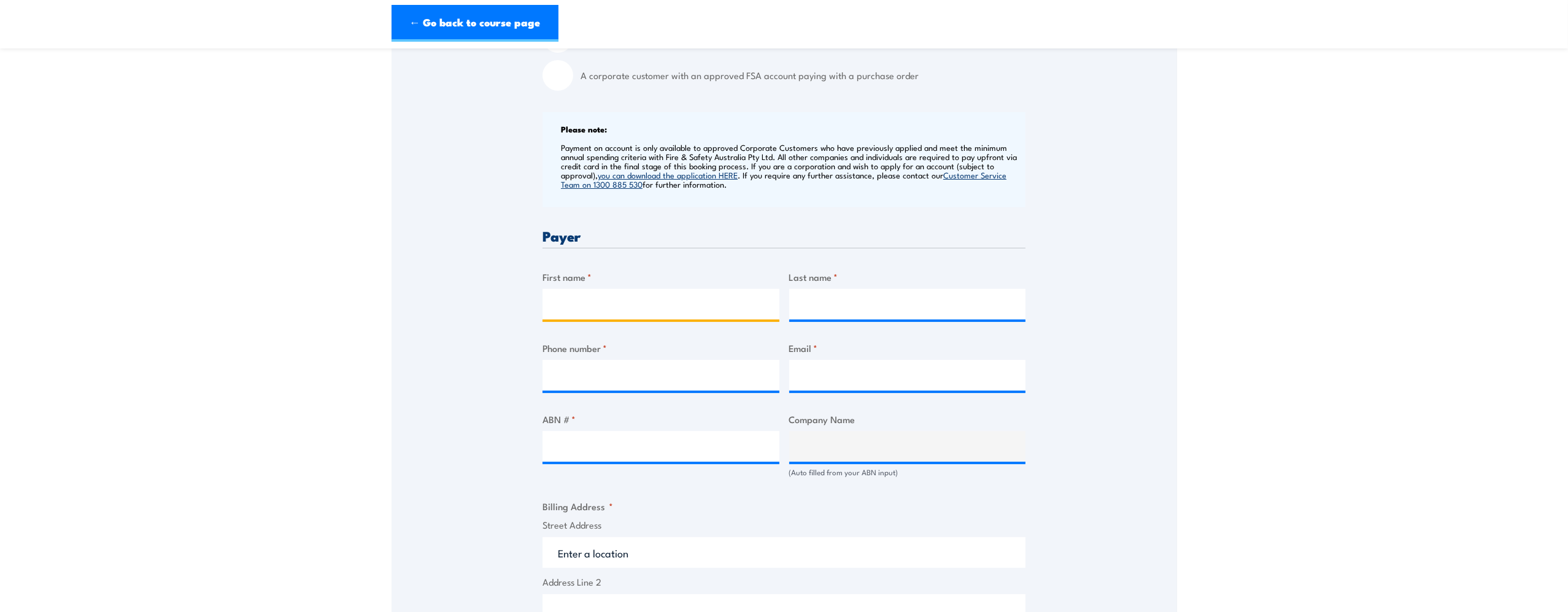
click at [593, 305] on input "First name *" at bounding box center [661, 305] width 237 height 31
type input "h"
type input "Ahtiya"
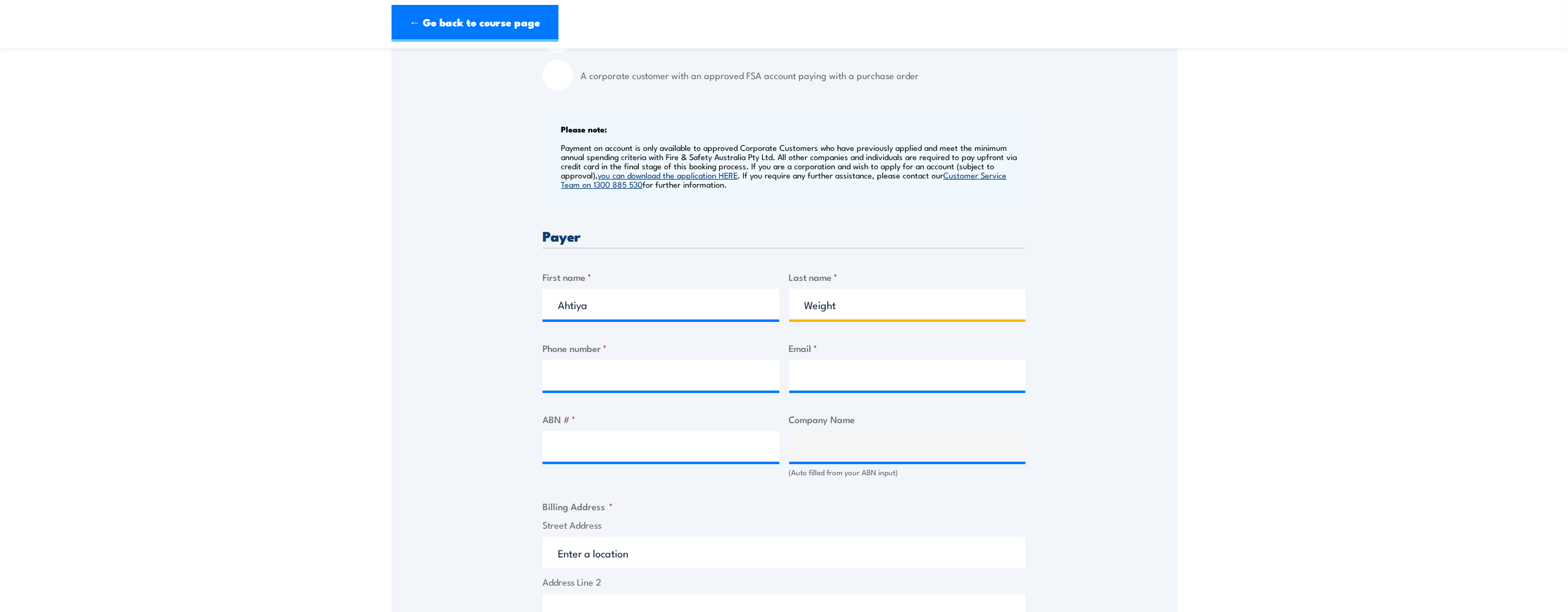
type input "Weight"
type input "0448368849"
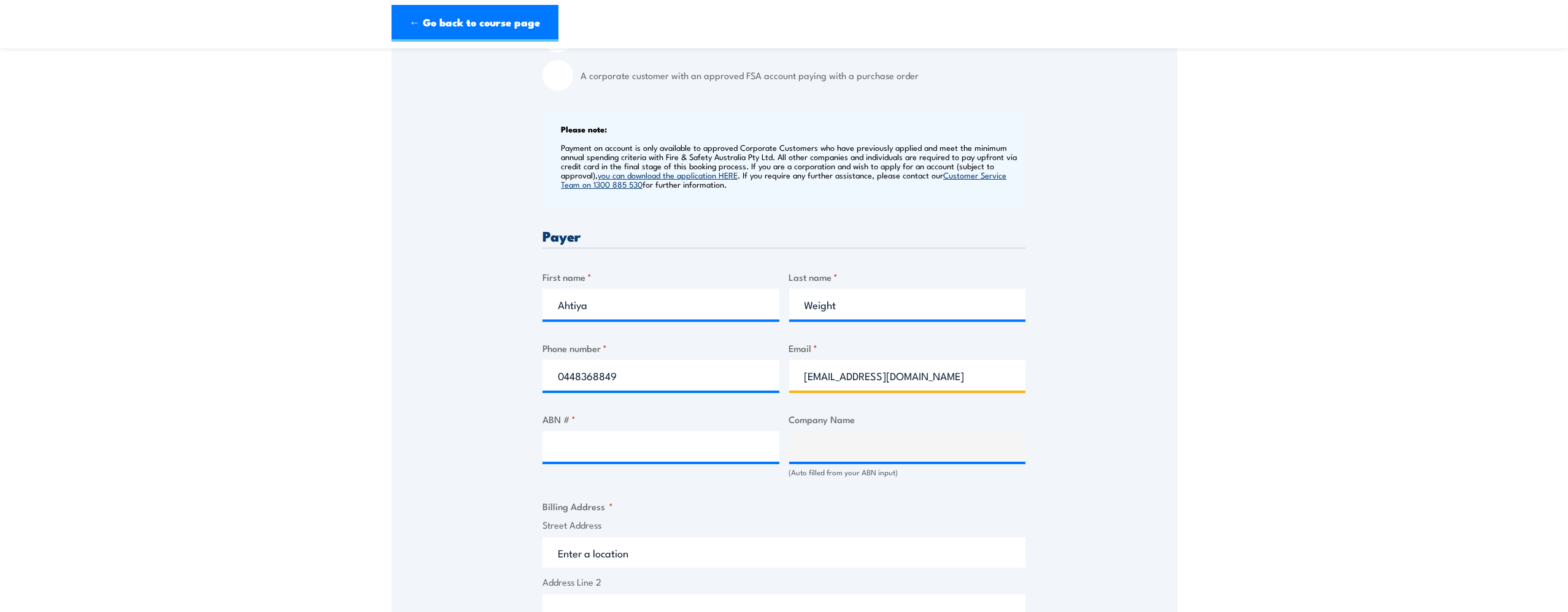
type input "[EMAIL_ADDRESS][DOMAIN_NAME]"
click at [584, 441] on input "ABN # *" at bounding box center [661, 446] width 237 height 31
click at [688, 448] on input "ABN # *" at bounding box center [661, 446] width 237 height 31
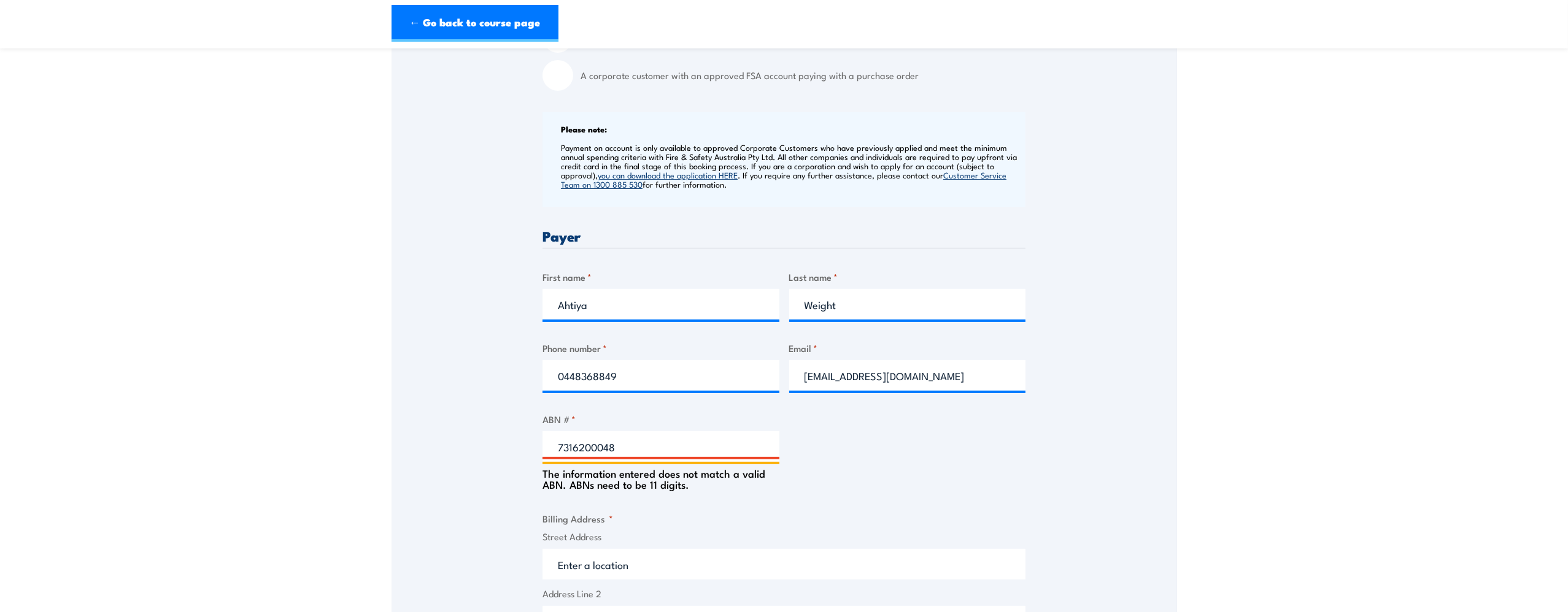
drag, startPoint x: 676, startPoint y: 454, endPoint x: 392, endPoint y: 453, distance: 284.0
click at [392, 453] on div "Speak to a specialist CALL [PHONE_NUMBER] CALL [PHONE_NUMBER] " * " indicates r…" at bounding box center [784, 456] width 785 height 1324
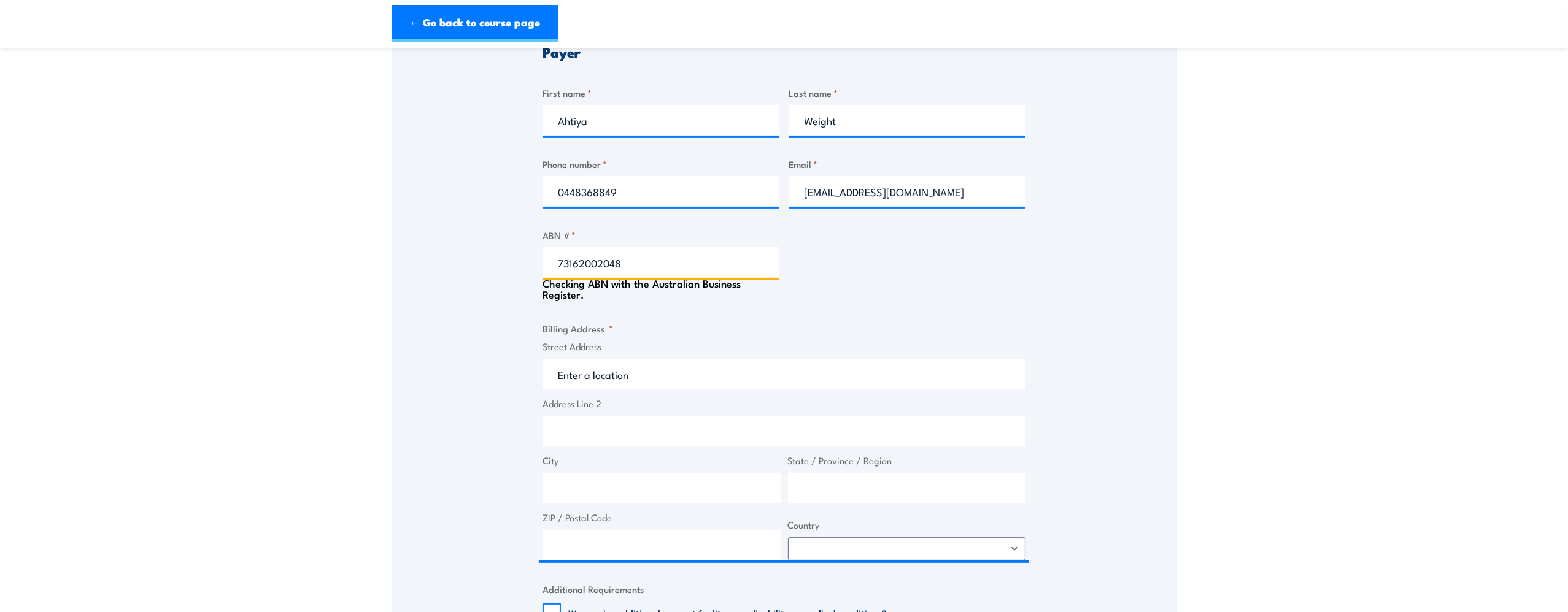
type input "73162002048"
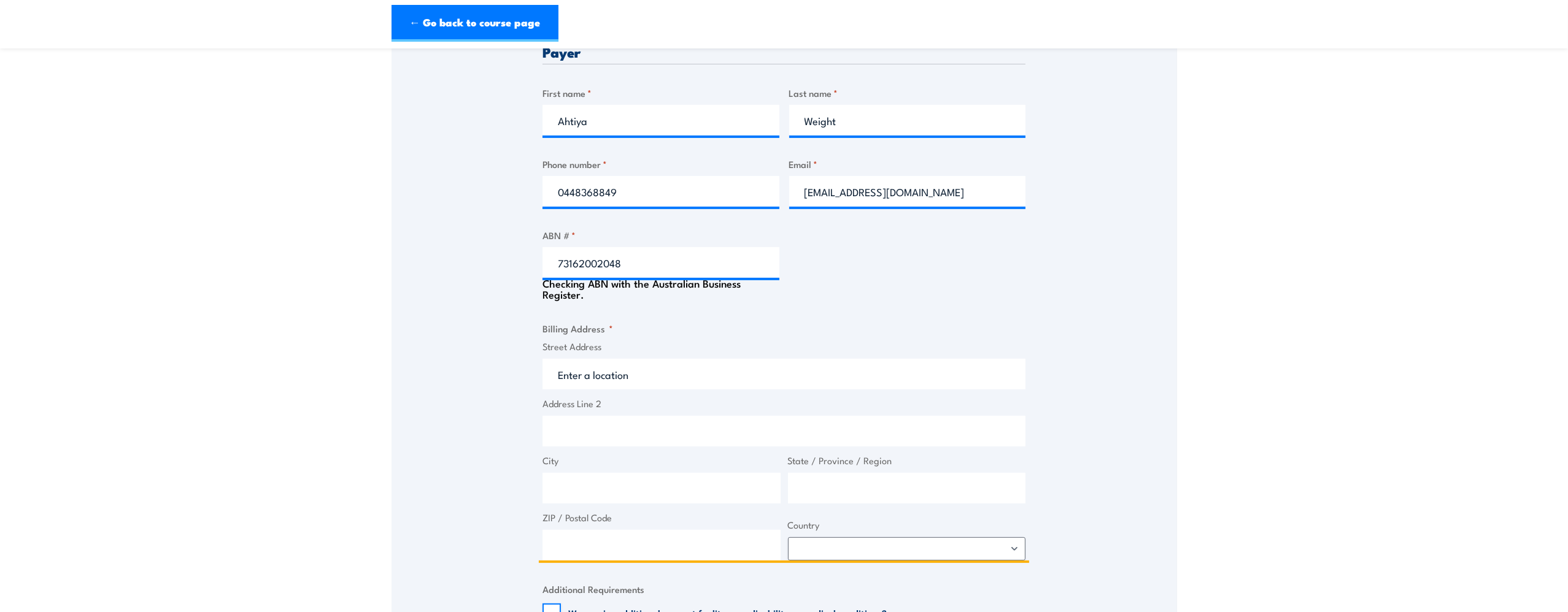
type input "LUNAR MINING SERVICES PTY LTD"
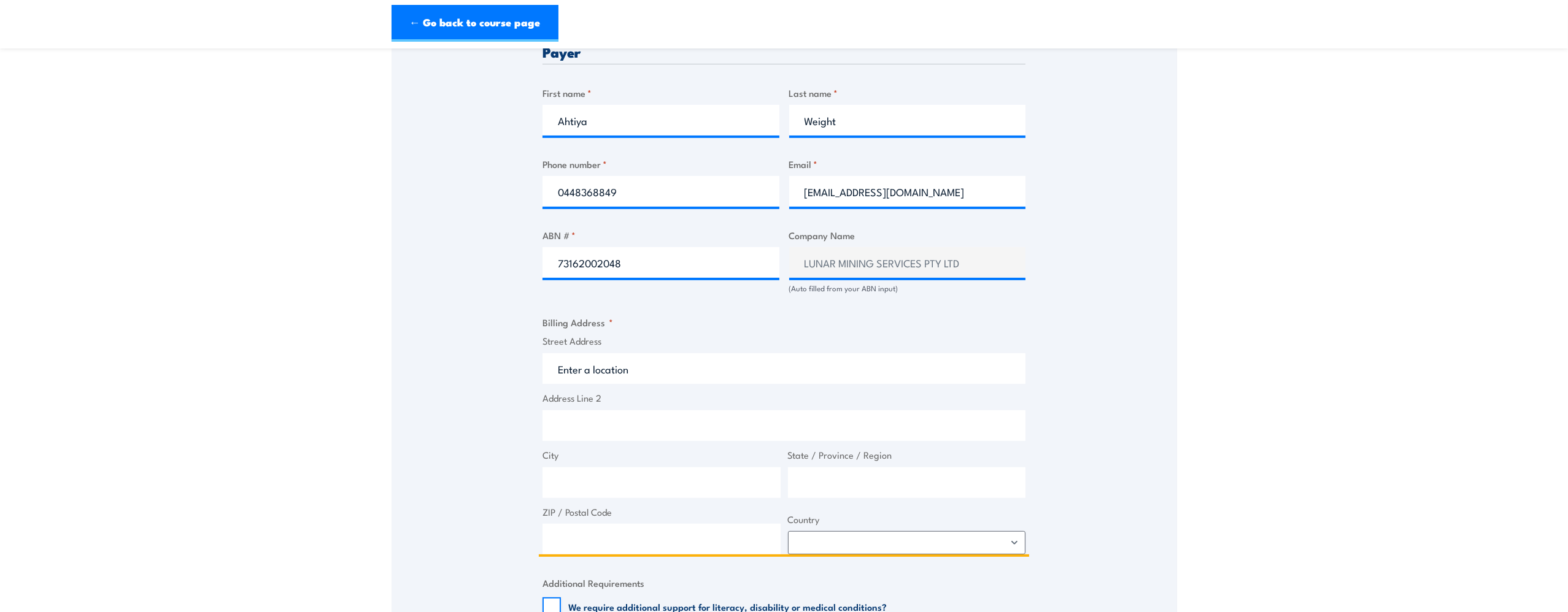
click at [578, 382] on input "Street Address" at bounding box center [784, 369] width 483 height 31
type input "Shop 2, Western Crossing Shop Capricorn Highway"
type input "Emerald"
type input "W"
click at [901, 480] on input "Queensladn" at bounding box center [907, 483] width 238 height 31
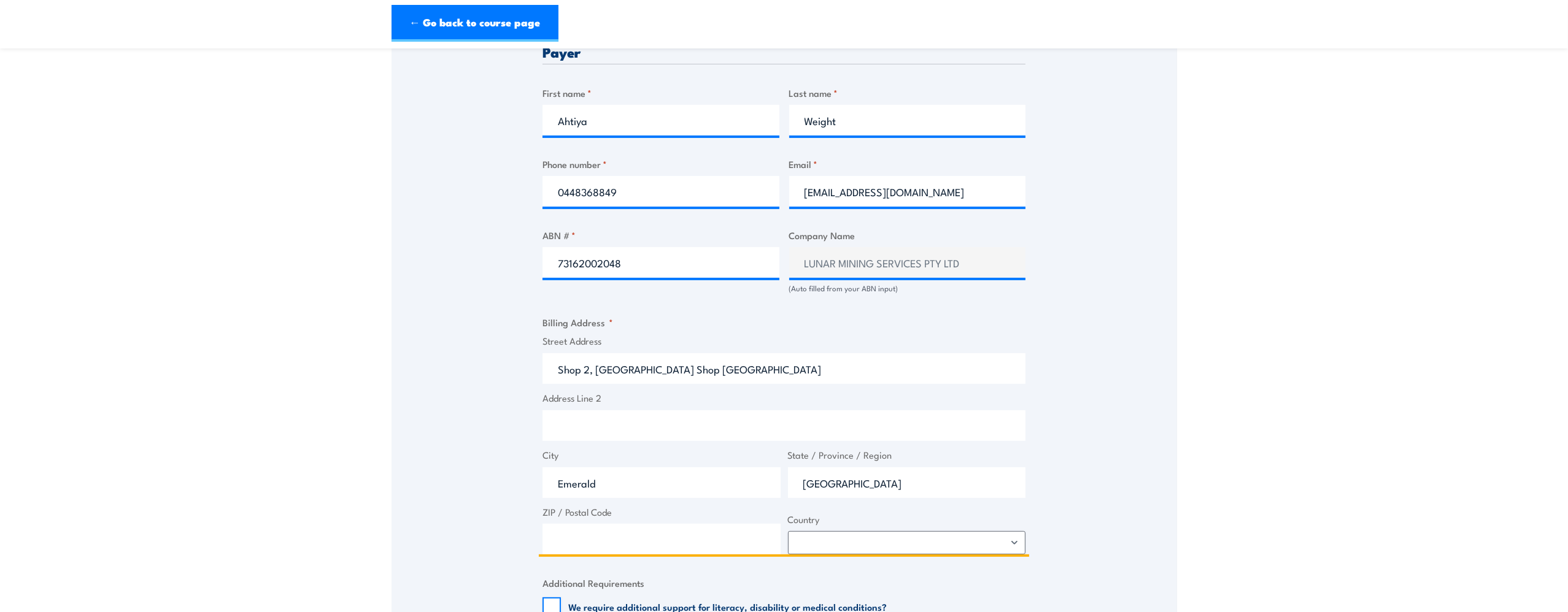
type input "Queensland"
click at [681, 544] on input "4744" at bounding box center [662, 539] width 238 height 31
type input "4720"
click at [833, 544] on select "Afghanistan Albania Algeria American Samoa Andorra Angola Anguilla Antarctica A…" at bounding box center [907, 543] width 238 height 23
select select "Australia"
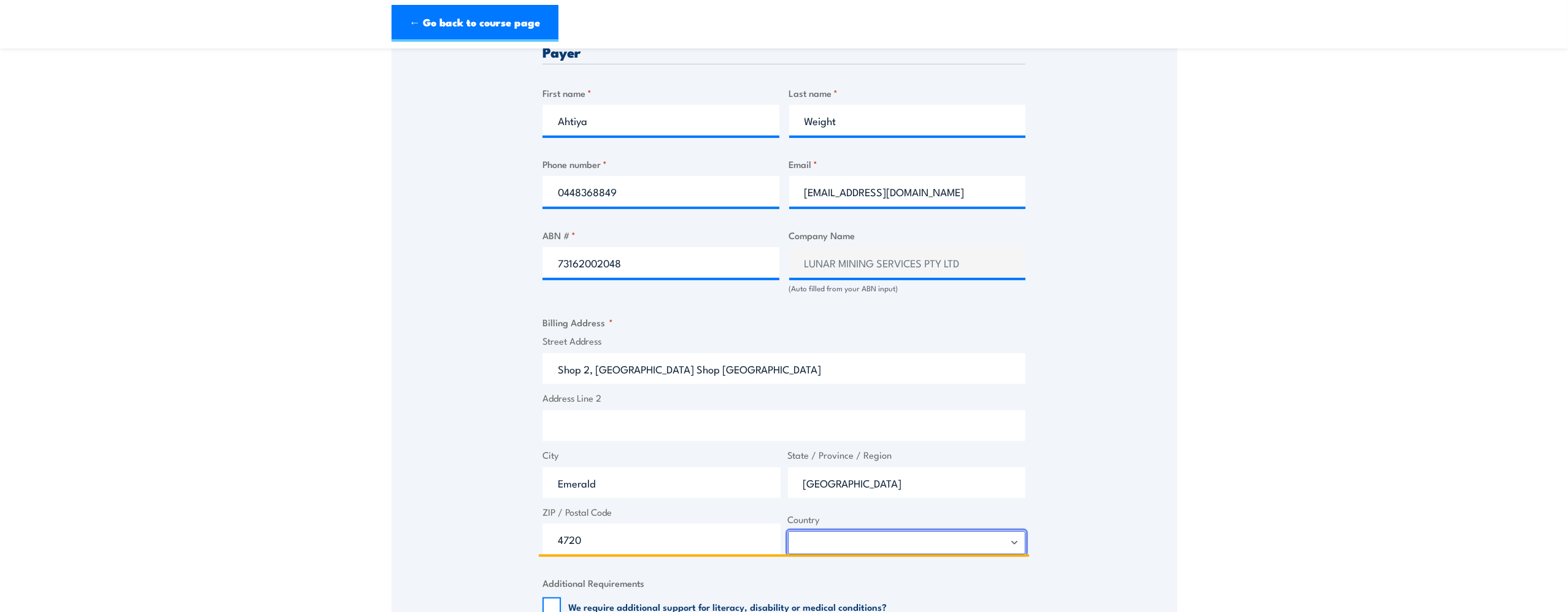
click at [788, 539] on select "Afghanistan Albania Algeria American Samoa Andorra Angola Anguilla Antarctica A…" at bounding box center [907, 543] width 238 height 23
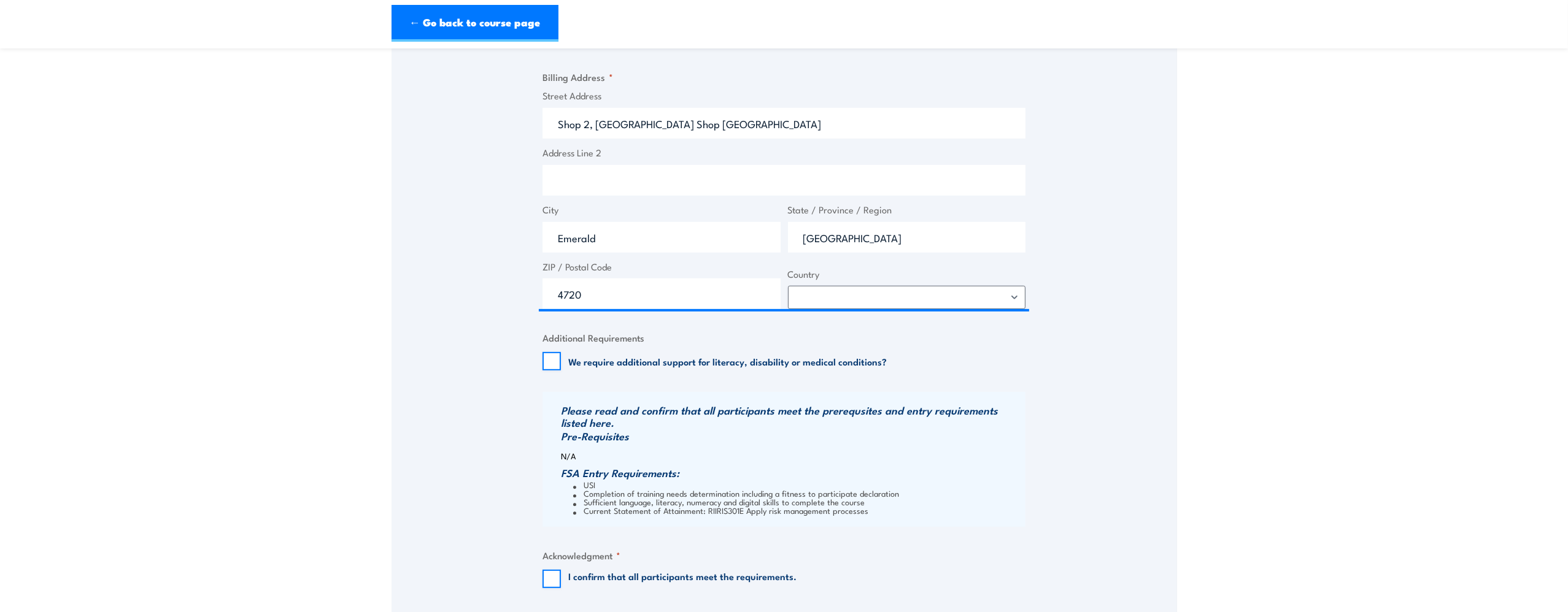
scroll to position [982, 0]
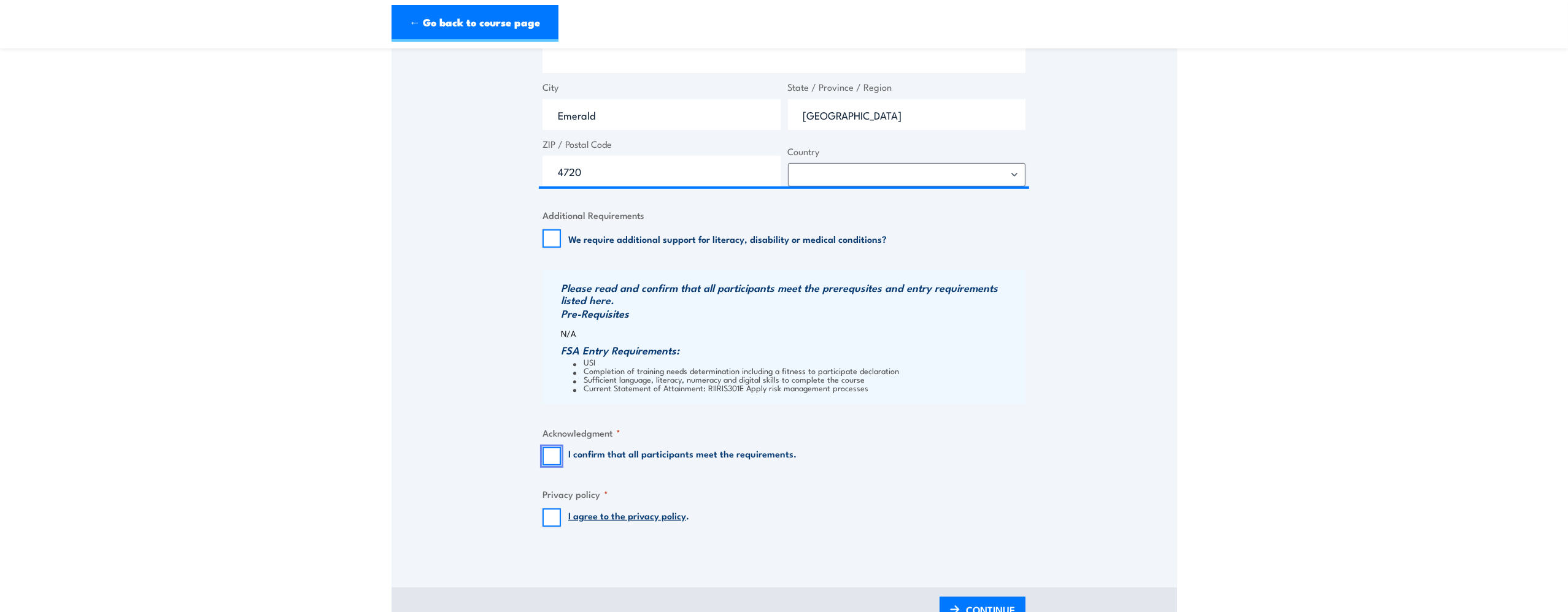
click at [555, 466] on input "I confirm that all participants meet the requirements." at bounding box center [551, 456] width 18 height 18
checkbox input "true"
click at [551, 527] on input "I agree to the privacy policy ." at bounding box center [551, 518] width 18 height 18
checkbox input "true"
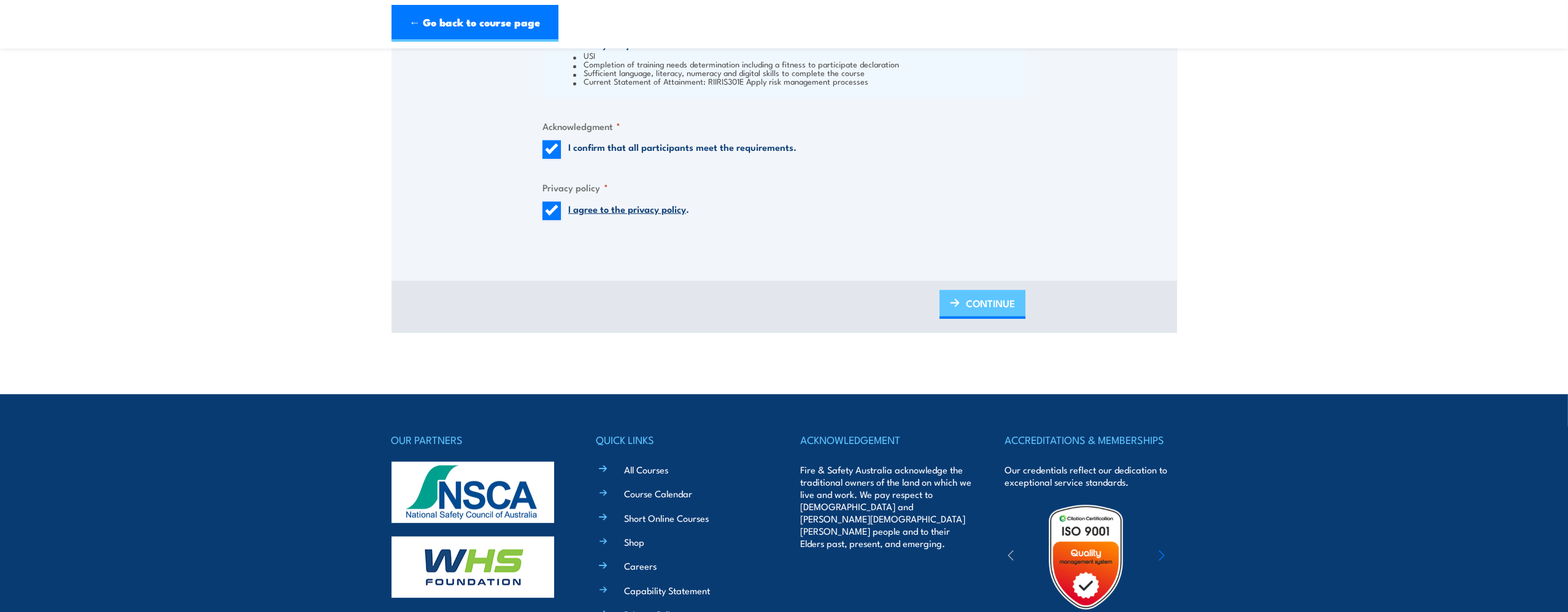
click at [978, 318] on span "CONTINUE" at bounding box center [991, 303] width 49 height 33
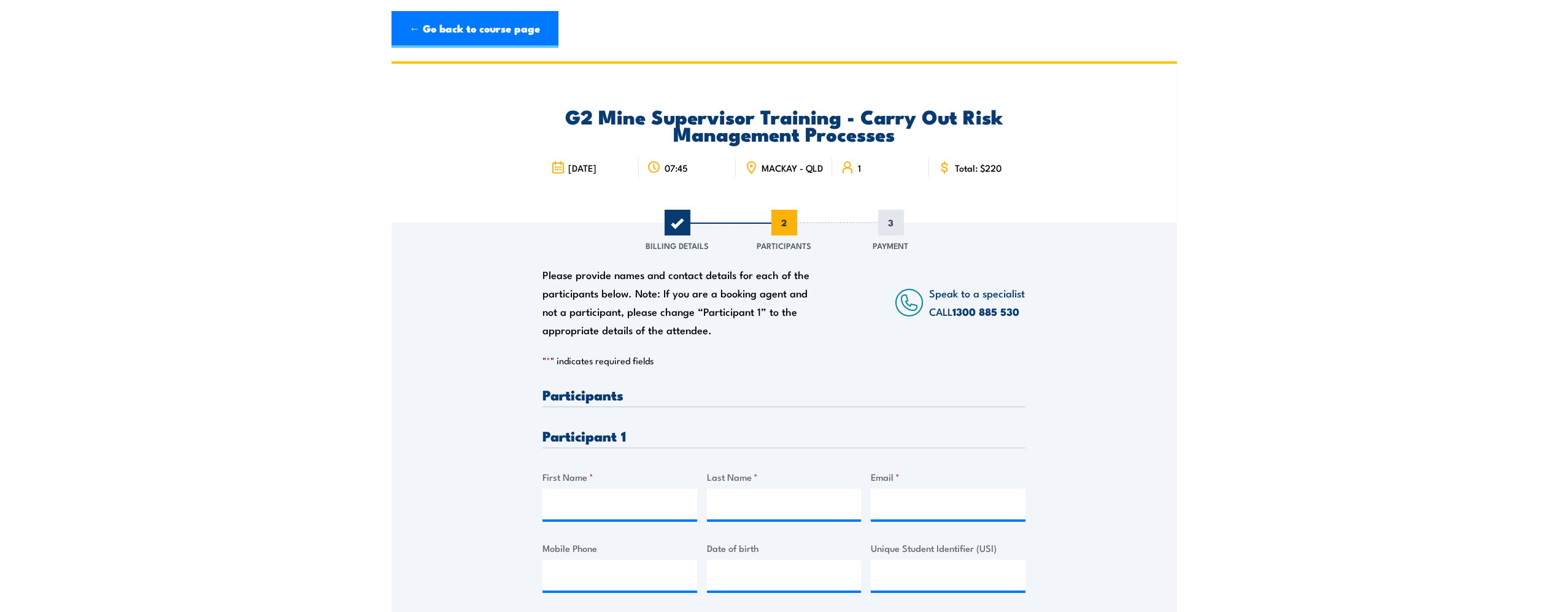
scroll to position [123, 0]
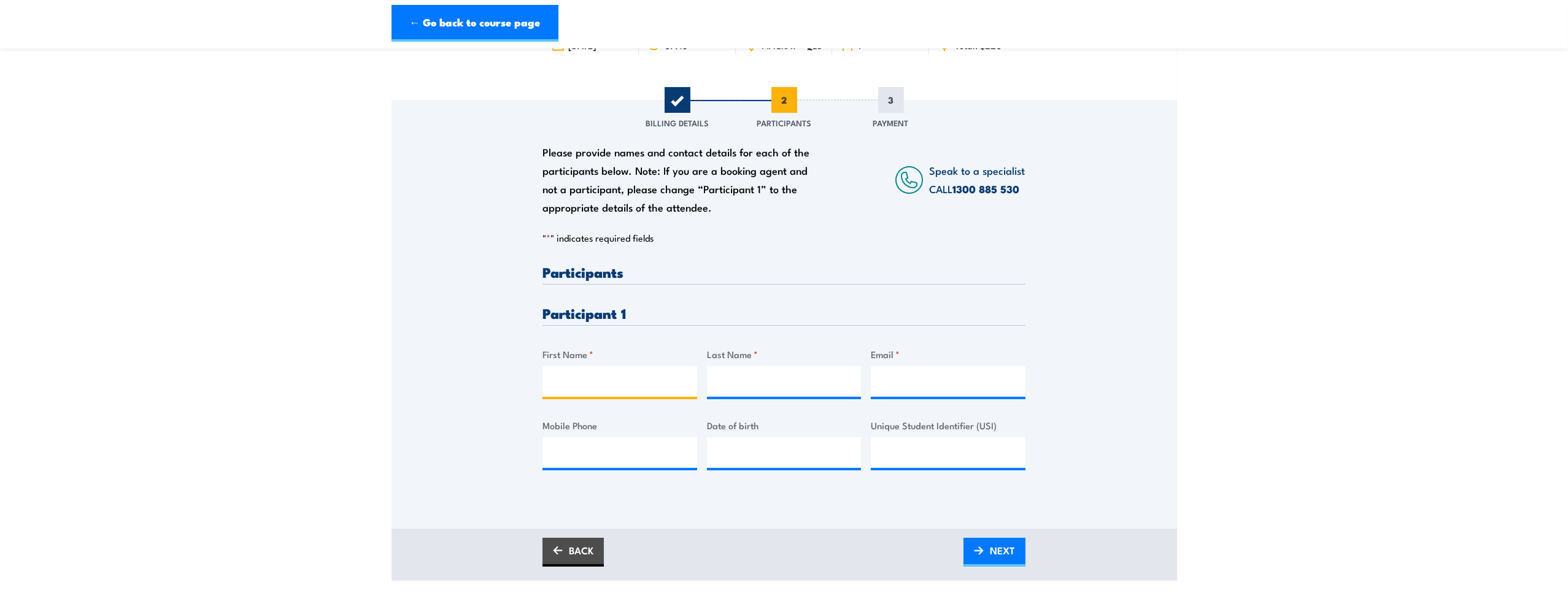
click at [555, 387] on input "First Name *" at bounding box center [619, 382] width 155 height 31
type input "Robert"
type input "Riley"
click at [862, 382] on div "Please provide names and contact details for each of the participants below. No…" at bounding box center [784, 377] width 483 height 225
click at [888, 387] on input "Email *" at bounding box center [948, 382] width 155 height 31
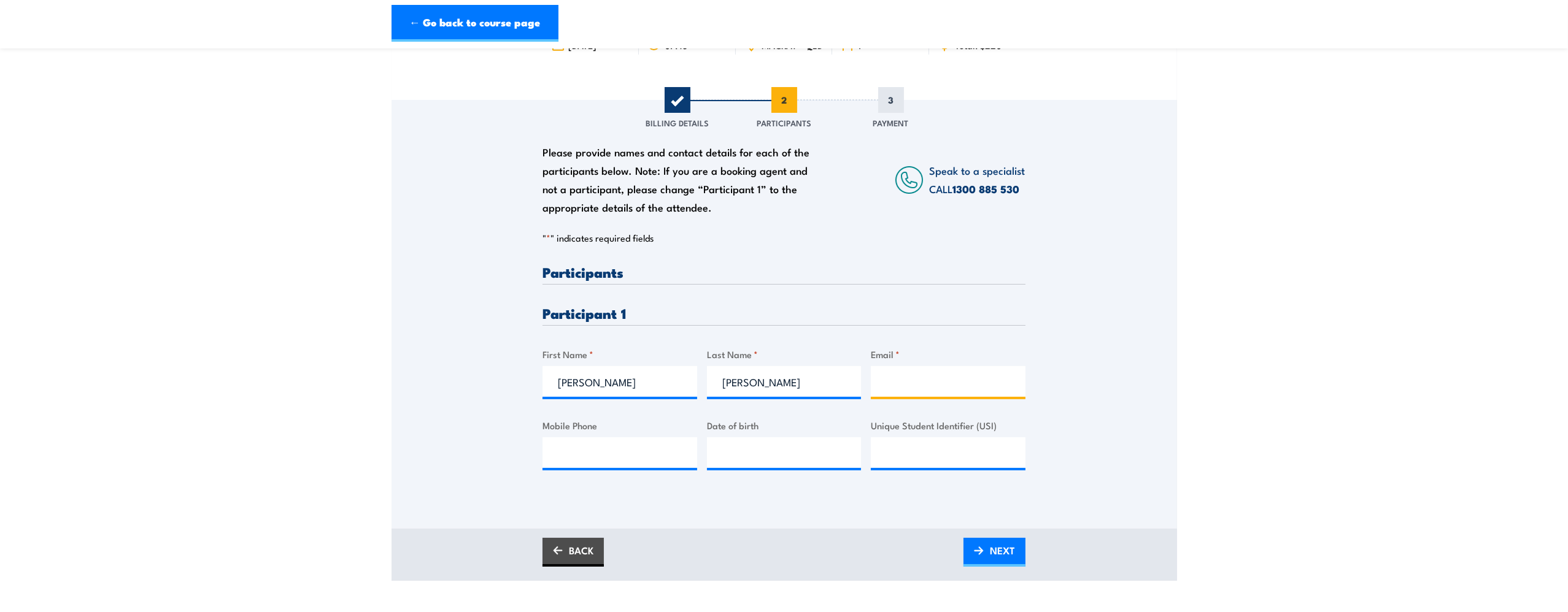
paste input "Rob_riley@live.com"
type input "Rob_riley@live.com"
click at [608, 444] on input "Mobile Phone" at bounding box center [619, 453] width 155 height 31
paste input "0422 771 470"
type input "0422 771 470"
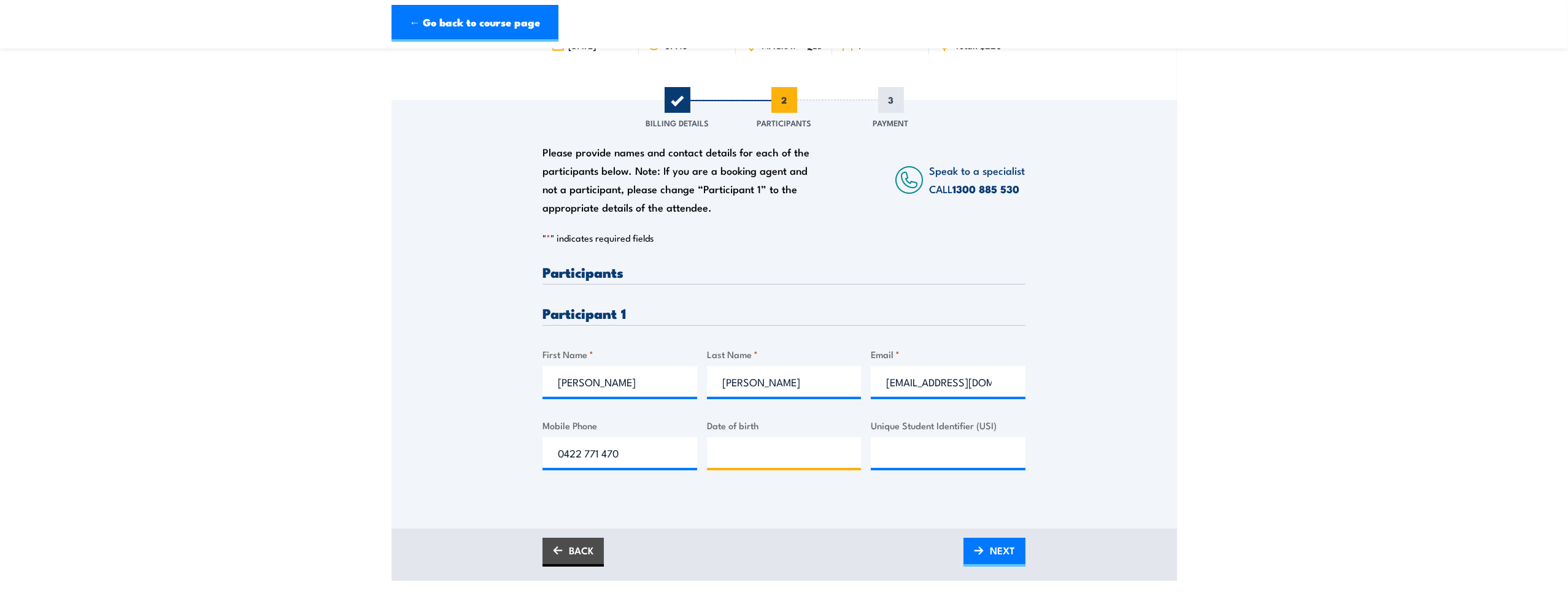
type input "__/__/____"
click at [708, 460] on input "__/__/____" at bounding box center [784, 453] width 155 height 31
click at [730, 459] on input "__/__/____" at bounding box center [784, 453] width 155 height 31
click at [718, 462] on input "__/__/____" at bounding box center [784, 453] width 155 height 31
type input "23/03/1980"
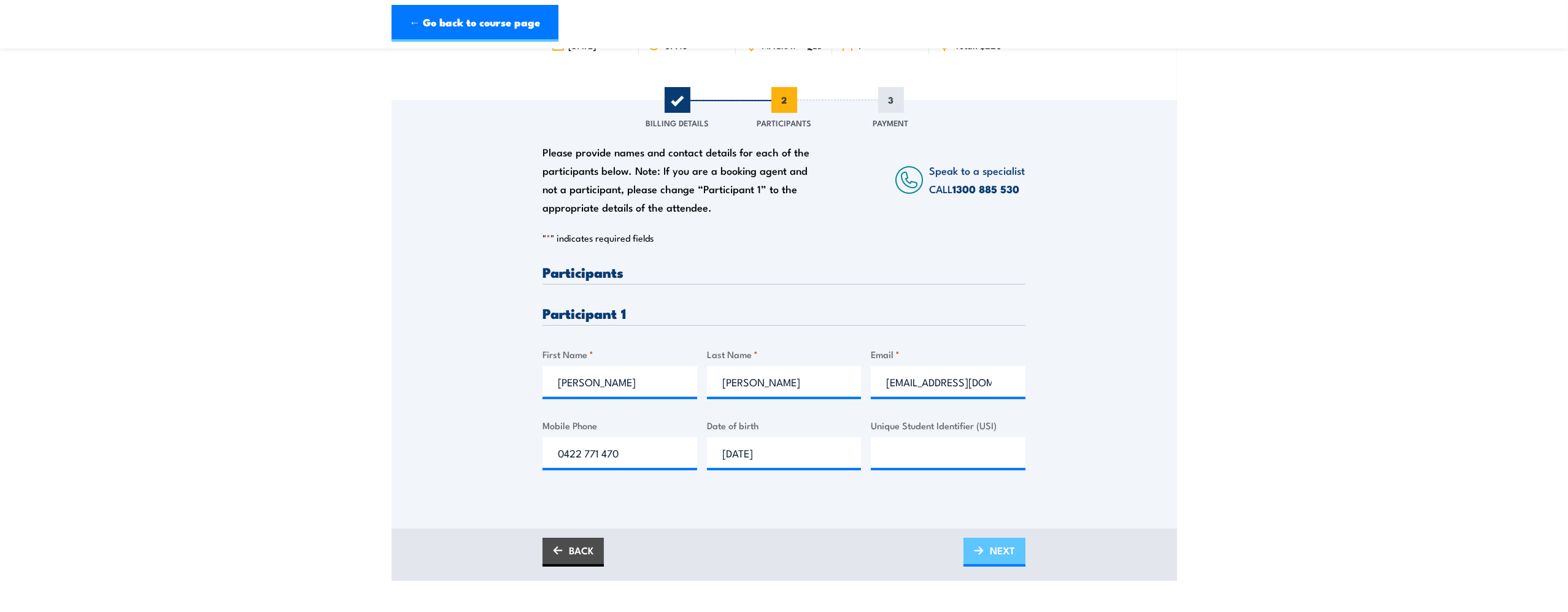
click at [1000, 551] on span "NEXT" at bounding box center [1002, 550] width 25 height 33
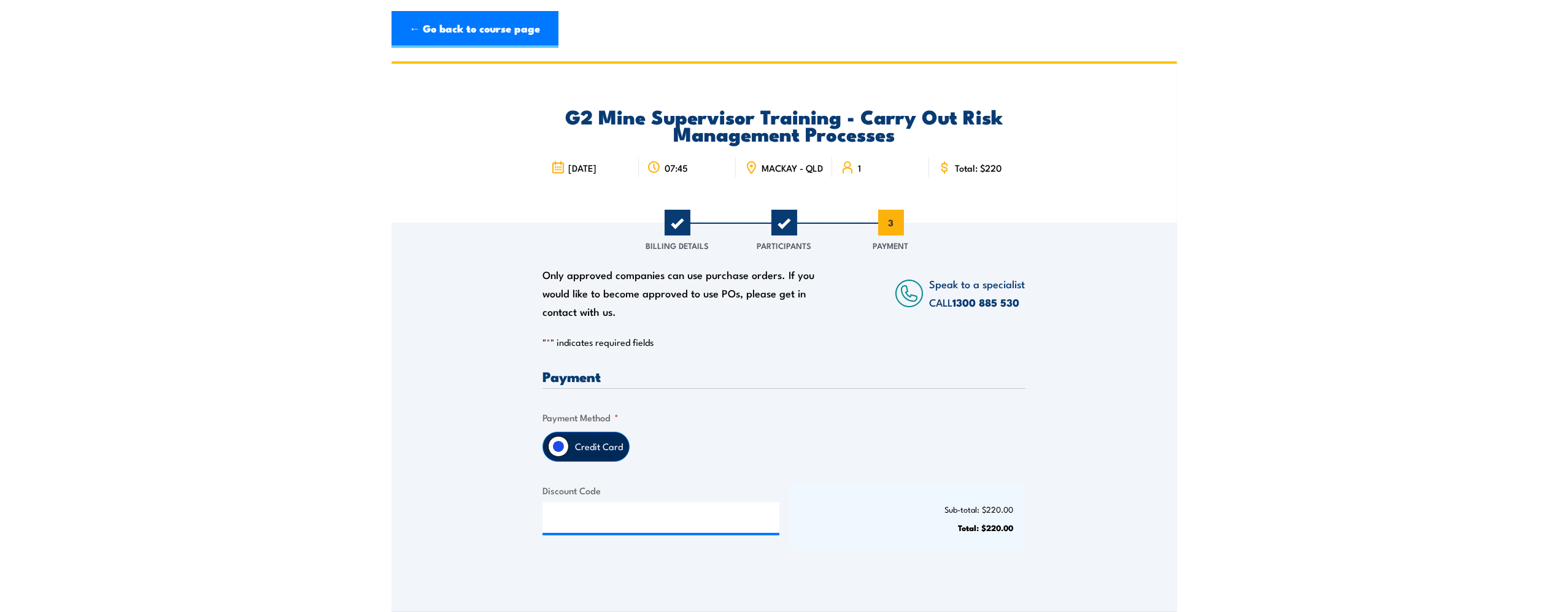
scroll to position [0, 0]
click at [605, 534] on input "Discount Code" at bounding box center [661, 518] width 237 height 31
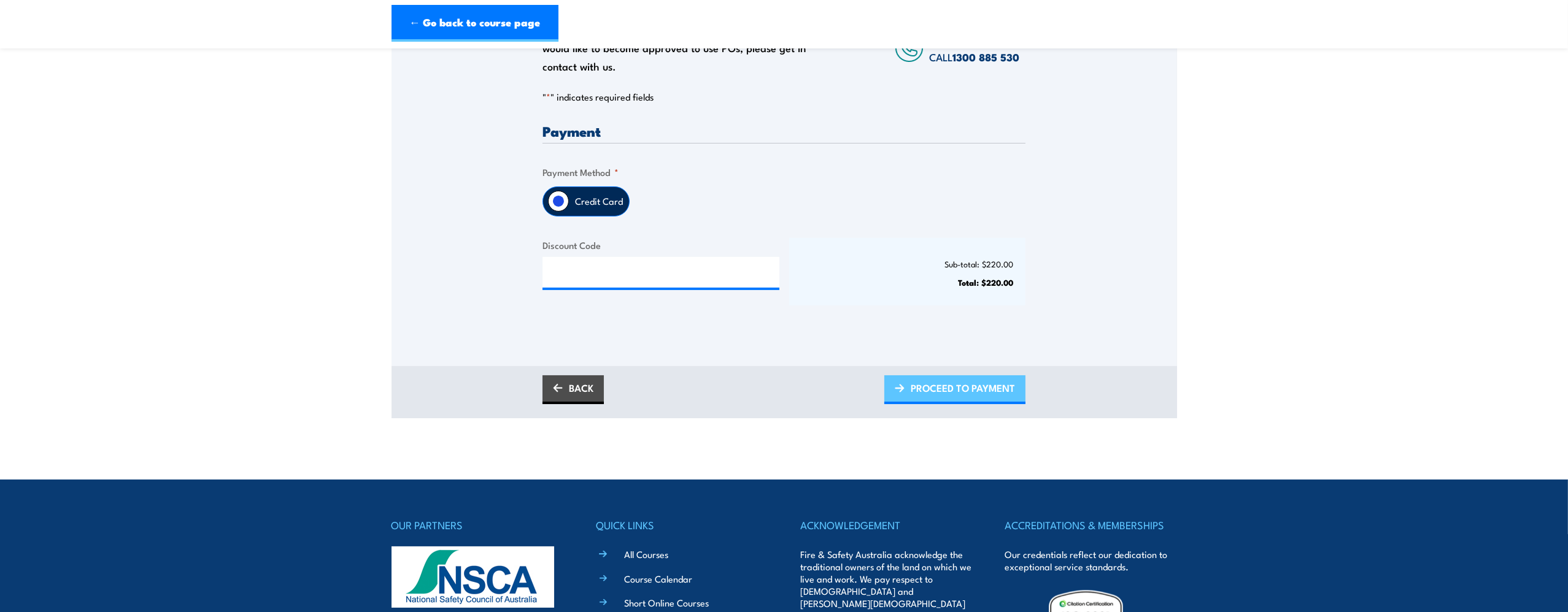
click at [951, 400] on span "PROCEED TO PAYMENT" at bounding box center [962, 388] width 104 height 33
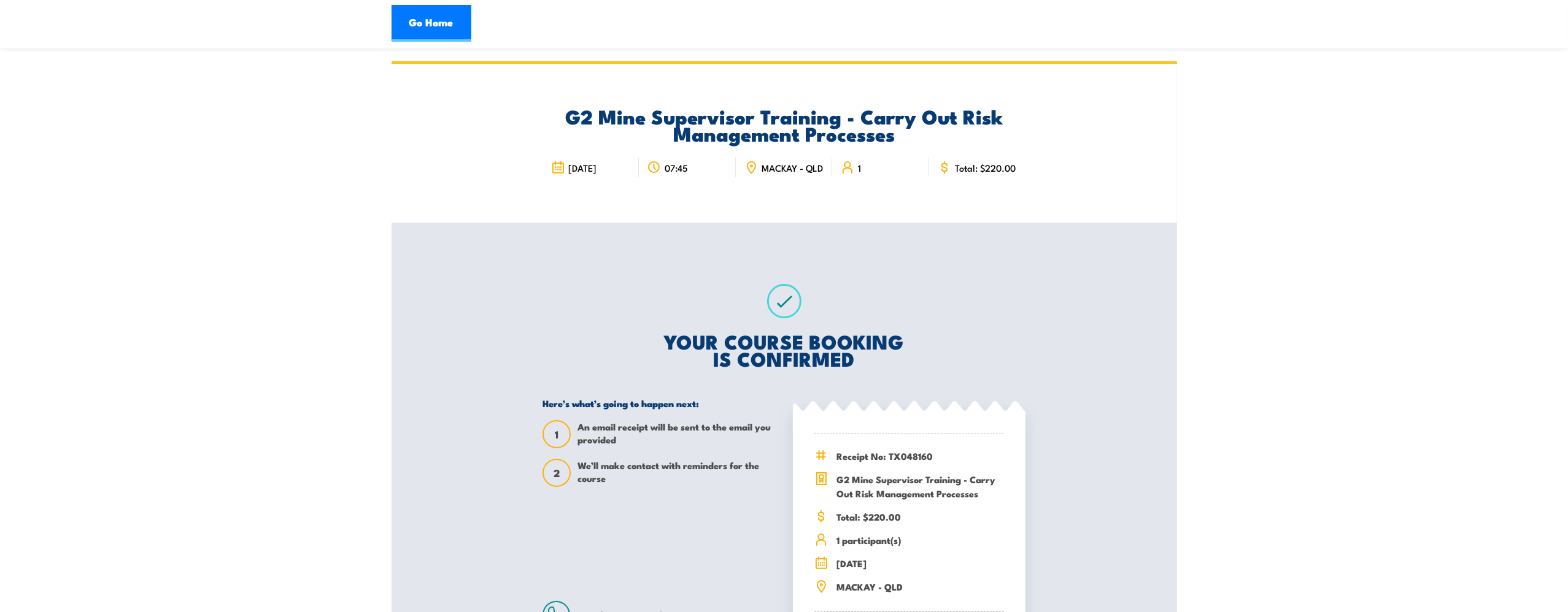
scroll to position [184, 0]
